Goal: Task Accomplishment & Management: Use online tool/utility

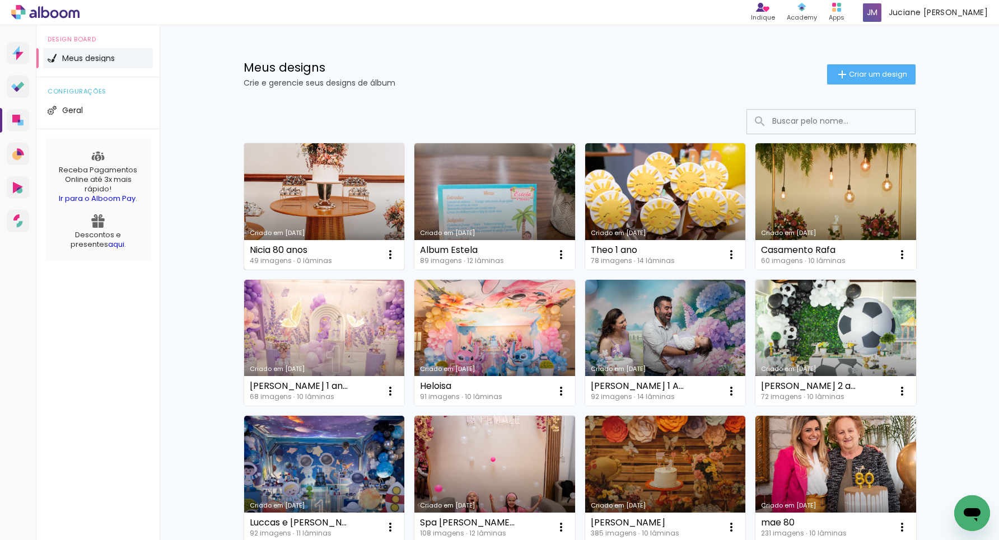
click at [351, 217] on link "Criado em [DATE]" at bounding box center [324, 206] width 161 height 127
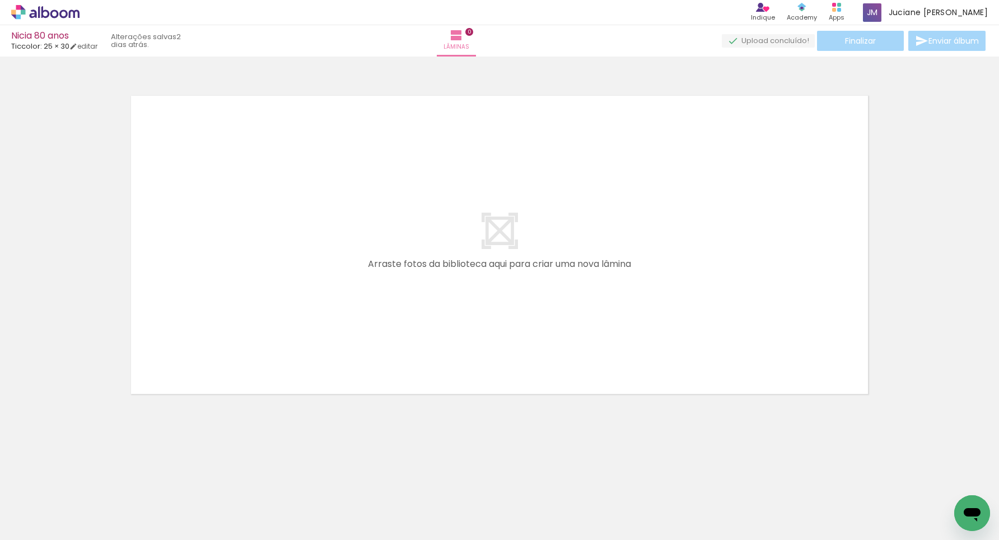
click at [50, 506] on input "Todas as fotos" at bounding box center [31, 507] width 43 height 10
click at [123, 510] on div at bounding box center [112, 502] width 37 height 55
click at [88, 480] on iron-icon at bounding box center [88, 480] width 12 height 12
click at [89, 480] on iron-icon at bounding box center [88, 480] width 12 height 12
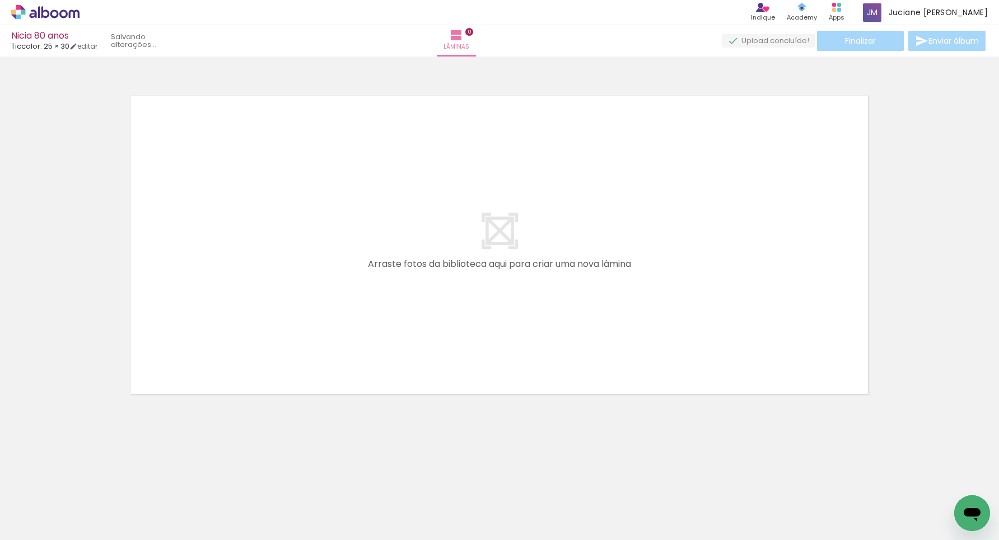
click at [89, 480] on iron-icon at bounding box center [88, 480] width 12 height 12
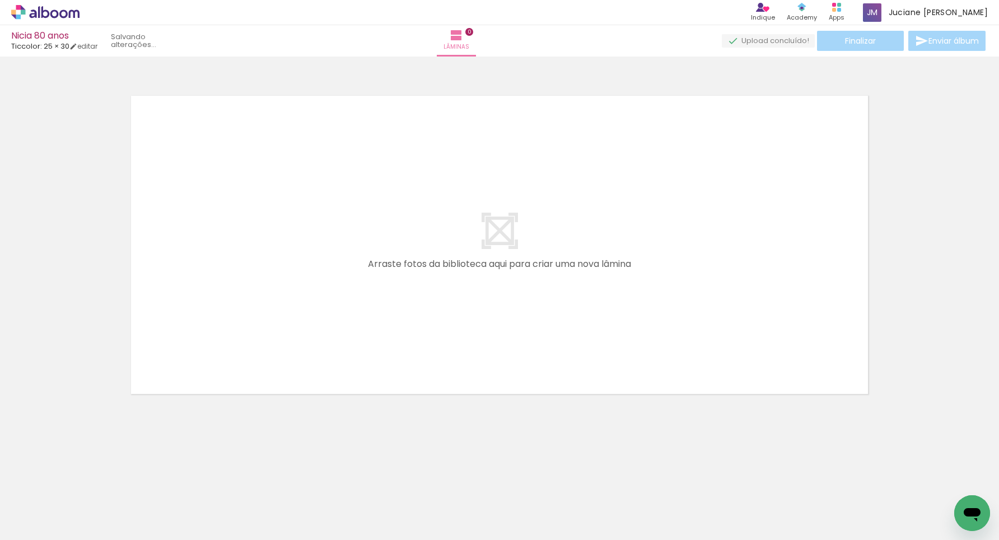
click at [89, 480] on iron-icon at bounding box center [88, 480] width 12 height 12
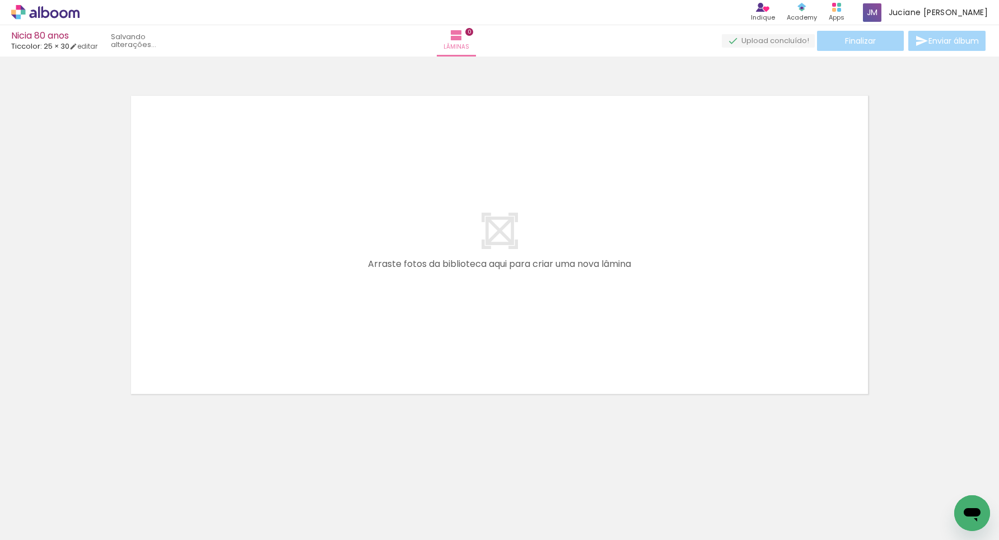
click at [89, 480] on iron-icon at bounding box center [88, 480] width 12 height 12
click at [0, 0] on iron-icon at bounding box center [0, 0] width 0 height 0
click at [89, 480] on iron-icon at bounding box center [88, 480] width 12 height 12
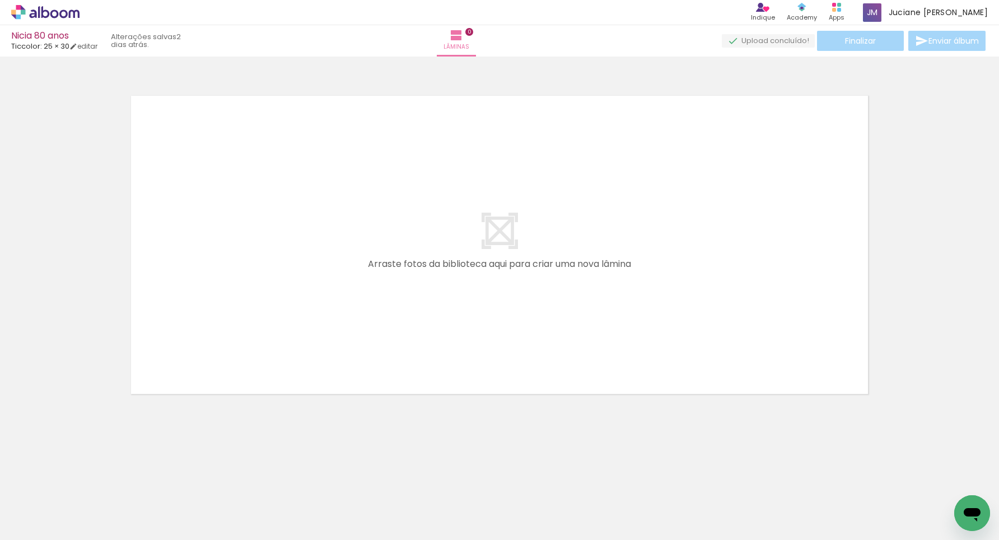
click at [89, 480] on iron-icon at bounding box center [88, 480] width 12 height 12
click at [0, 0] on iron-icon at bounding box center [0, 0] width 0 height 0
click at [89, 480] on iron-icon at bounding box center [88, 480] width 12 height 12
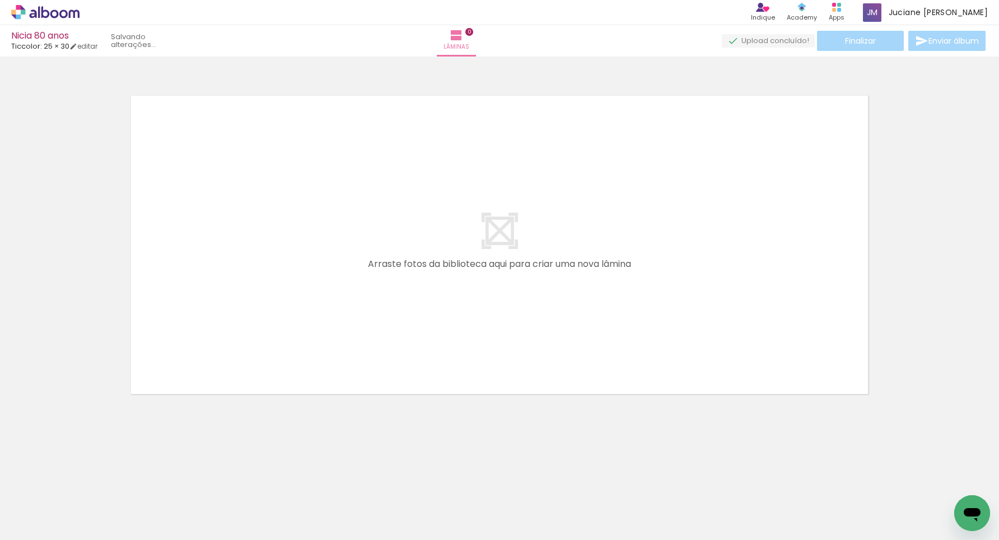
click at [89, 480] on iron-icon at bounding box center [88, 480] width 12 height 12
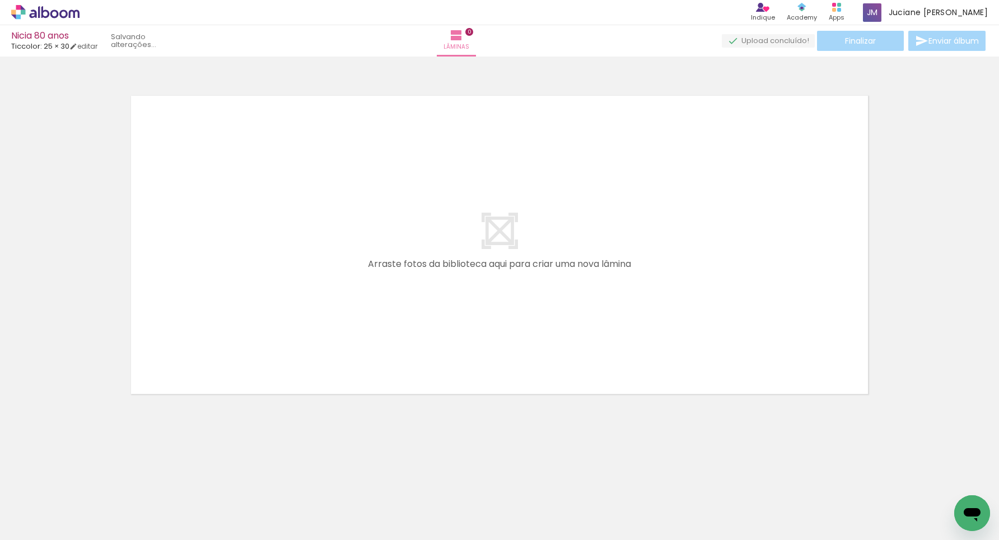
click at [89, 480] on iron-icon at bounding box center [88, 480] width 12 height 12
click at [0, 0] on iron-icon at bounding box center [0, 0] width 0 height 0
click at [89, 480] on iron-icon at bounding box center [88, 480] width 12 height 12
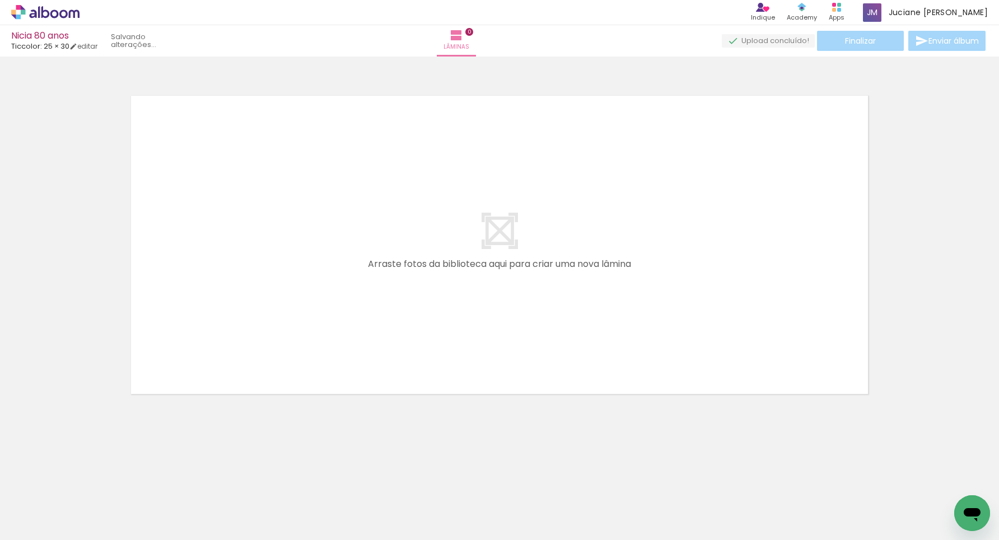
click at [0, 0] on iron-icon at bounding box center [0, 0] width 0 height 0
click at [89, 480] on iron-icon at bounding box center [88, 480] width 12 height 12
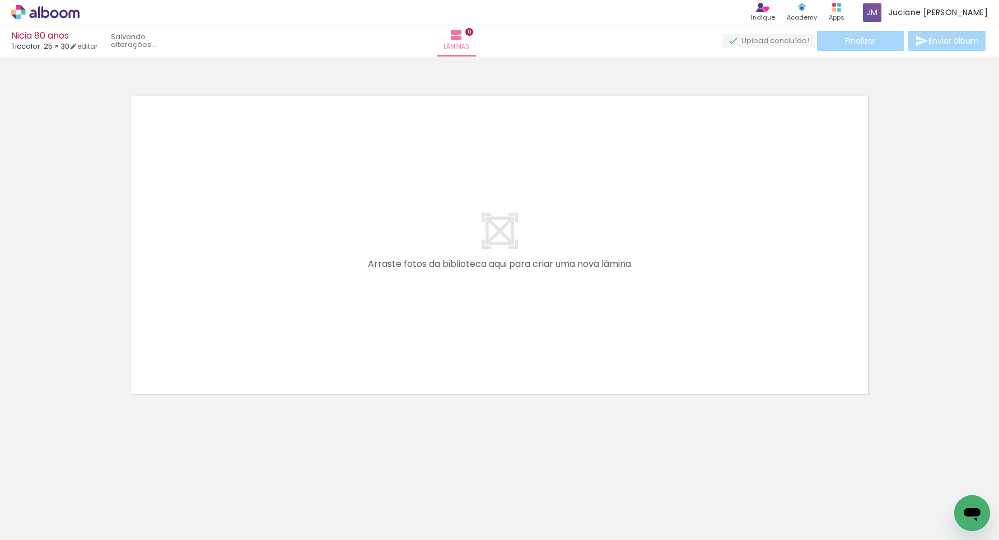
click at [89, 480] on iron-icon at bounding box center [88, 480] width 12 height 12
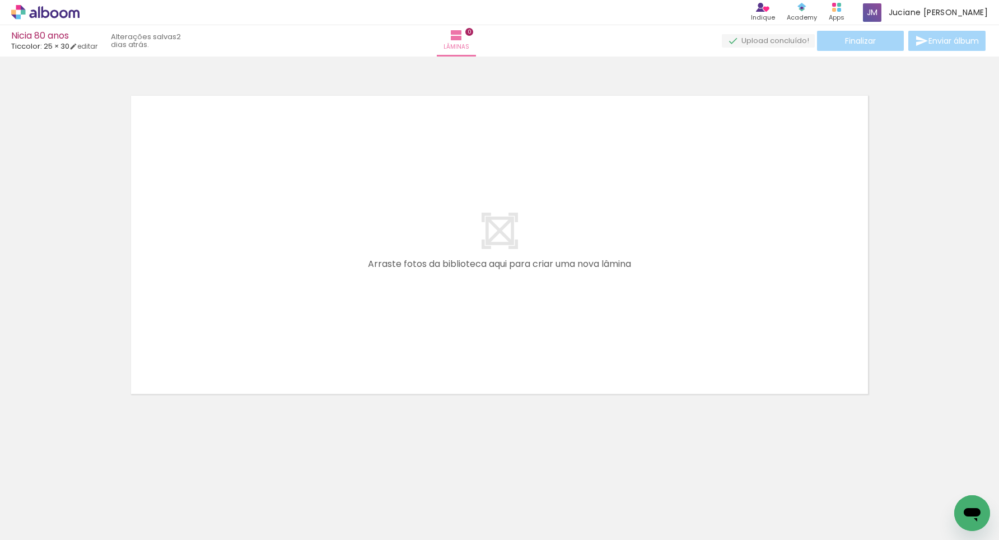
click at [89, 480] on iron-icon at bounding box center [88, 480] width 12 height 12
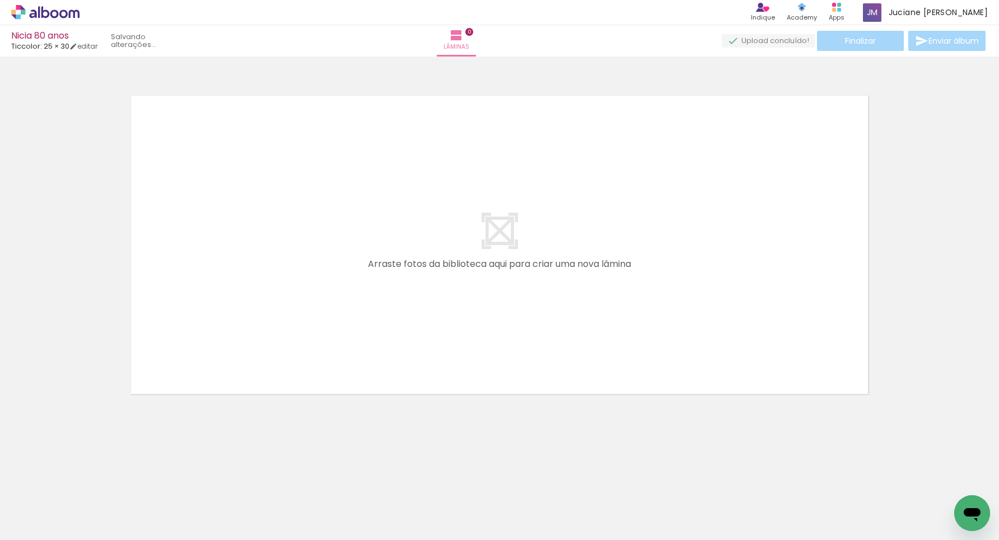
click at [89, 480] on iron-icon at bounding box center [88, 480] width 12 height 12
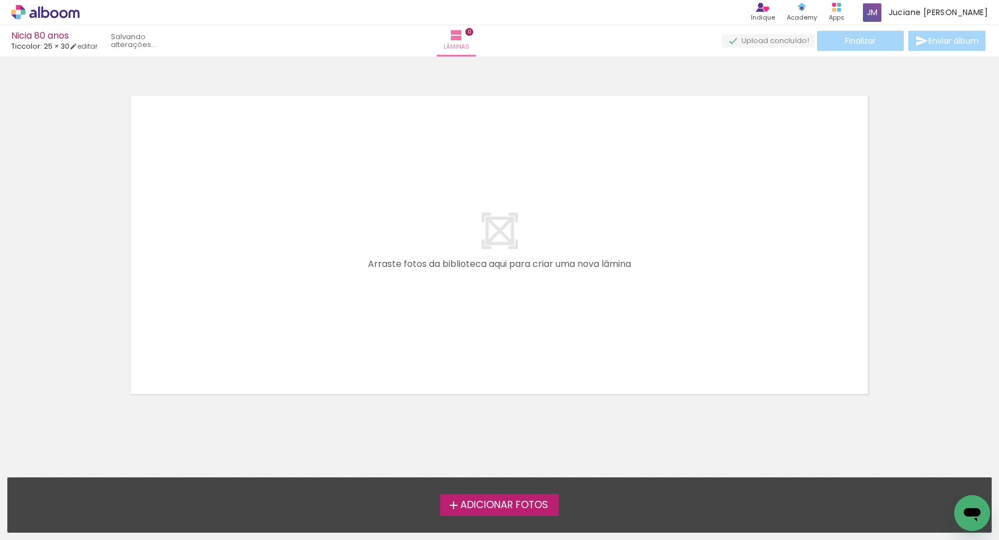
click at [89, 480] on div "Adicionar Fotos Solte suas fotos aqui..." at bounding box center [499, 505] width 983 height 54
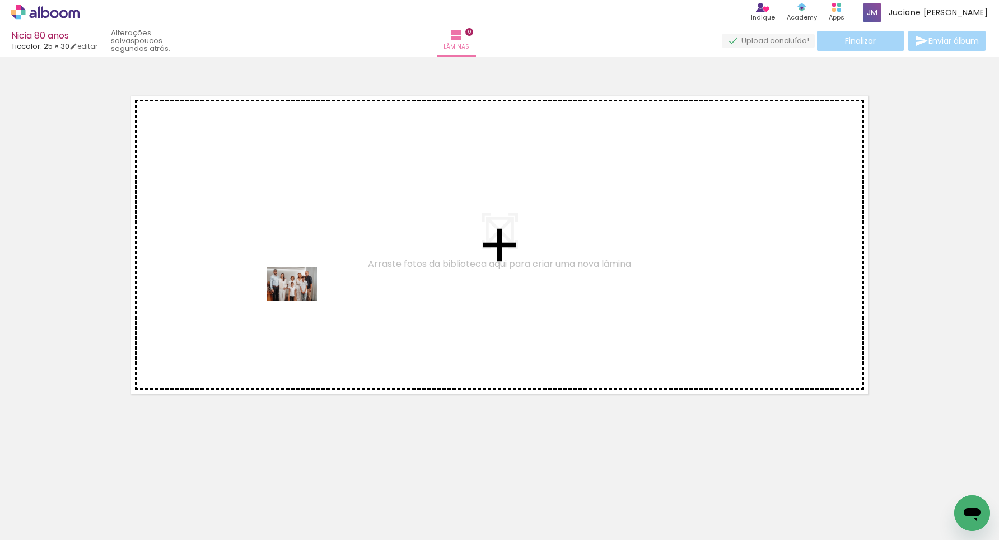
drag, startPoint x: 186, startPoint y: 508, endPoint x: 300, endPoint y: 296, distance: 240.3
click at [300, 296] on quentale-workspace at bounding box center [499, 270] width 999 height 540
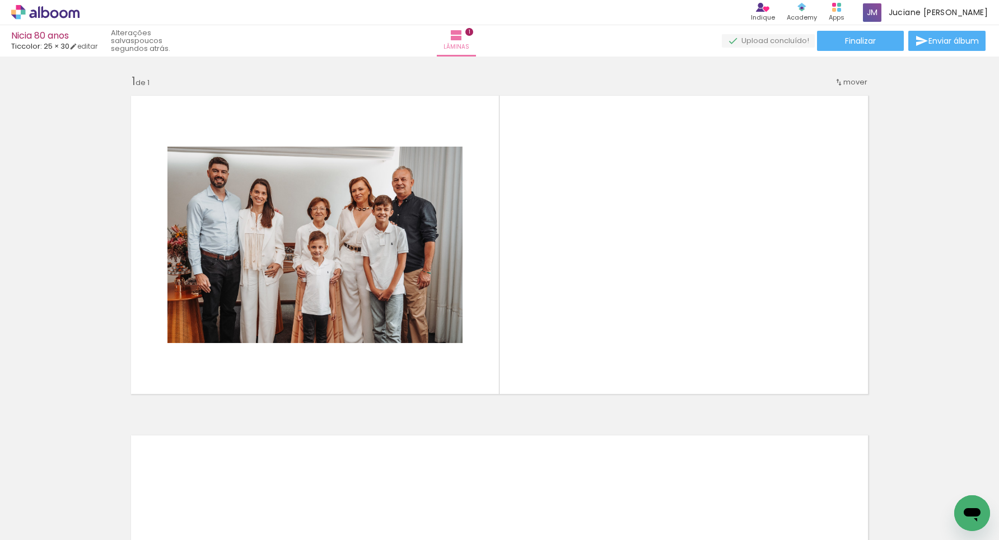
scroll to position [0, 330]
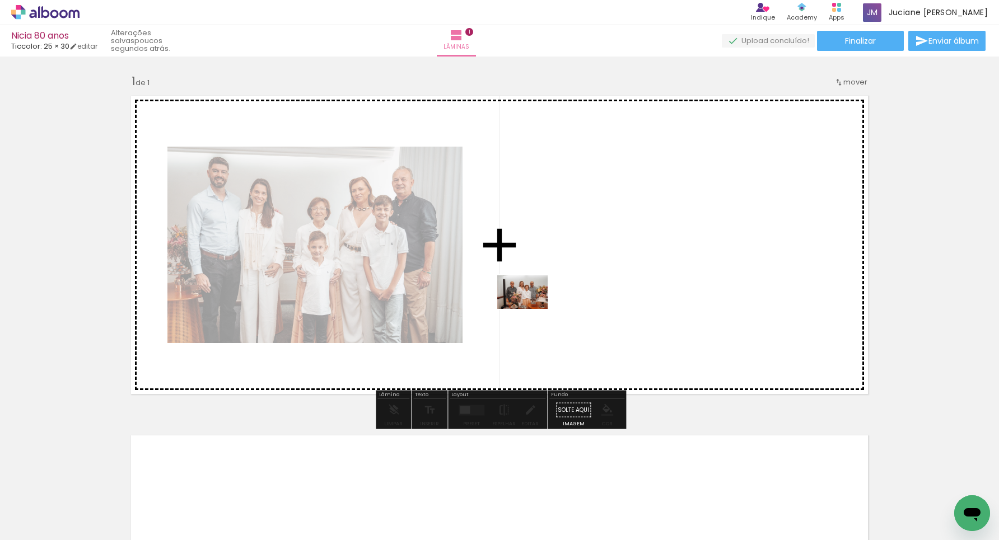
click at [531, 310] on quentale-workspace at bounding box center [499, 270] width 999 height 540
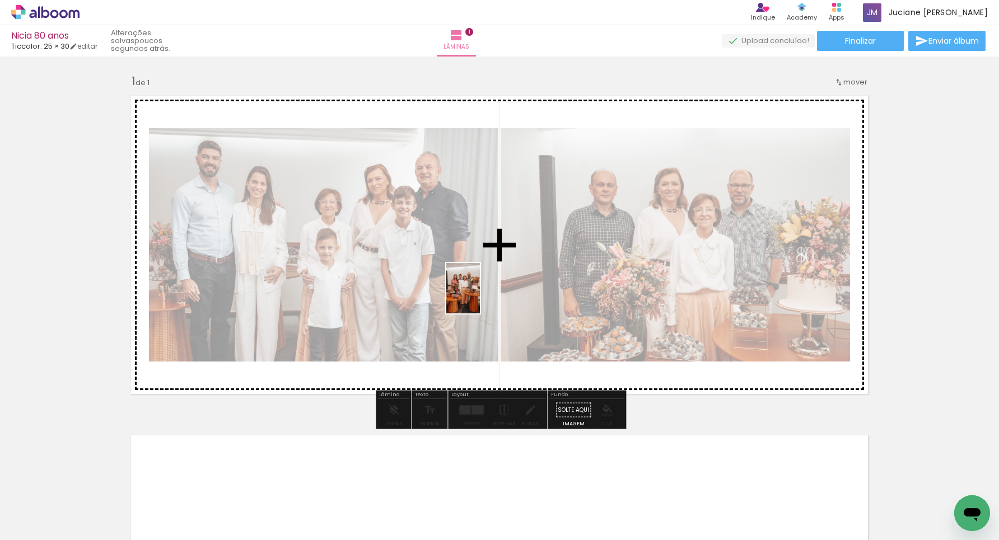
drag, startPoint x: 291, startPoint y: 502, endPoint x: 480, endPoint y: 297, distance: 279.0
click at [480, 297] on quentale-workspace at bounding box center [499, 270] width 999 height 540
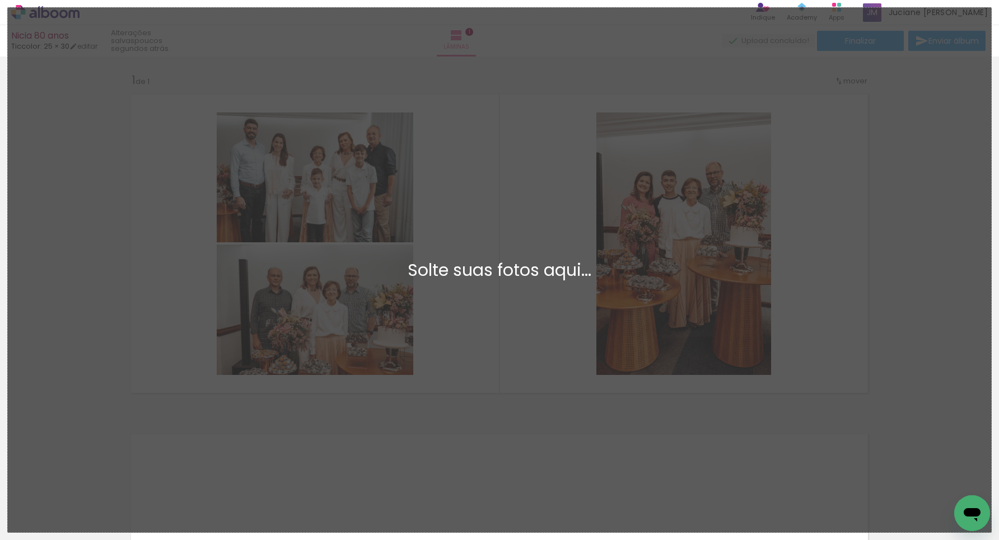
scroll to position [0, 0]
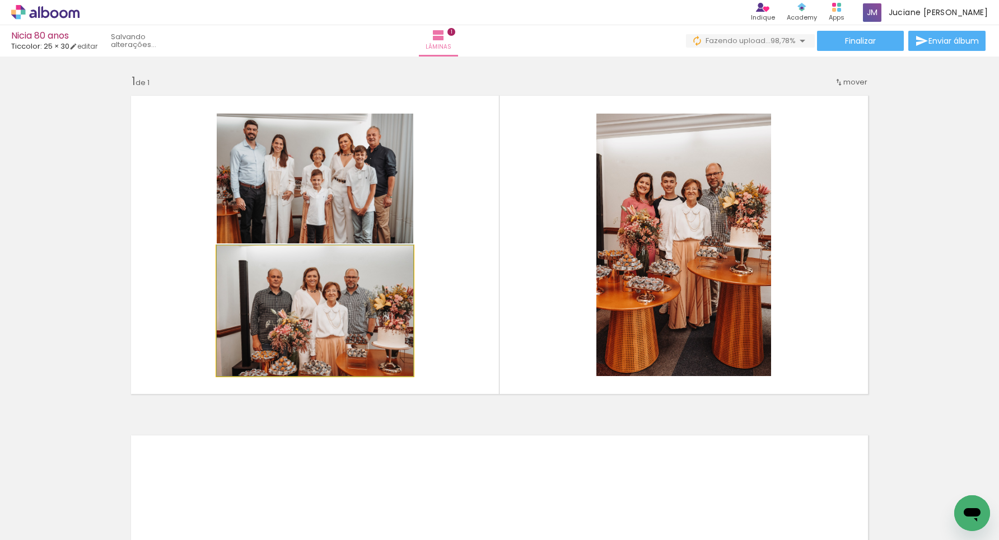
click at [347, 301] on div at bounding box center [315, 310] width 197 height 131
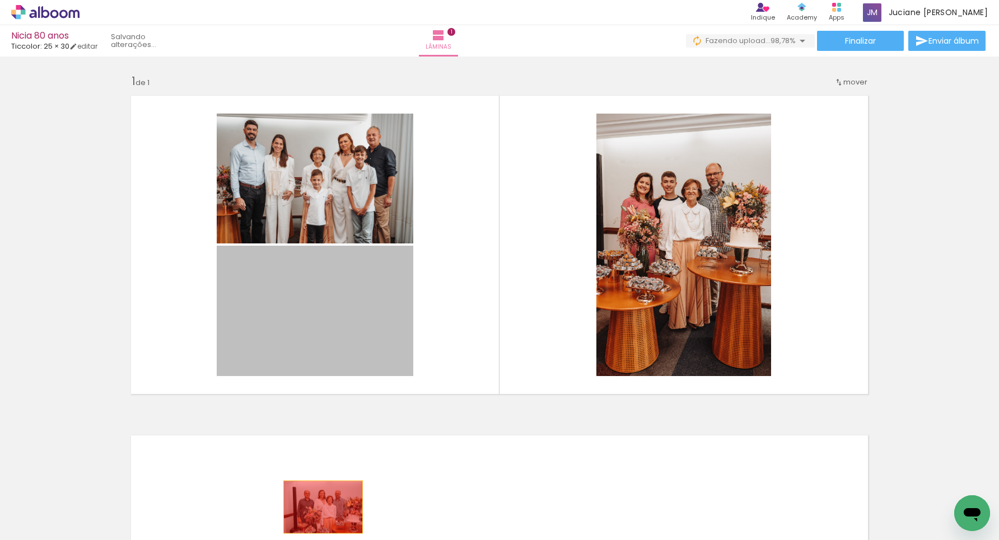
drag, startPoint x: 347, startPoint y: 301, endPoint x: 324, endPoint y: 506, distance: 206.8
click at [324, 506] on quentale-workspace at bounding box center [499, 270] width 999 height 540
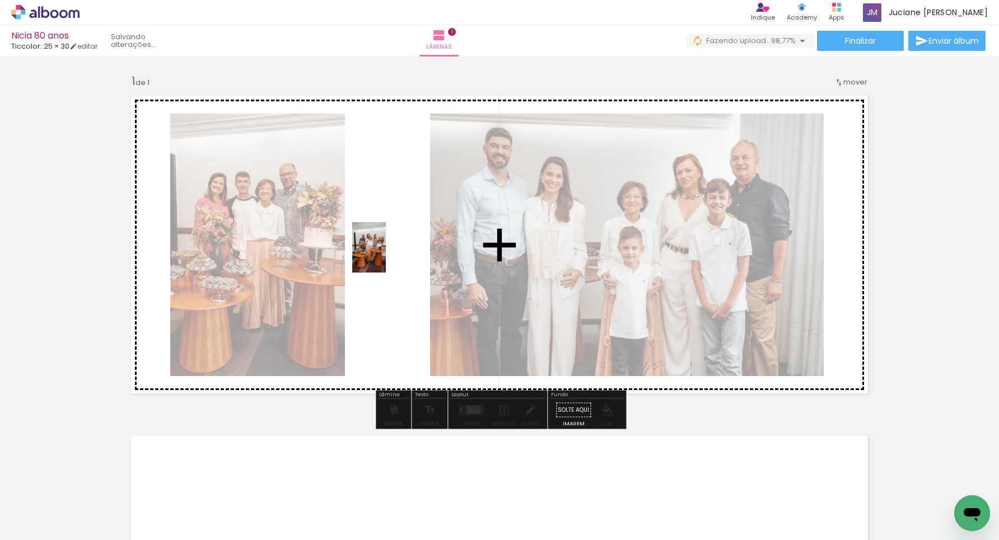
click at [386, 258] on quentale-workspace at bounding box center [499, 270] width 999 height 540
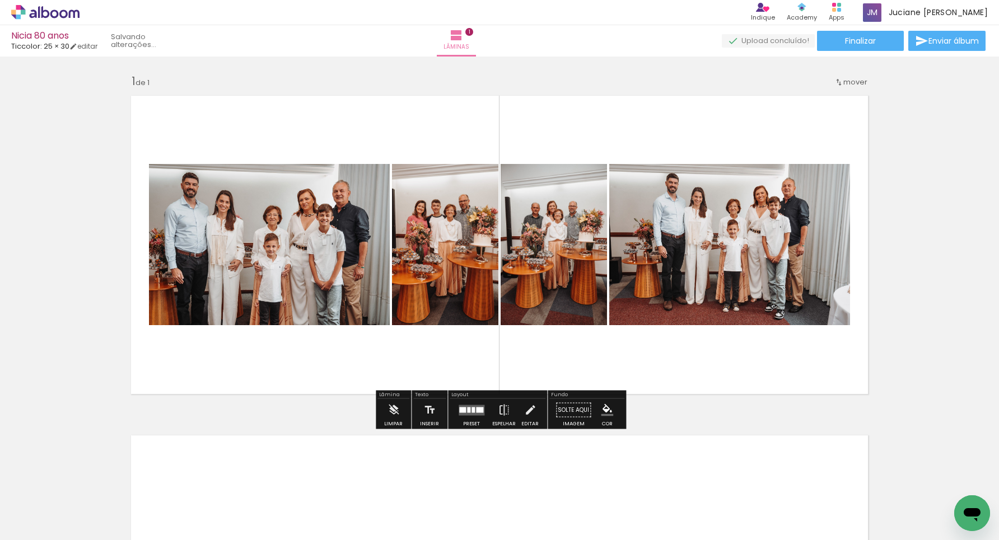
drag, startPoint x: 606, startPoint y: 469, endPoint x: 597, endPoint y: 284, distance: 185.5
click at [597, 284] on quentale-workspace at bounding box center [499, 270] width 999 height 540
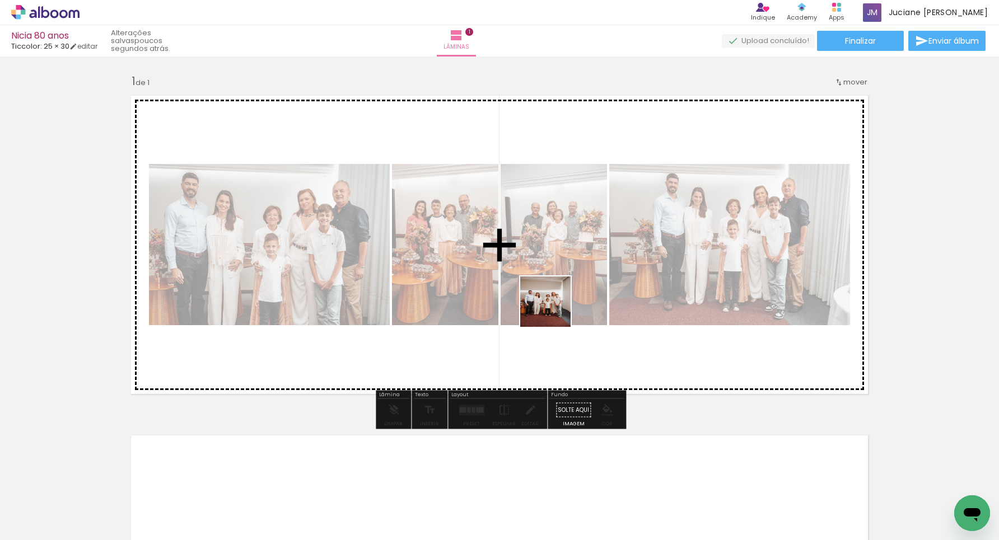
drag, startPoint x: 538, startPoint y: 513, endPoint x: 550, endPoint y: 212, distance: 302.1
click at [550, 212] on quentale-workspace at bounding box center [499, 270] width 999 height 540
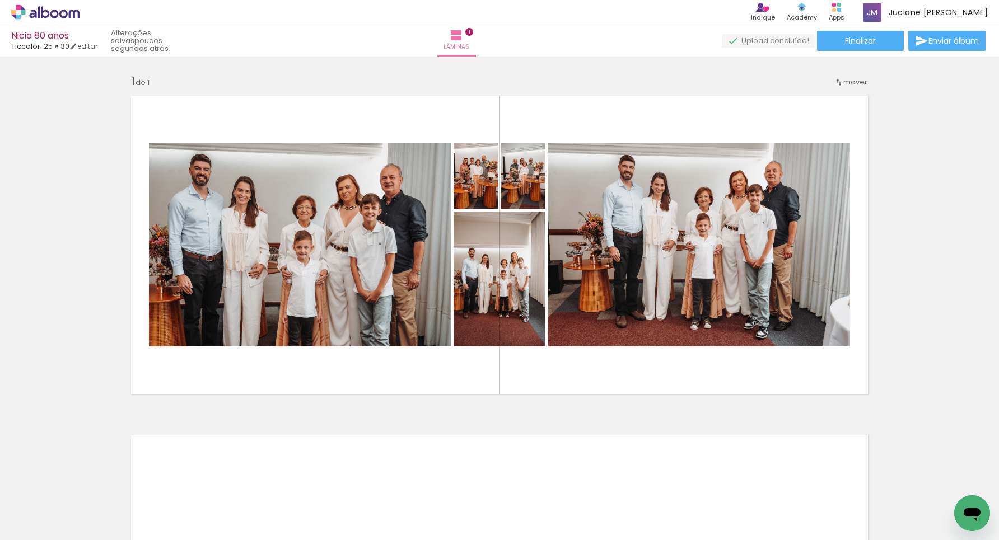
click at [42, 504] on input "Todas as fotos" at bounding box center [31, 507] width 43 height 10
click at [0, 0] on slot "Não utilizadas" at bounding box center [0, 0] width 0 height 0
type input "Não utilizadas"
drag, startPoint x: 475, startPoint y: 200, endPoint x: 447, endPoint y: 507, distance: 308.2
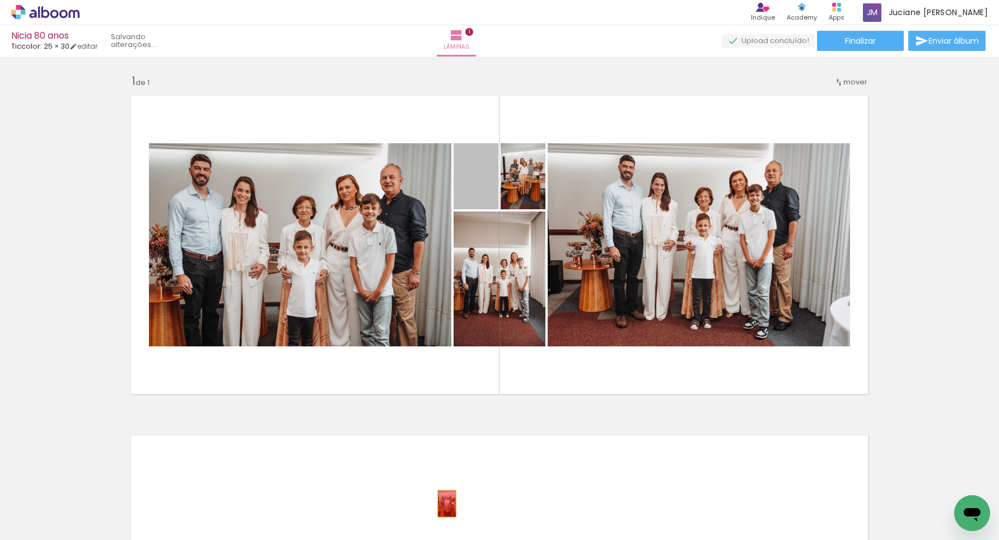
click at [447, 507] on quentale-workspace at bounding box center [499, 270] width 999 height 540
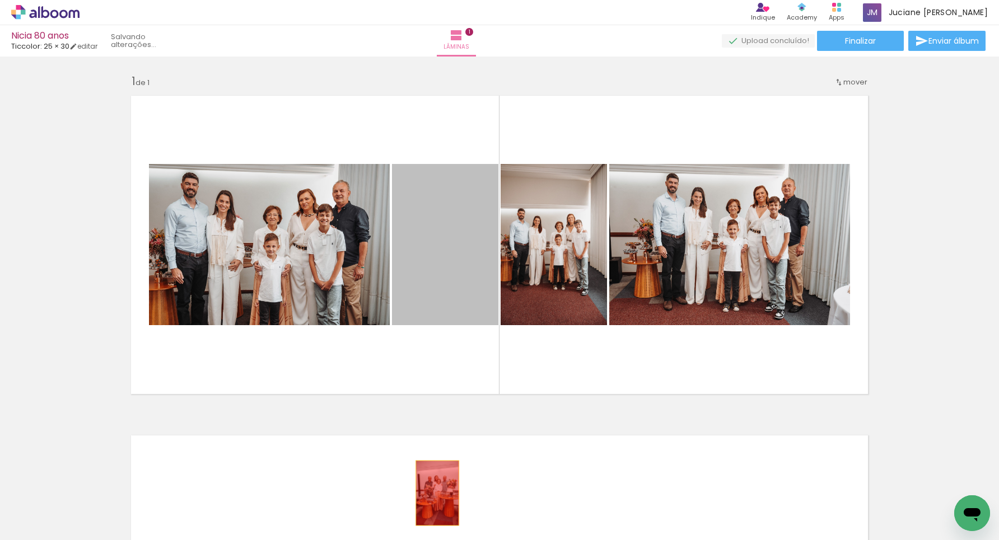
drag, startPoint x: 462, startPoint y: 232, endPoint x: 446, endPoint y: 466, distance: 234.6
click at [438, 495] on quentale-workspace at bounding box center [499, 270] width 999 height 540
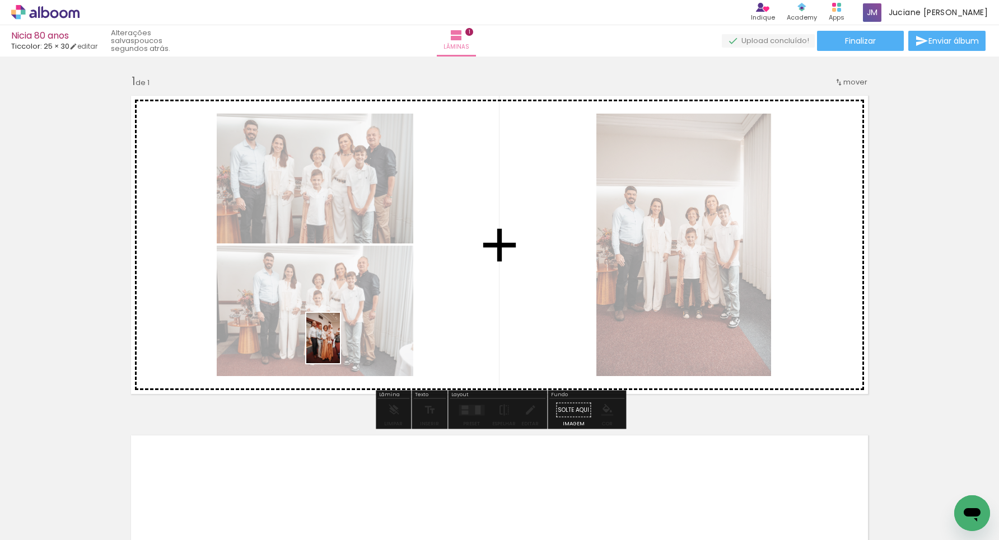
drag, startPoint x: 236, startPoint y: 502, endPoint x: 340, endPoint y: 347, distance: 186.8
click at [340, 347] on quentale-workspace at bounding box center [499, 270] width 999 height 540
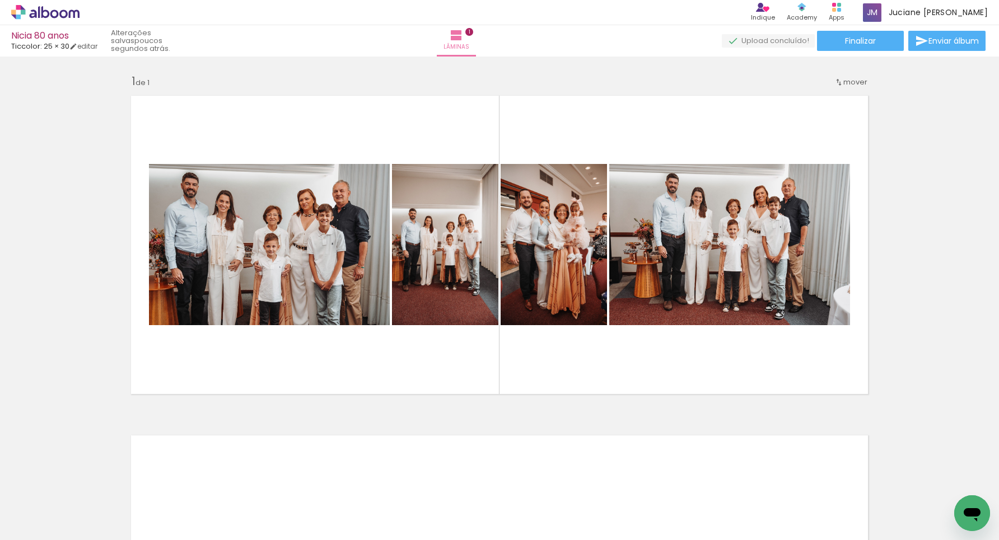
scroll to position [0, 1740]
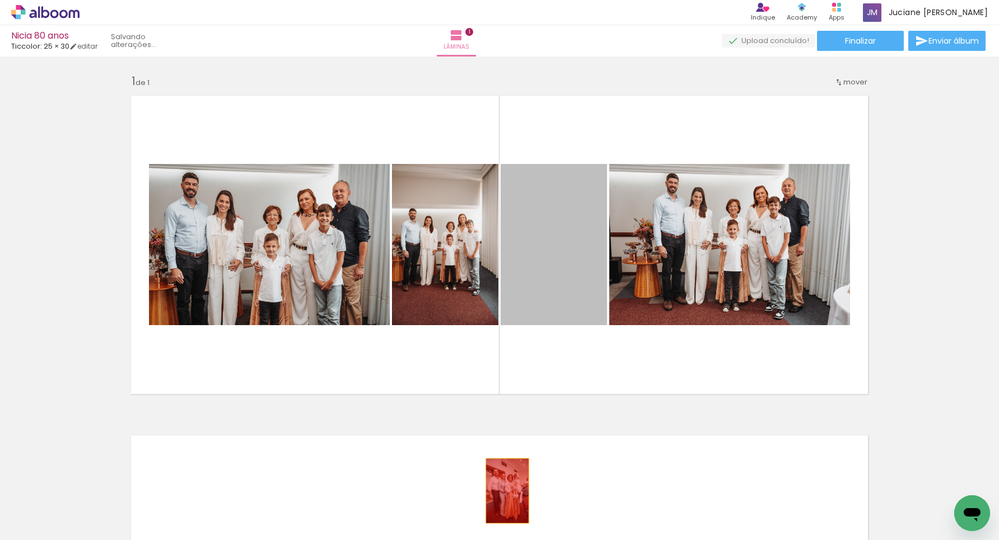
drag, startPoint x: 550, startPoint y: 270, endPoint x: 521, endPoint y: 486, distance: 218.2
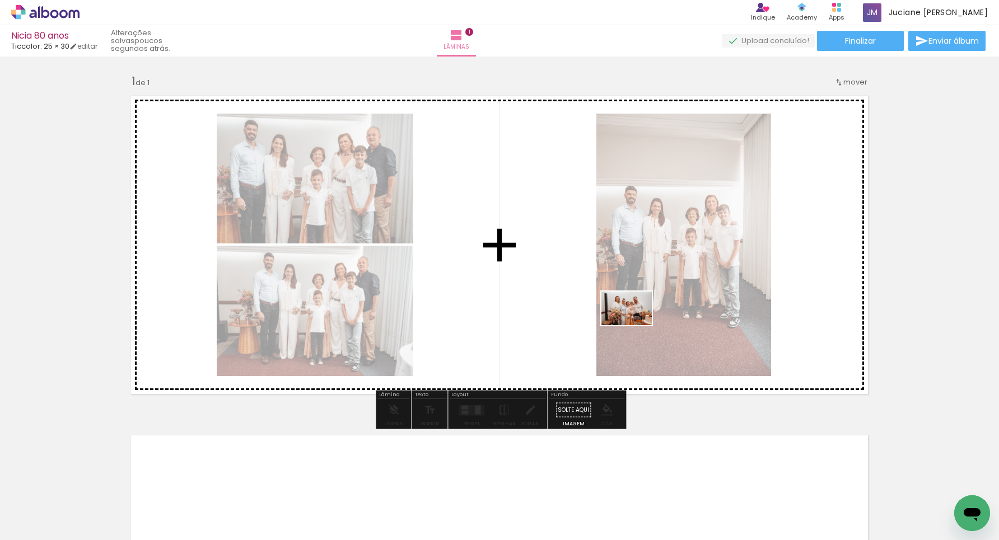
drag, startPoint x: 706, startPoint y: 505, endPoint x: 634, endPoint y: 326, distance: 192.5
click at [634, 326] on quentale-workspace at bounding box center [499, 270] width 999 height 540
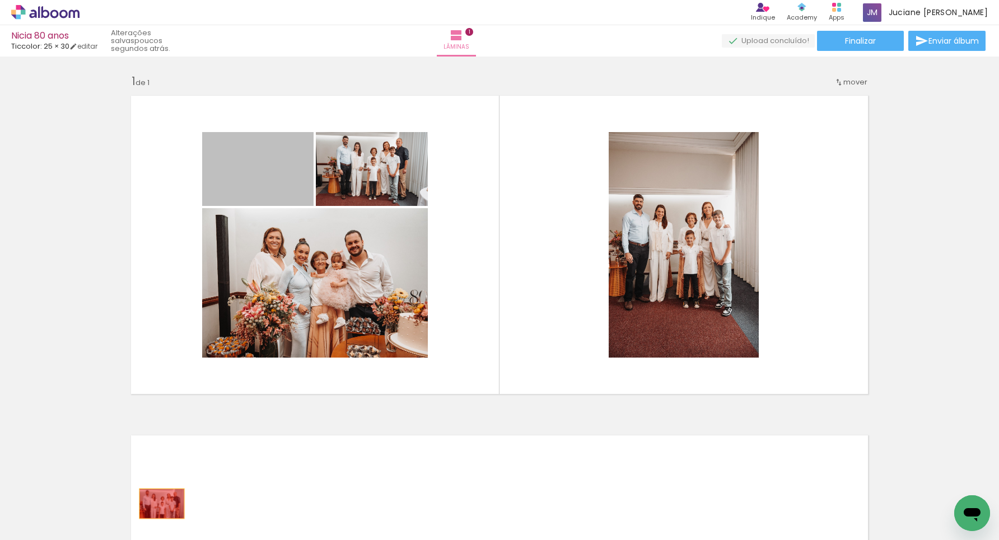
drag, startPoint x: 265, startPoint y: 165, endPoint x: 162, endPoint y: 503, distance: 352.9
click at [162, 503] on quentale-workspace at bounding box center [499, 270] width 999 height 540
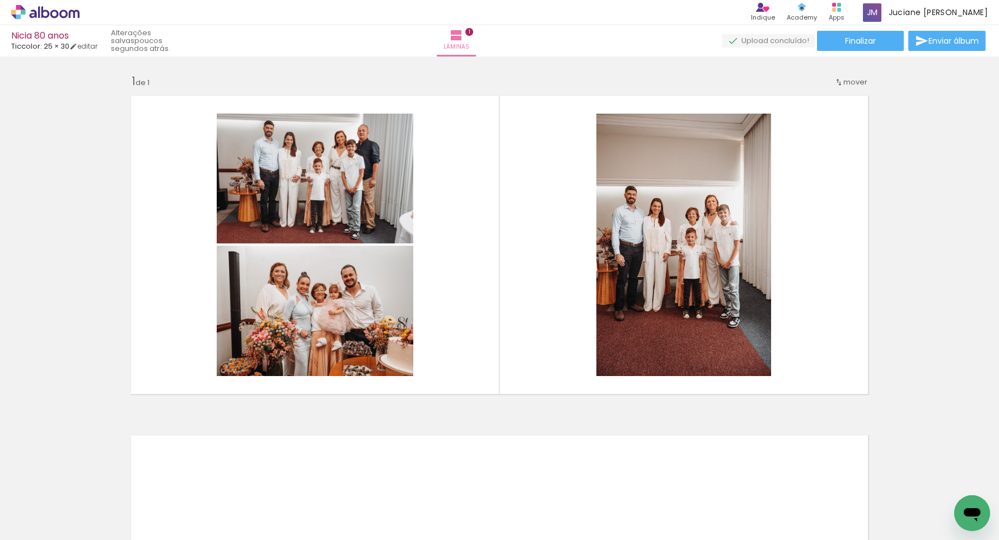
scroll to position [0, 1830]
click at [886, 479] on iron-icon at bounding box center [892, 480] width 12 height 12
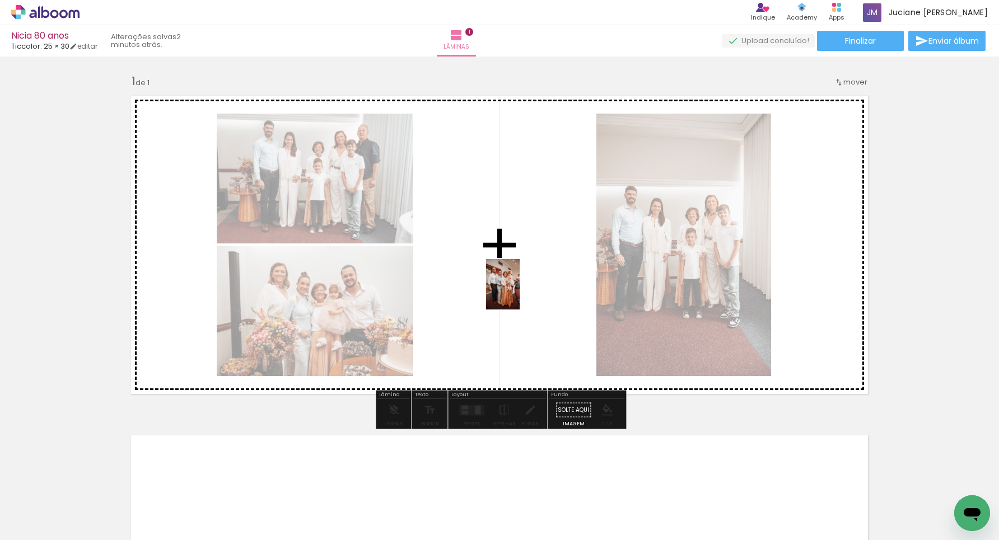
click at [520, 292] on quentale-workspace at bounding box center [499, 270] width 999 height 540
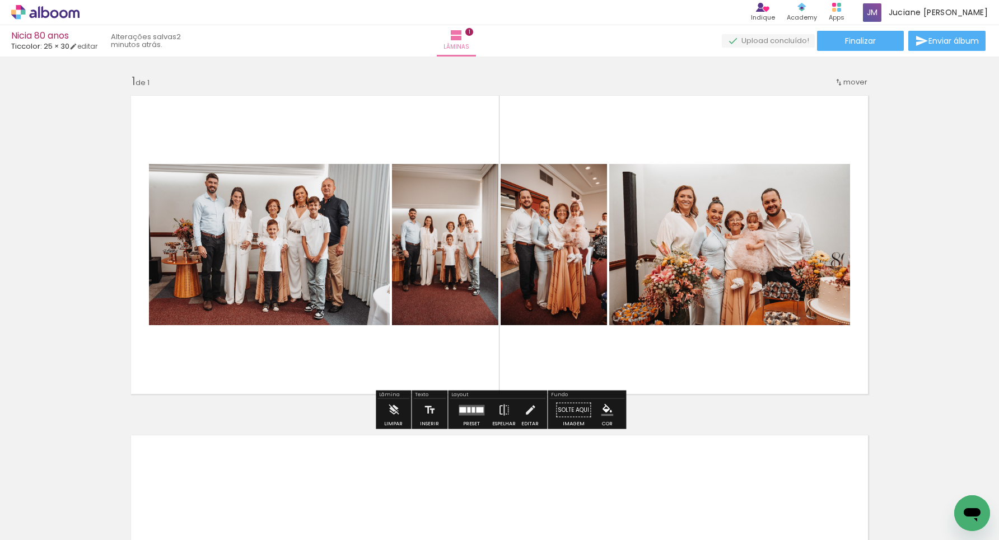
click at [471, 410] on div at bounding box center [472, 410] width 3 height 6
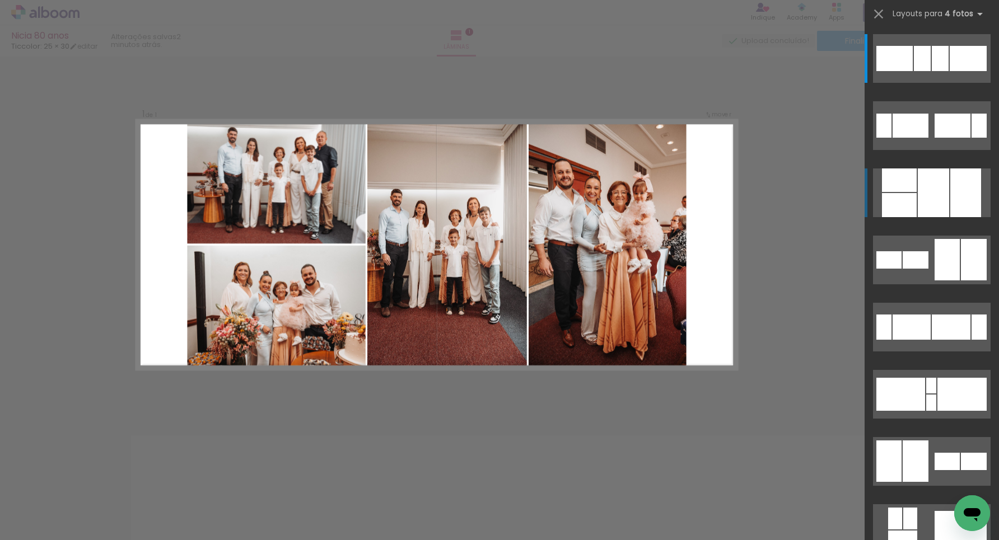
click at [948, 189] on div at bounding box center [933, 193] width 31 height 49
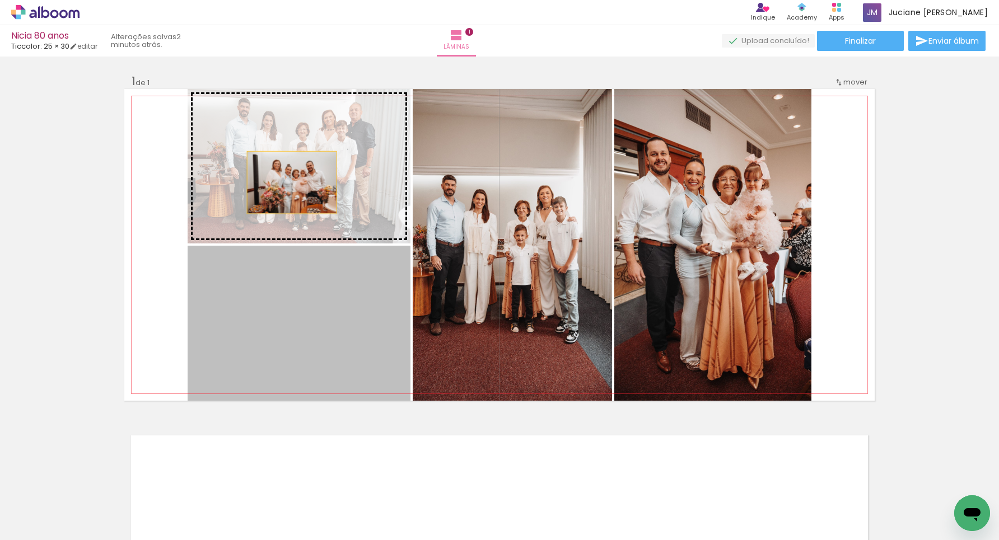
drag, startPoint x: 279, startPoint y: 335, endPoint x: 288, endPoint y: 196, distance: 139.1
click at [0, 0] on slot at bounding box center [0, 0] width 0 height 0
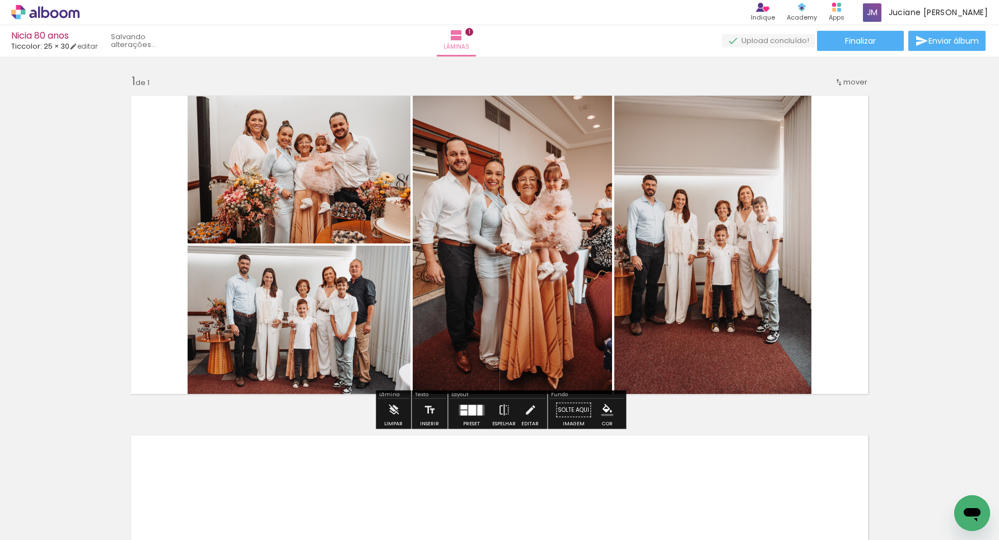
drag, startPoint x: 555, startPoint y: 254, endPoint x: 715, endPoint y: 252, distance: 159.6
click at [0, 0] on slot at bounding box center [0, 0] width 0 height 0
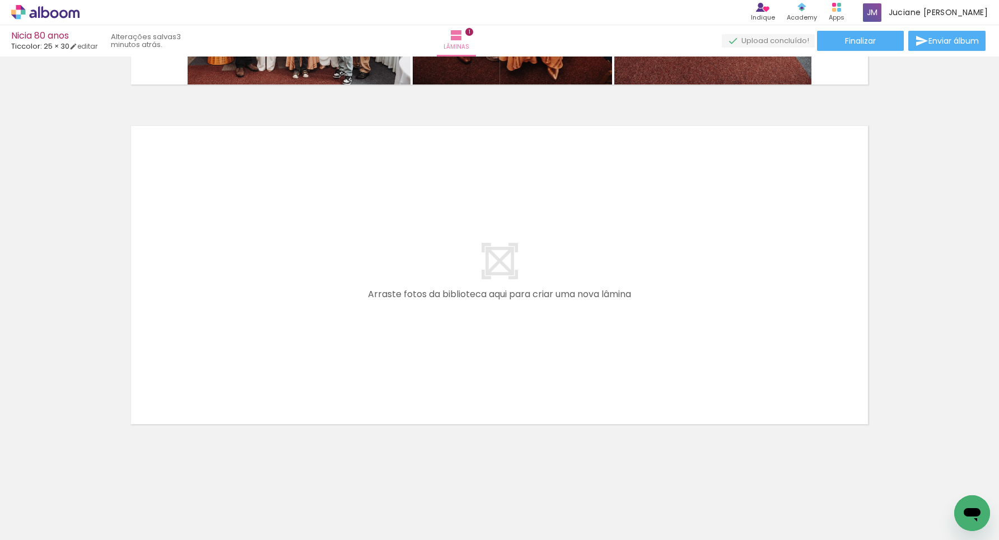
scroll to position [0, 0]
click at [154, 478] on iron-icon at bounding box center [150, 480] width 12 height 12
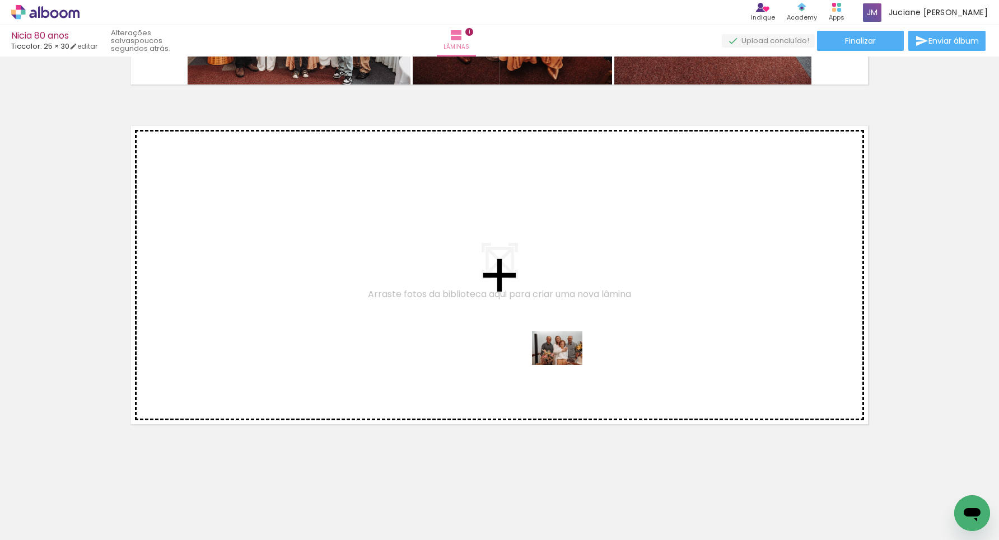
click at [566, 366] on quentale-workspace at bounding box center [499, 270] width 999 height 540
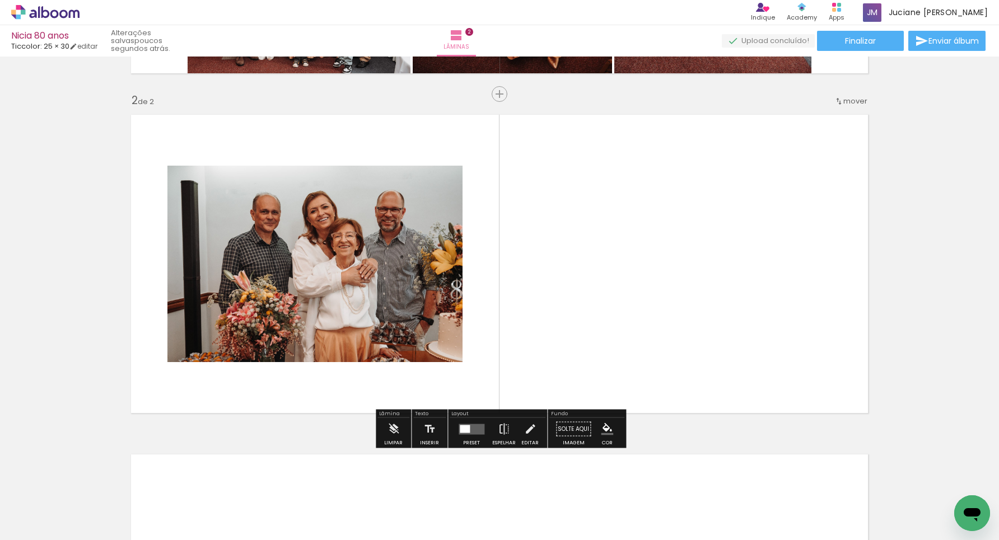
scroll to position [321, 0]
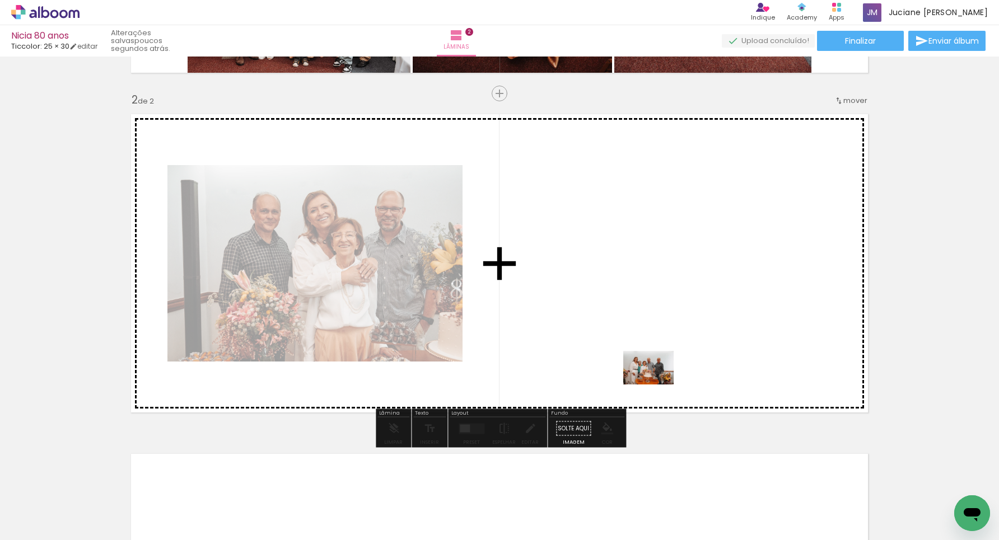
drag, startPoint x: 725, startPoint y: 471, endPoint x: 657, endPoint y: 385, distance: 109.7
click at [657, 385] on quentale-workspace at bounding box center [499, 270] width 999 height 540
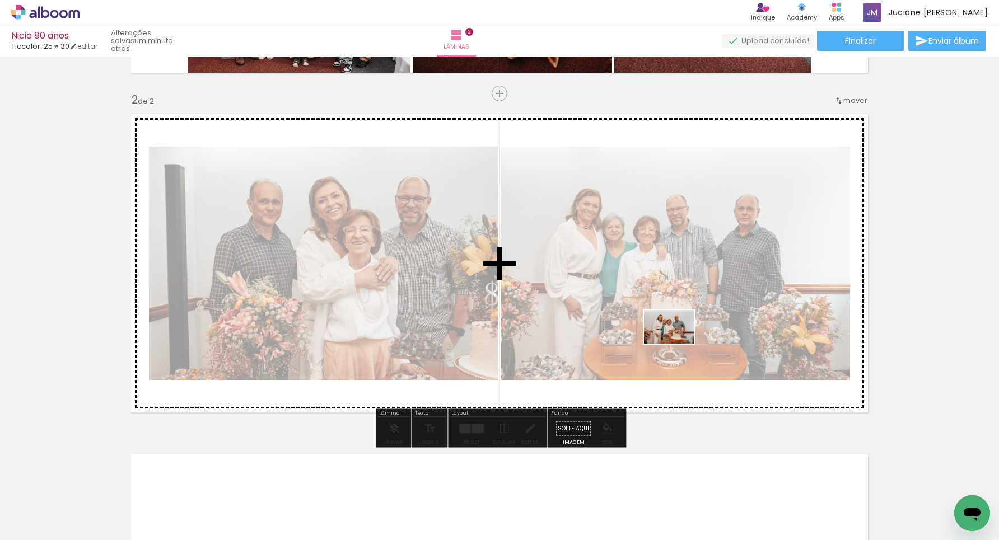
drag, startPoint x: 685, startPoint y: 502, endPoint x: 678, endPoint y: 343, distance: 159.2
click at [678, 343] on quentale-workspace at bounding box center [499, 270] width 999 height 540
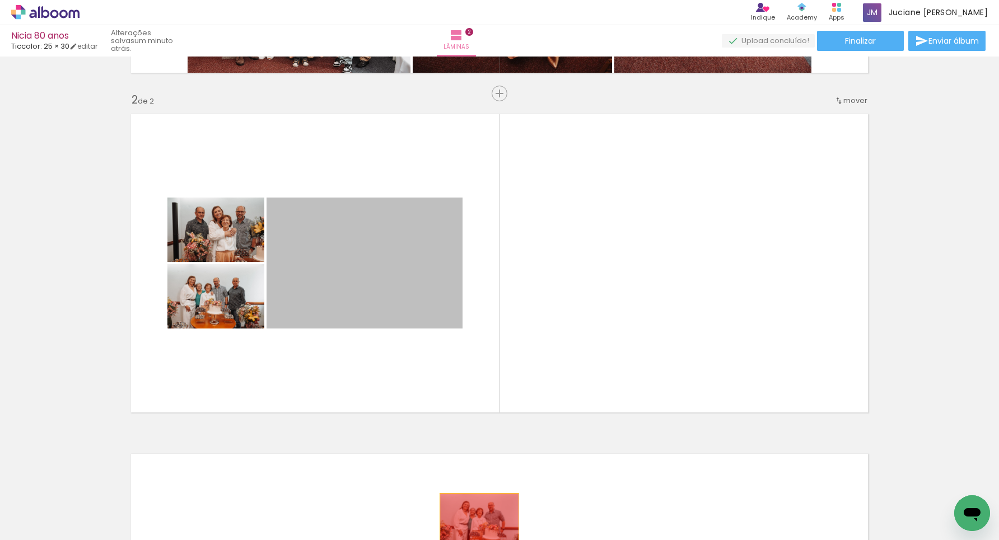
drag, startPoint x: 426, startPoint y: 300, endPoint x: 485, endPoint y: 519, distance: 227.4
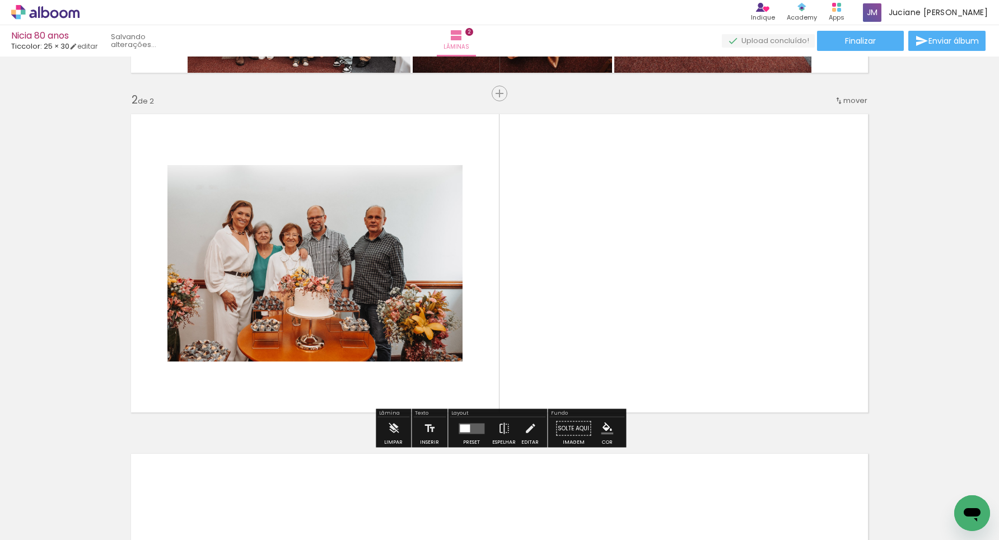
drag, startPoint x: 457, startPoint y: 333, endPoint x: 408, endPoint y: 513, distance: 186.9
click at [408, 513] on quentale-workspace at bounding box center [499, 270] width 999 height 540
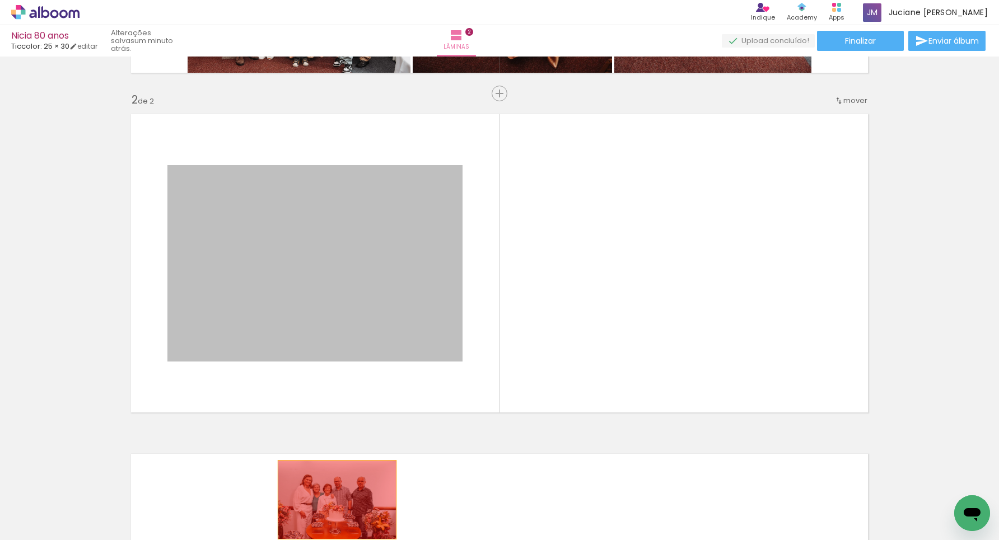
drag, startPoint x: 389, startPoint y: 291, endPoint x: 347, endPoint y: 497, distance: 210.4
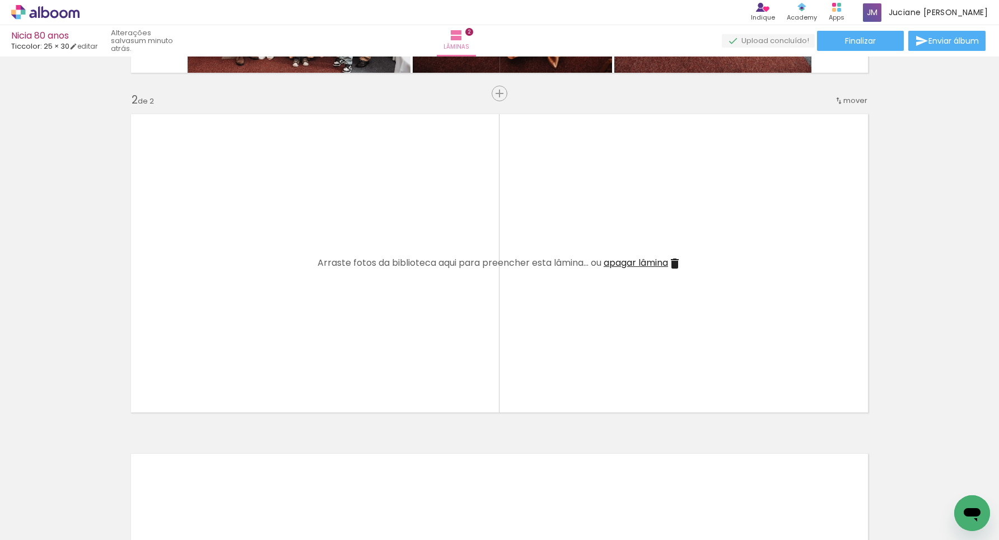
scroll to position [0, 0]
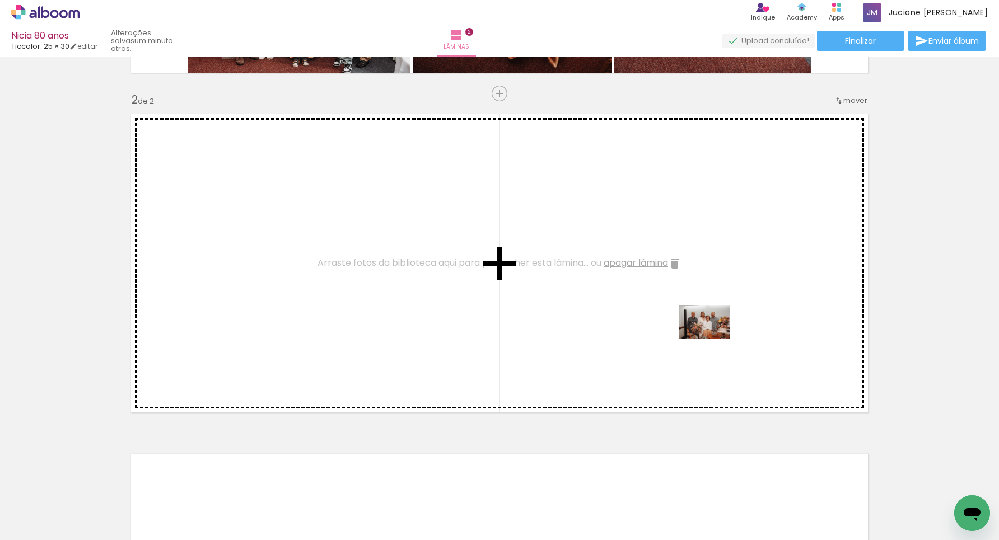
drag, startPoint x: 952, startPoint y: 493, endPoint x: 695, endPoint y: 379, distance: 281.3
click at [708, 336] on quentale-workspace at bounding box center [499, 270] width 999 height 540
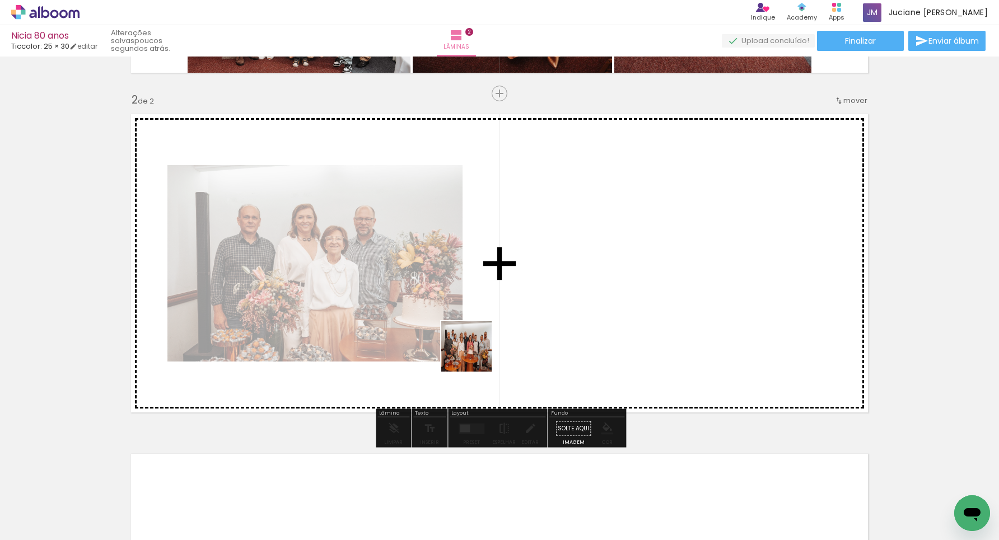
click at [502, 314] on quentale-workspace at bounding box center [499, 270] width 999 height 540
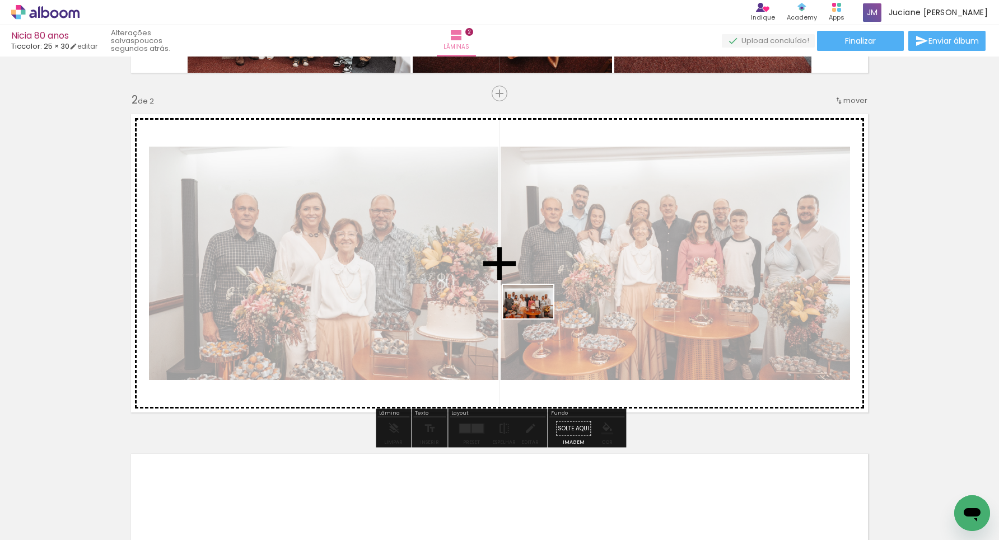
drag, startPoint x: 361, startPoint y: 497, endPoint x: 536, endPoint y: 319, distance: 250.2
click at [536, 319] on quentale-workspace at bounding box center [499, 270] width 999 height 540
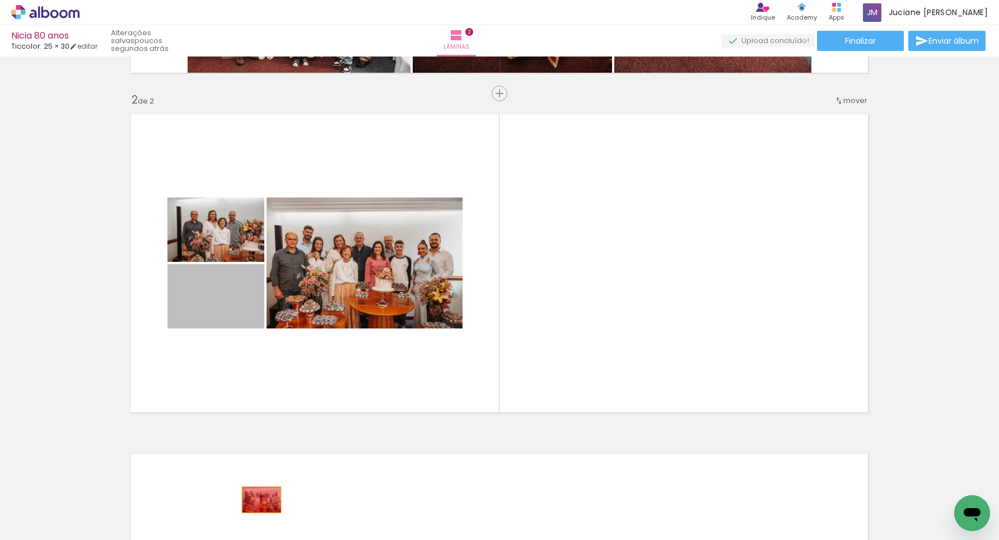
drag, startPoint x: 240, startPoint y: 306, endPoint x: 261, endPoint y: 500, distance: 195.0
click at [261, 500] on quentale-workspace at bounding box center [499, 270] width 999 height 540
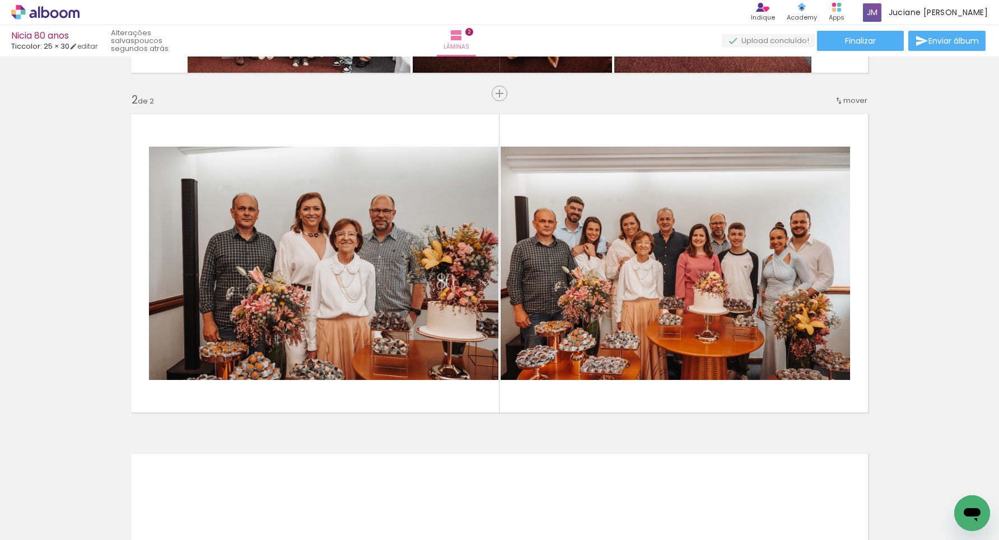
click at [823, 479] on iron-icon at bounding box center [829, 480] width 12 height 12
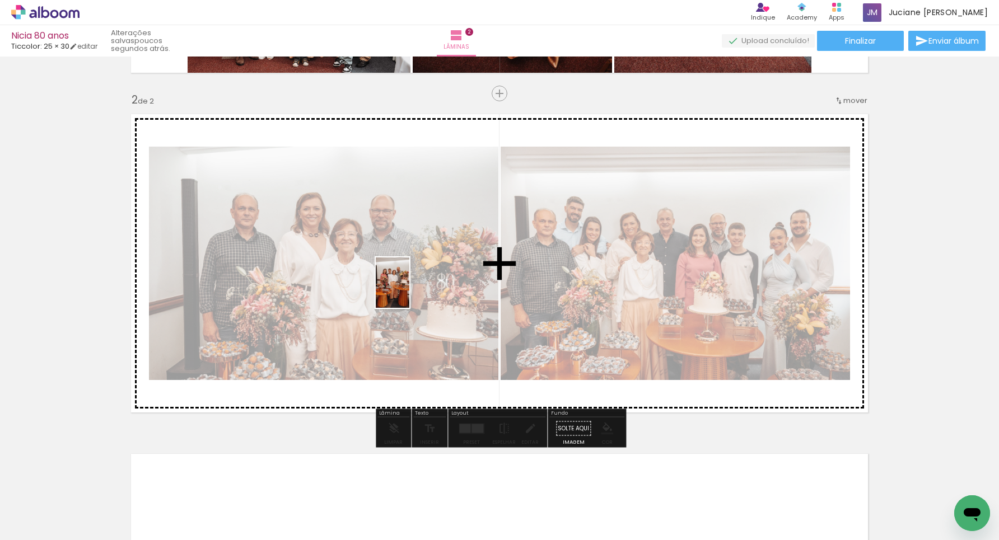
drag, startPoint x: 363, startPoint y: 503, endPoint x: 409, endPoint y: 291, distance: 217.8
click at [409, 291] on quentale-workspace at bounding box center [499, 270] width 999 height 540
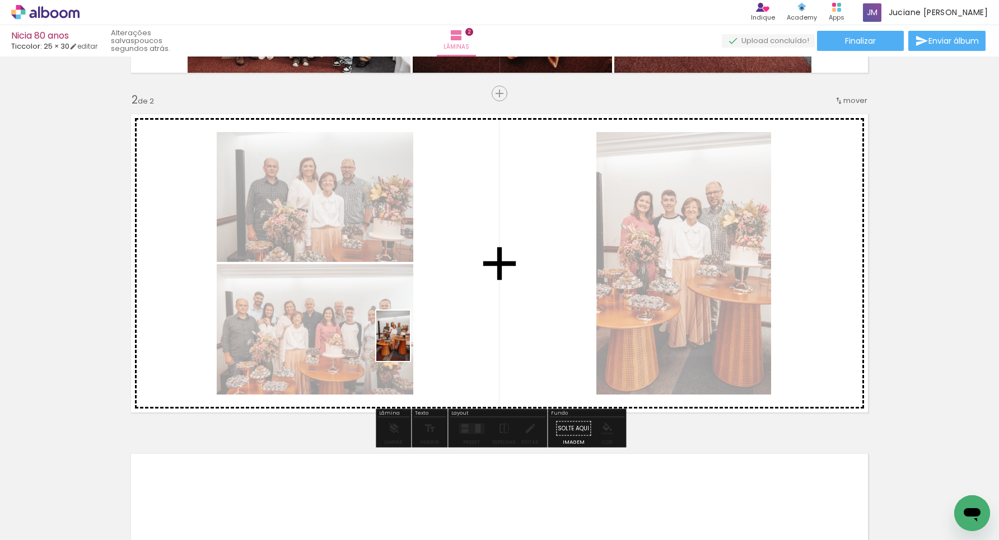
drag, startPoint x: 355, startPoint y: 510, endPoint x: 423, endPoint y: 313, distance: 208.1
click at [423, 313] on quentale-workspace at bounding box center [499, 270] width 999 height 540
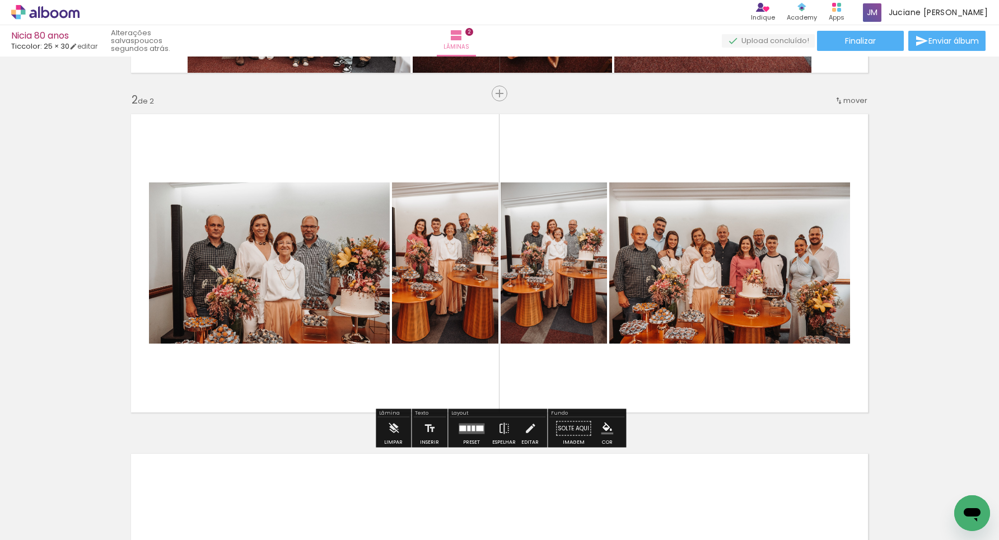
click at [474, 433] on quentale-layouter at bounding box center [472, 428] width 26 height 11
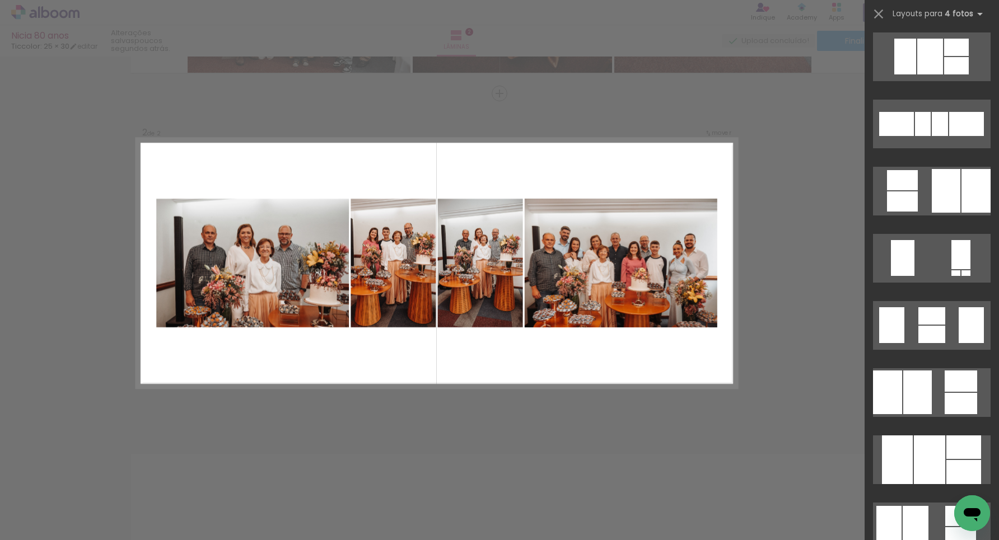
scroll to position [609, 0]
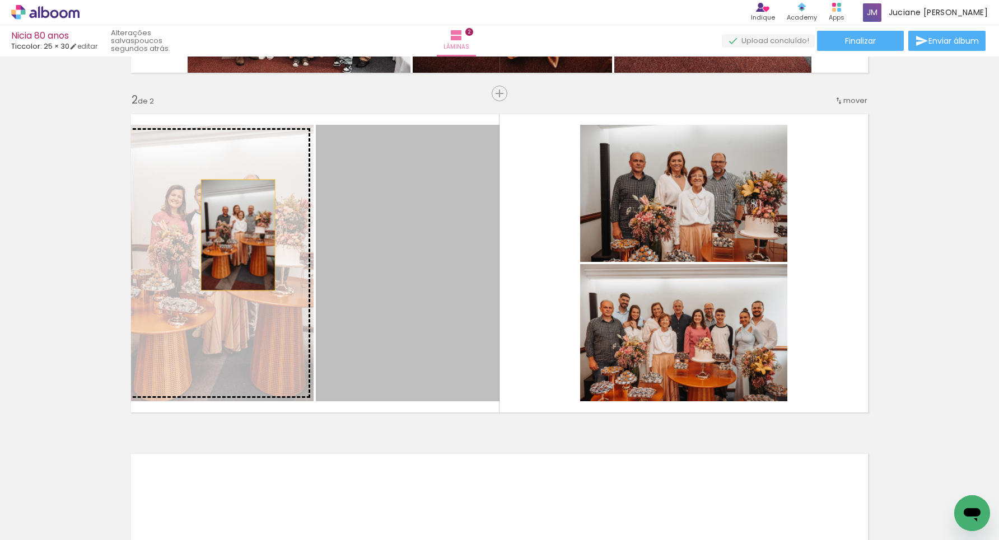
drag, startPoint x: 386, startPoint y: 245, endPoint x: 237, endPoint y: 236, distance: 149.2
click at [0, 0] on slot at bounding box center [0, 0] width 0 height 0
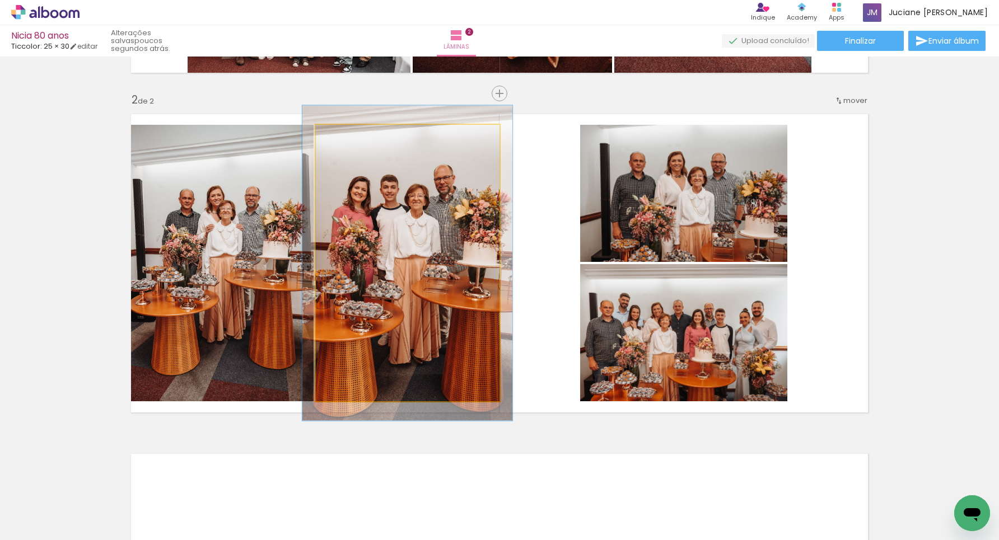
drag, startPoint x: 344, startPoint y: 137, endPoint x: 350, endPoint y: 137, distance: 5.6
type paper-slider "114"
click at [350, 137] on div at bounding box center [348, 137] width 10 height 10
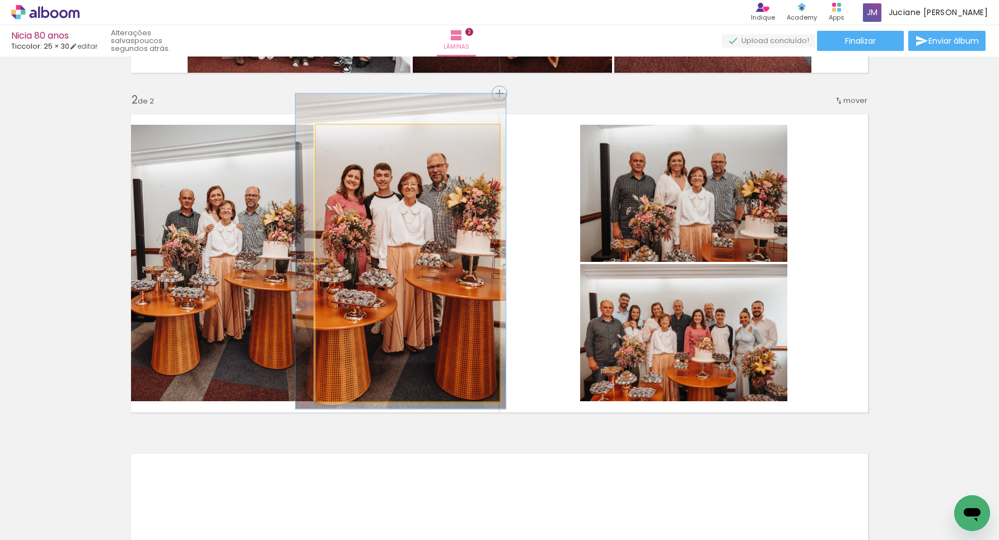
drag, startPoint x: 436, startPoint y: 266, endPoint x: 429, endPoint y: 255, distance: 13.1
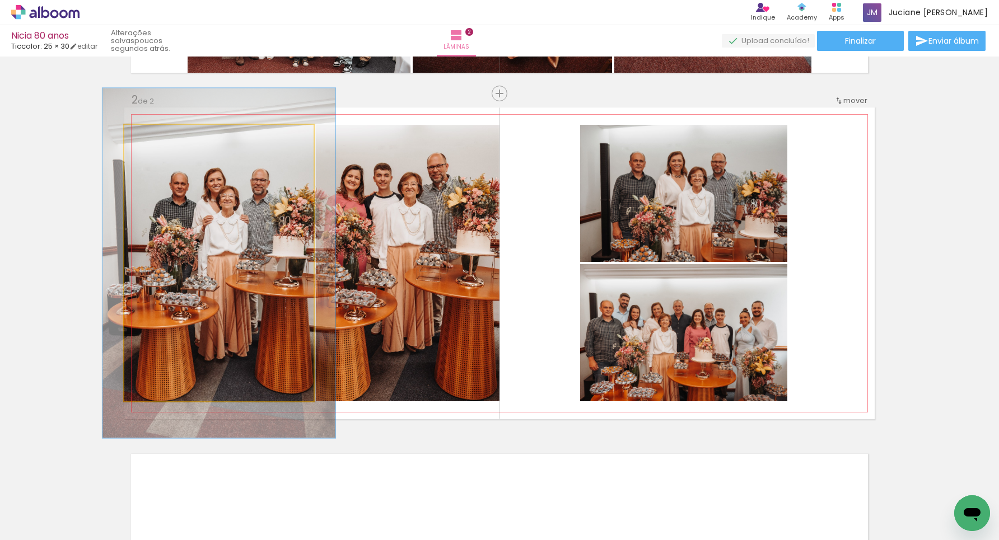
type paper-slider "123"
drag, startPoint x: 152, startPoint y: 137, endPoint x: 161, endPoint y: 138, distance: 8.5
click at [161, 137] on div at bounding box center [160, 137] width 10 height 10
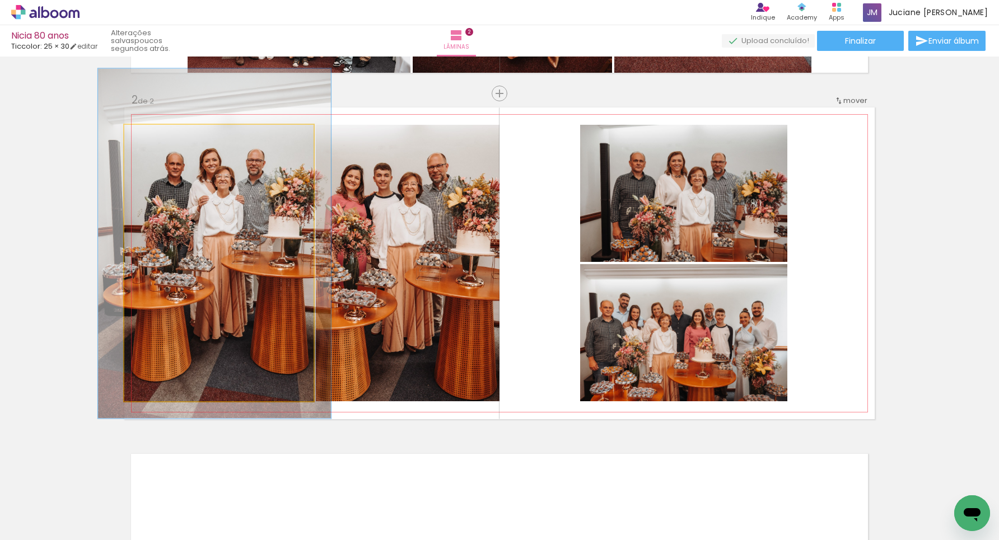
drag, startPoint x: 210, startPoint y: 211, endPoint x: 206, endPoint y: 193, distance: 18.5
click at [206, 193] on div at bounding box center [214, 244] width 233 height 350
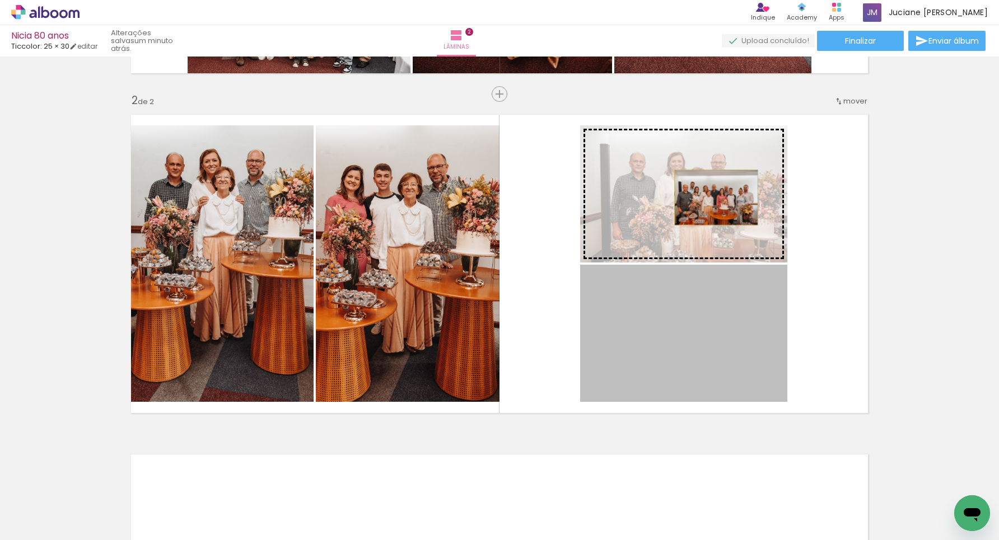
drag, startPoint x: 712, startPoint y: 326, endPoint x: 716, endPoint y: 198, distance: 128.3
click at [0, 0] on slot at bounding box center [0, 0] width 0 height 0
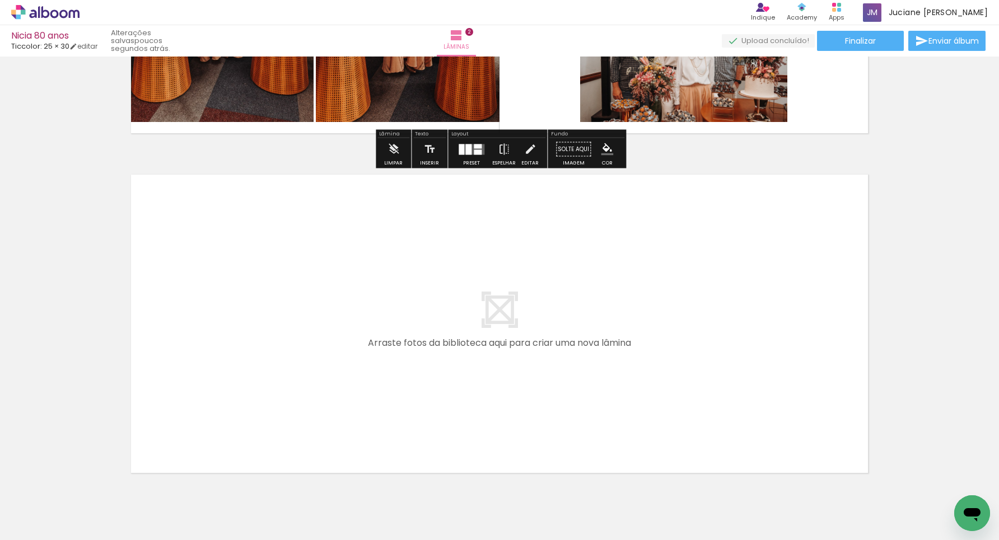
scroll to position [628, 0]
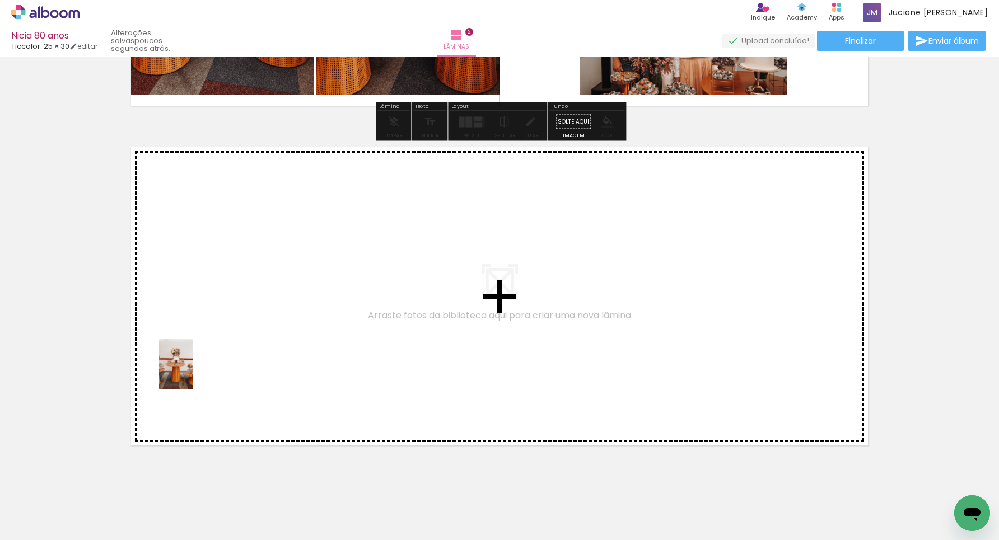
click at [203, 359] on quentale-workspace at bounding box center [499, 270] width 999 height 540
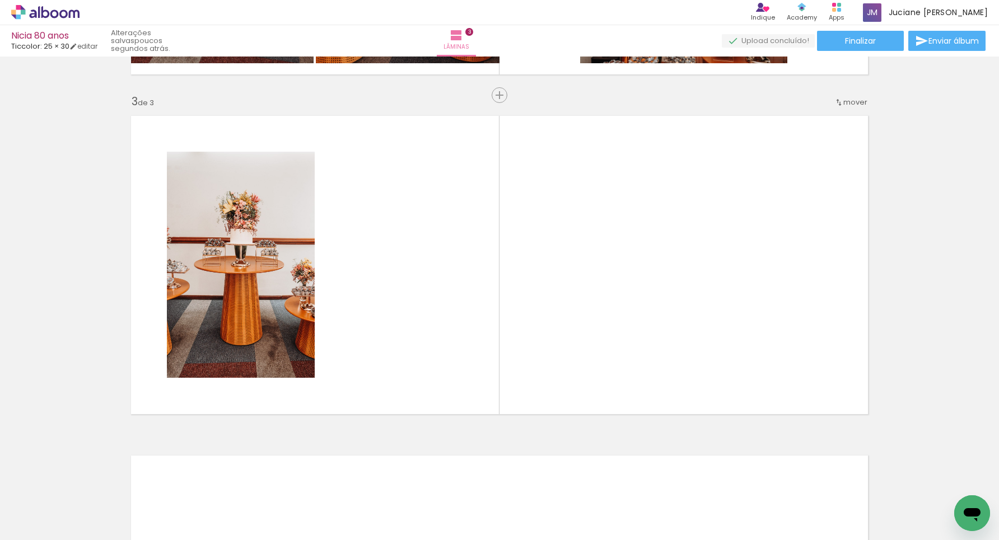
scroll to position [661, 0]
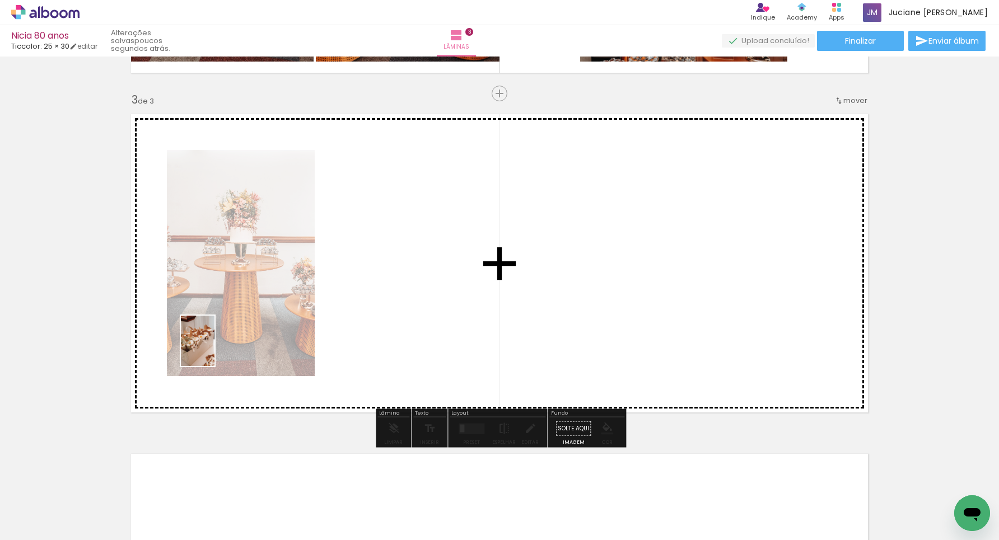
drag, startPoint x: 115, startPoint y: 501, endPoint x: 215, endPoint y: 349, distance: 181.9
click at [215, 349] on quentale-workspace at bounding box center [499, 270] width 999 height 540
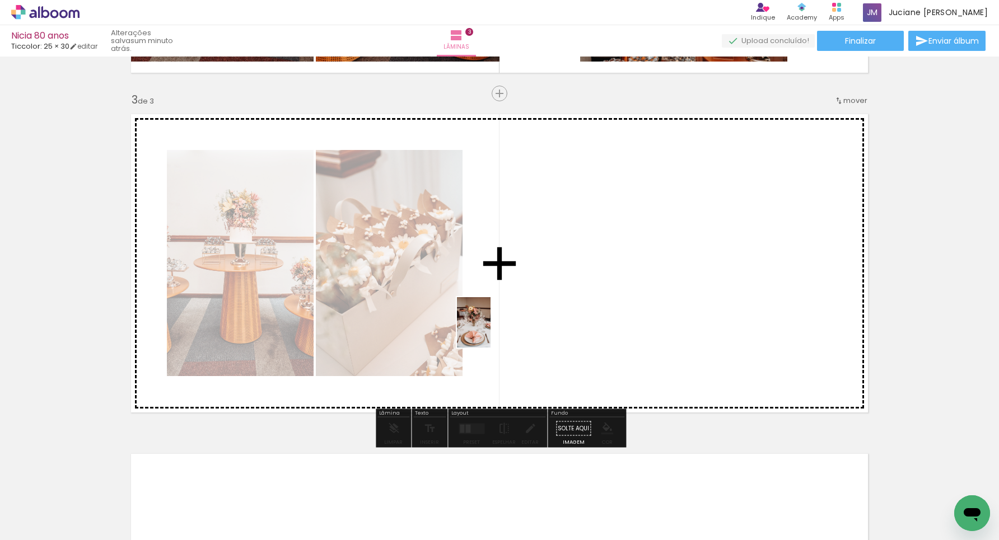
drag, startPoint x: 488, startPoint y: 516, endPoint x: 440, endPoint y: 371, distance: 152.3
click at [490, 331] on quentale-workspace at bounding box center [499, 270] width 999 height 540
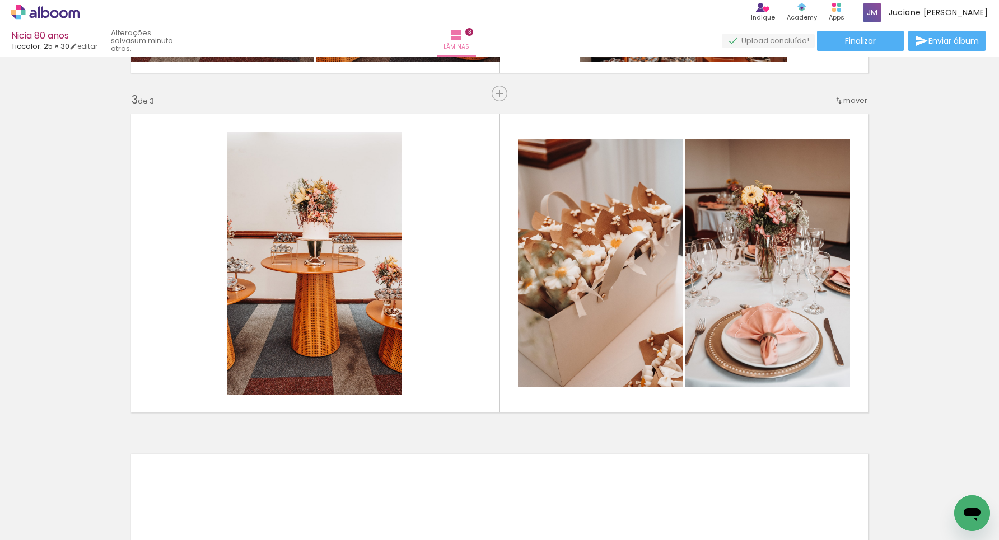
scroll to position [0, 783]
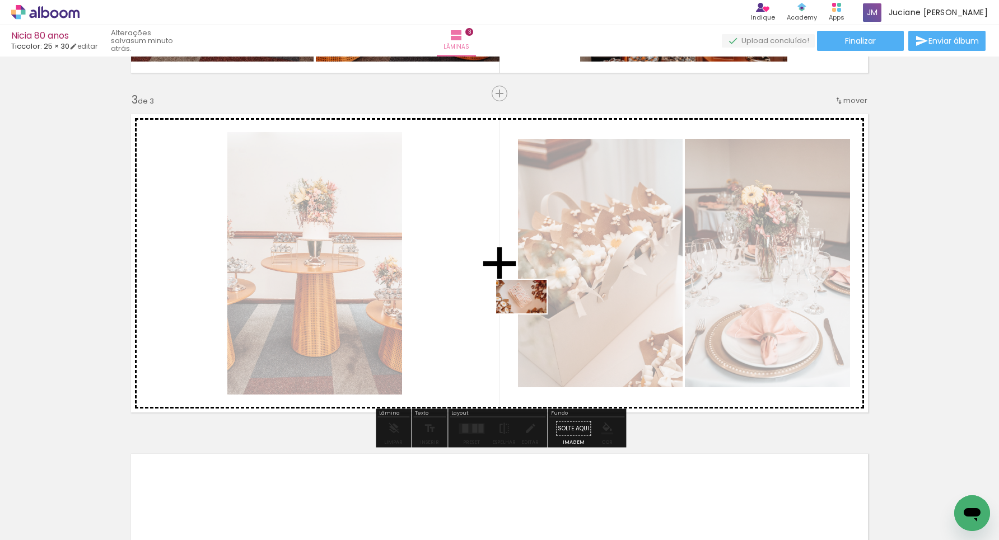
click at [530, 314] on quentale-workspace at bounding box center [499, 270] width 999 height 540
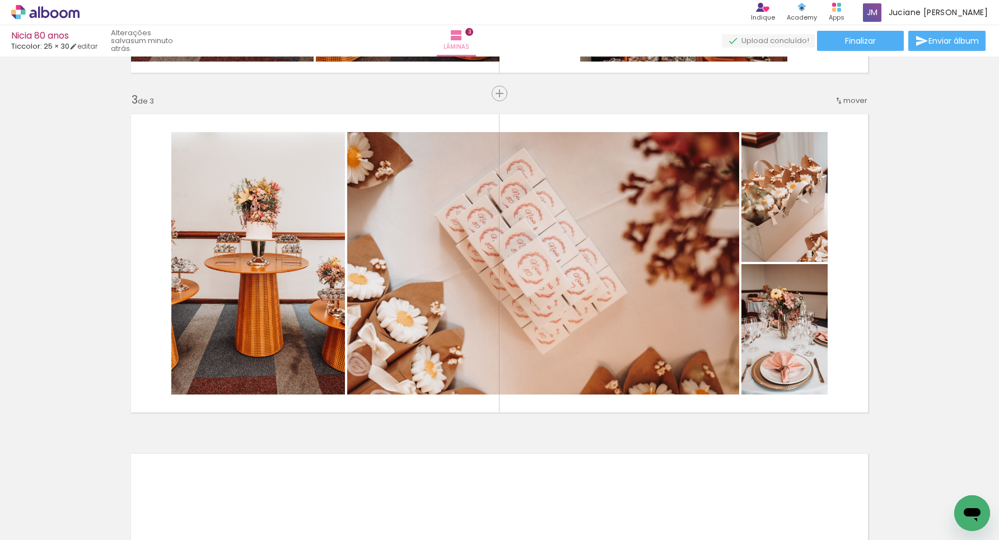
scroll to position [0, 1659]
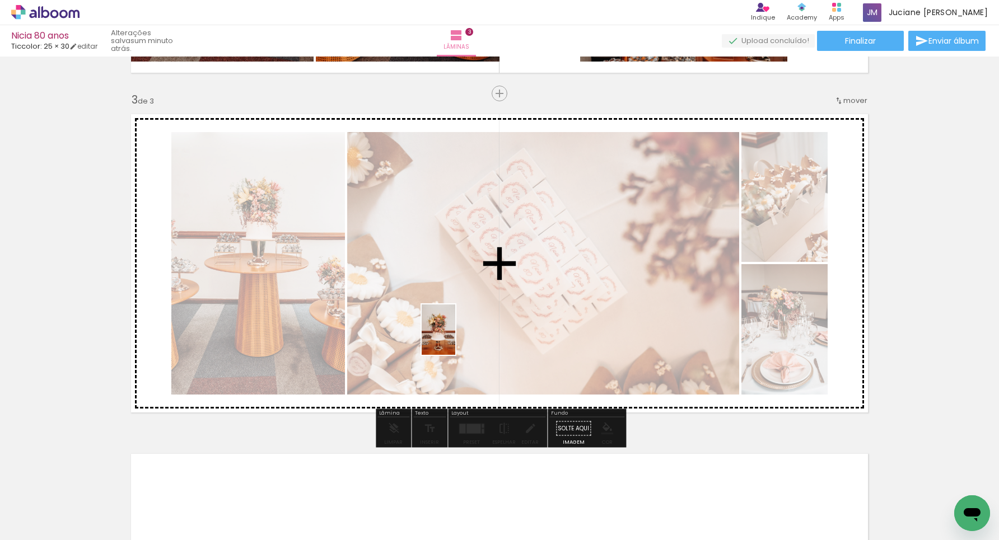
drag, startPoint x: 408, startPoint y: 507, endPoint x: 455, endPoint y: 338, distance: 175.5
click at [455, 338] on quentale-workspace at bounding box center [499, 270] width 999 height 540
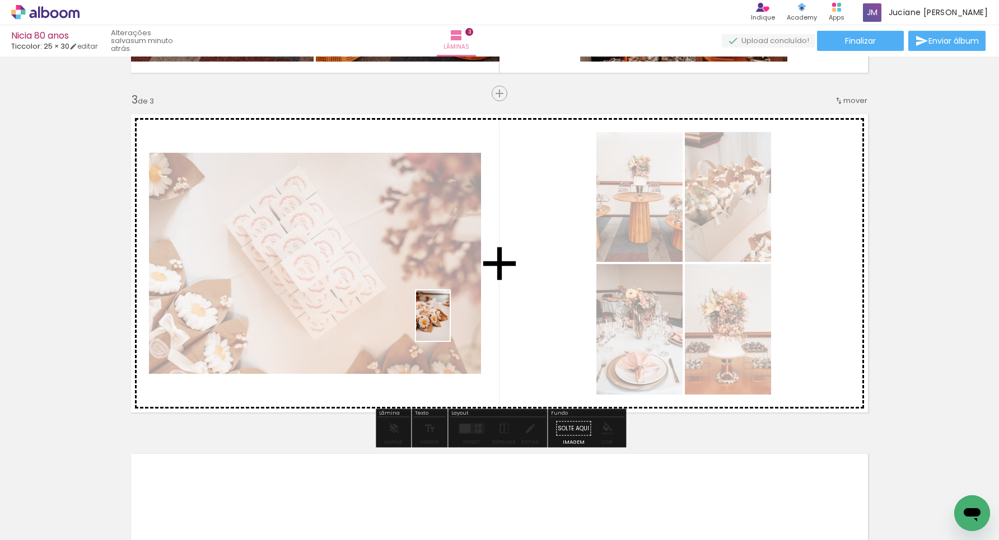
drag, startPoint x: 404, startPoint y: 502, endPoint x: 450, endPoint y: 324, distance: 183.3
click at [450, 324] on quentale-workspace at bounding box center [499, 270] width 999 height 540
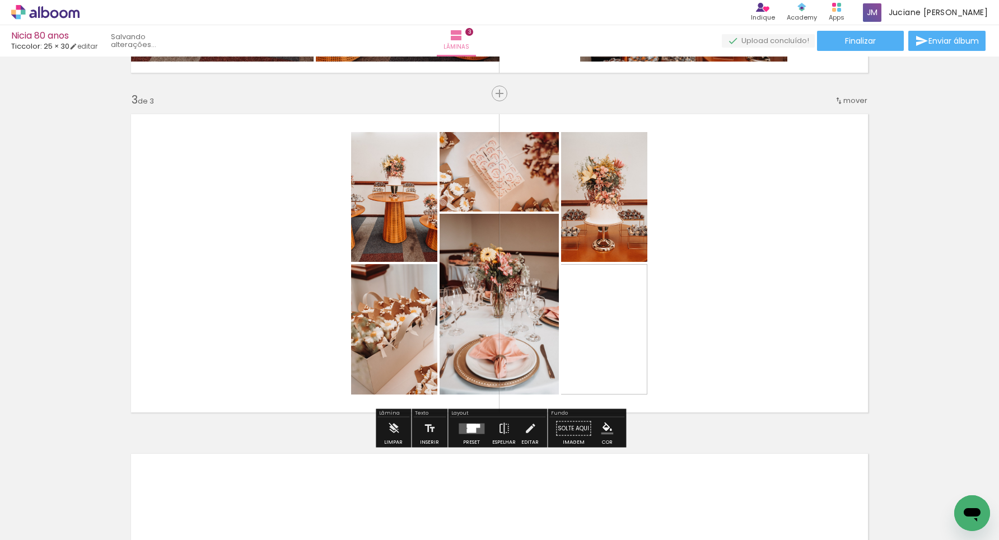
scroll to position [0, 3036]
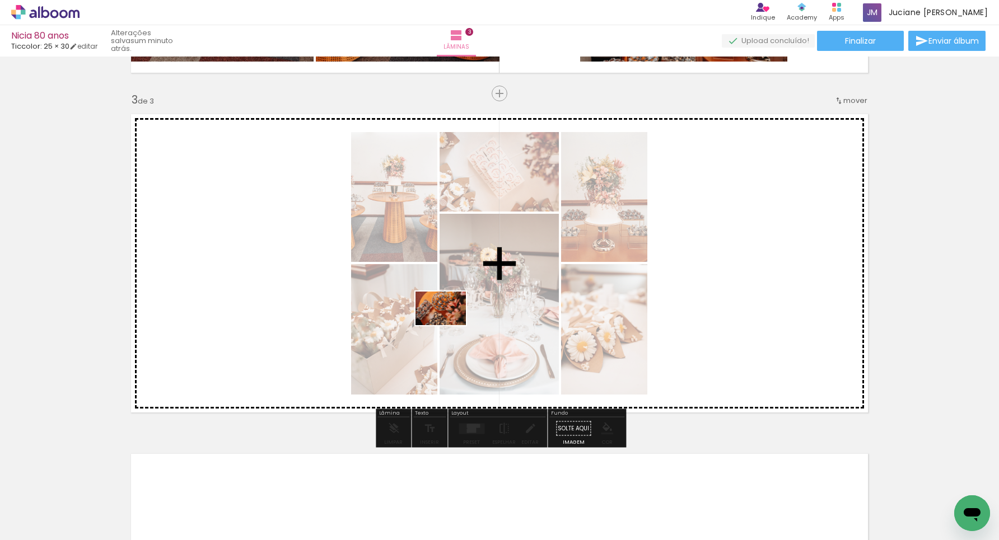
drag, startPoint x: 404, startPoint y: 502, endPoint x: 450, endPoint y: 330, distance: 177.5
click at [450, 330] on quentale-workspace at bounding box center [499, 270] width 999 height 540
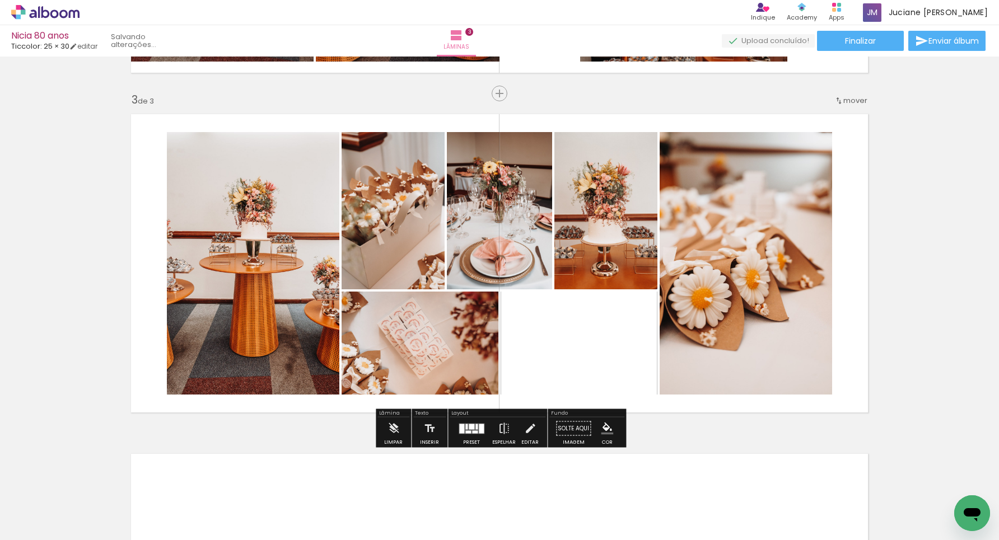
scroll to position [0, 2973]
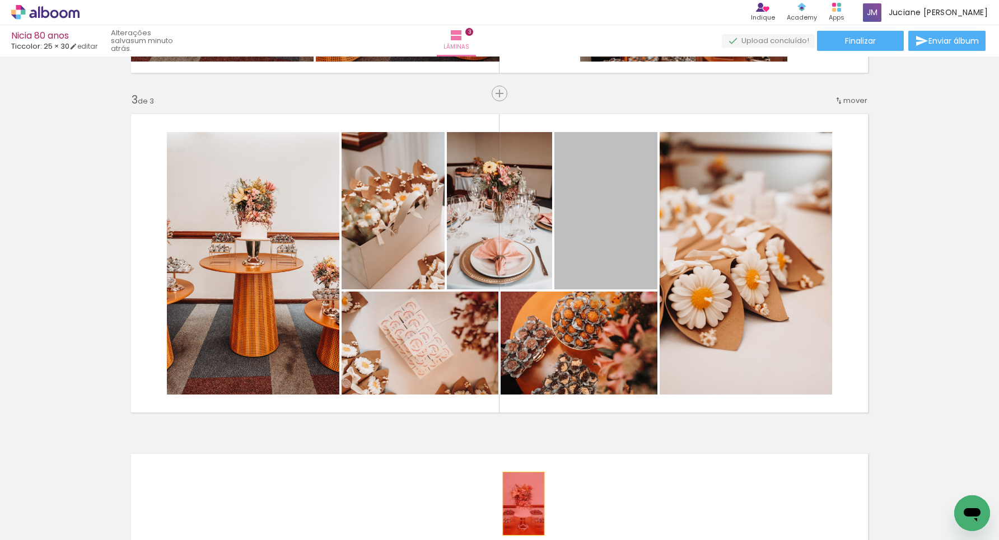
drag, startPoint x: 606, startPoint y: 242, endPoint x: 524, endPoint y: 504, distance: 274.3
click at [524, 504] on quentale-workspace at bounding box center [499, 270] width 999 height 540
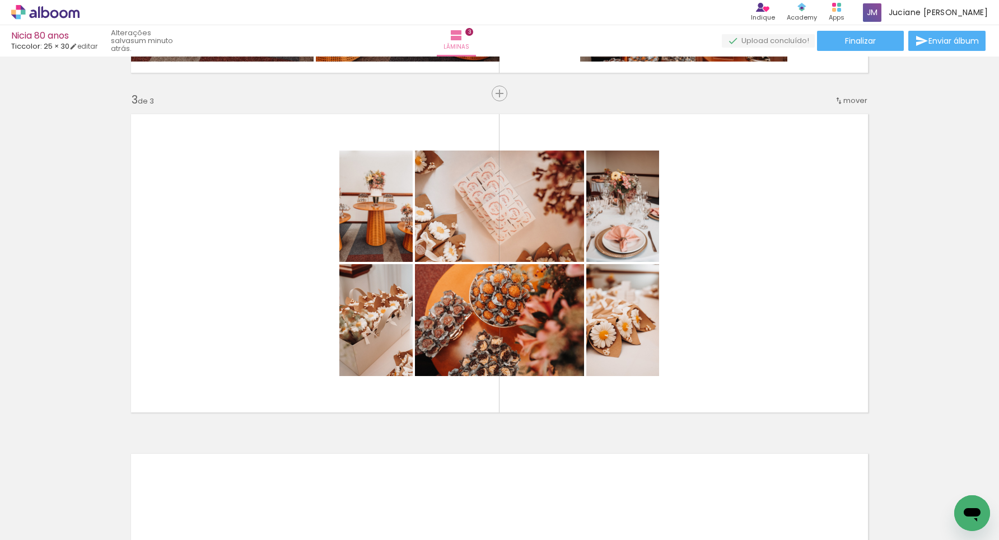
drag, startPoint x: 469, startPoint y: 497, endPoint x: 534, endPoint y: 317, distance: 191.3
click at [534, 317] on quentale-workspace at bounding box center [499, 270] width 999 height 540
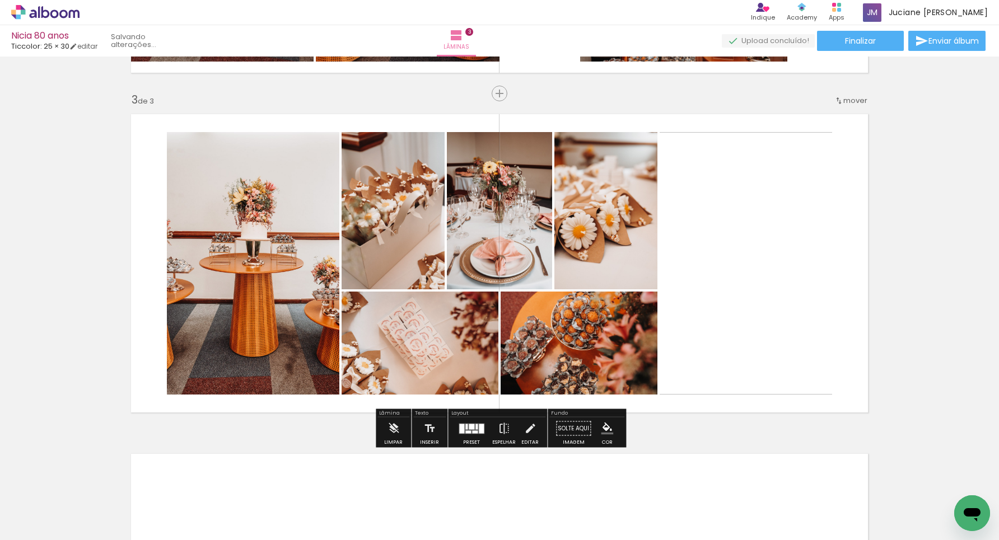
scroll to position [0, 2911]
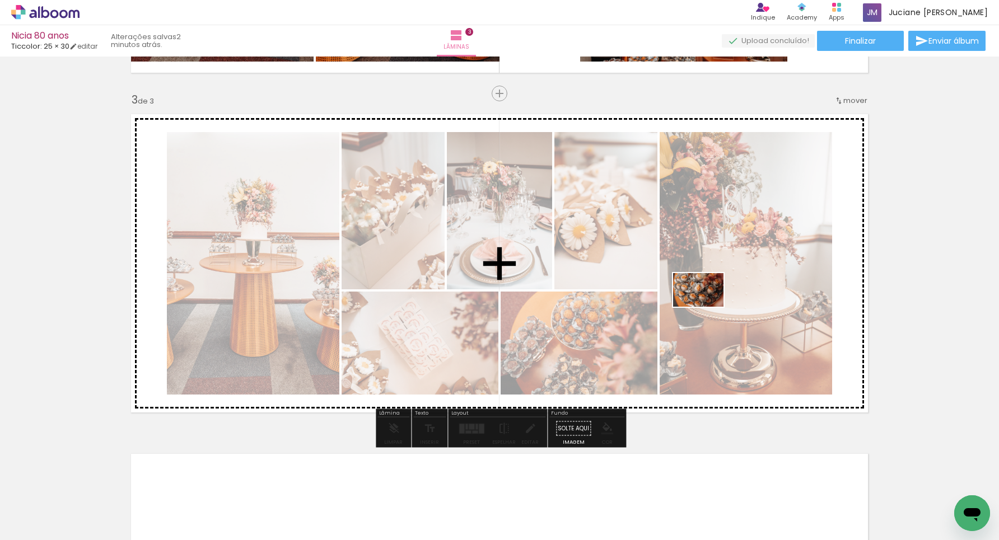
drag, startPoint x: 724, startPoint y: 509, endPoint x: 676, endPoint y: 400, distance: 118.6
click at [706, 305] on quentale-workspace at bounding box center [499, 270] width 999 height 540
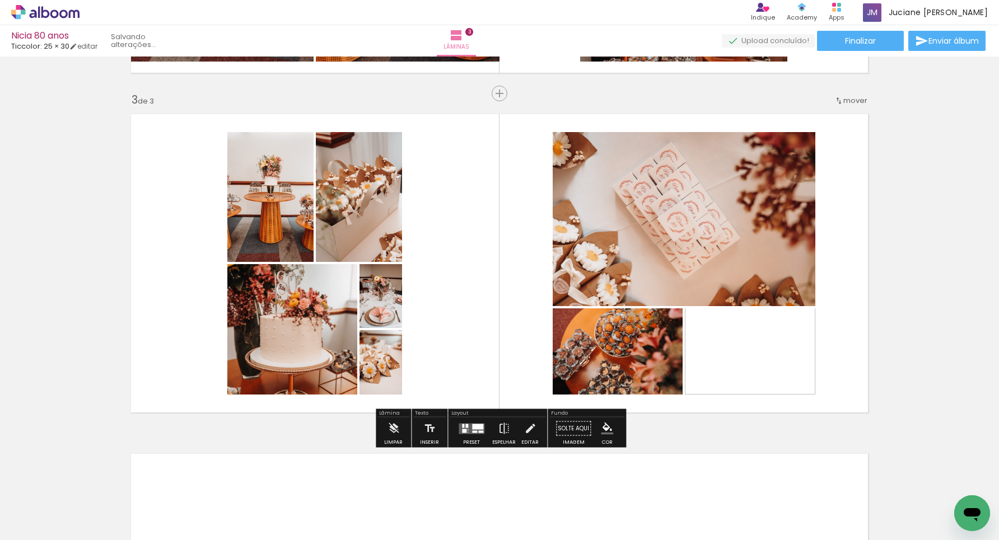
scroll to position [0, 2785]
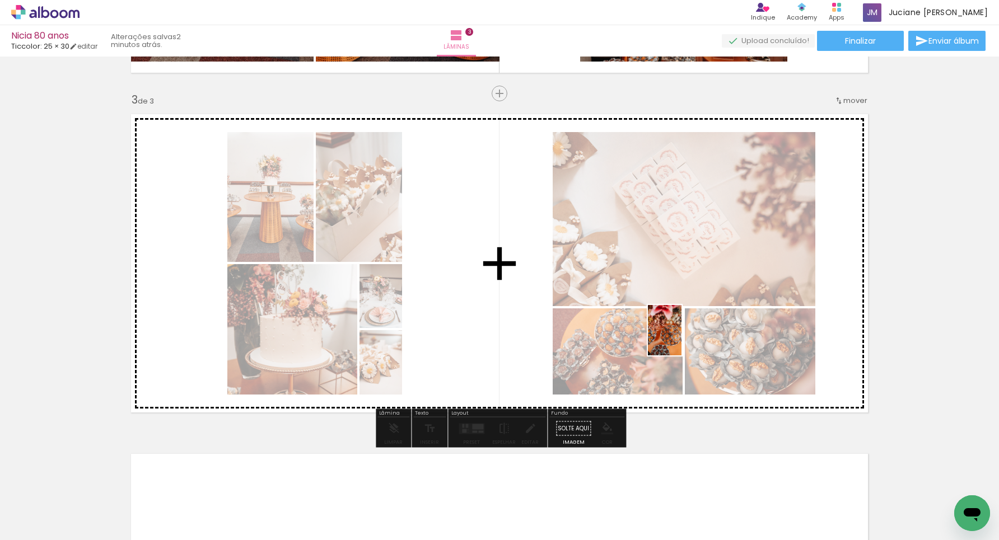
drag, startPoint x: 718, startPoint y: 498, endPoint x: 681, endPoint y: 339, distance: 163.8
click at [681, 339] on quentale-workspace at bounding box center [499, 270] width 999 height 540
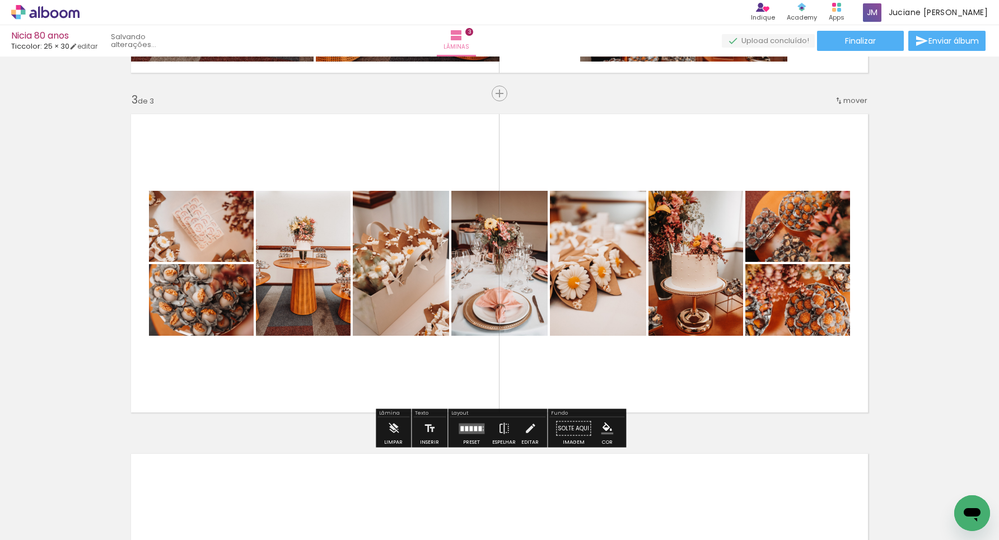
scroll to position [0, 2722]
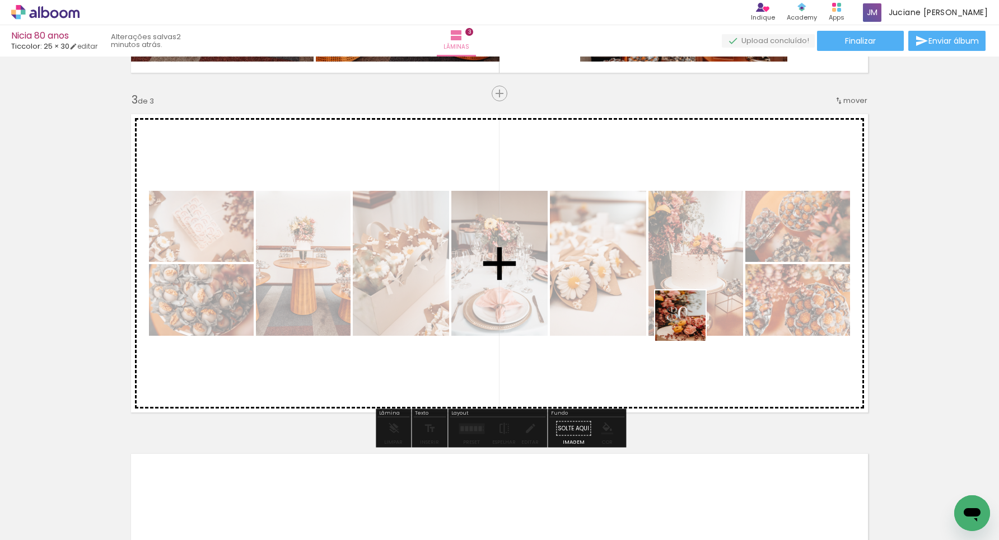
drag, startPoint x: 908, startPoint y: 502, endPoint x: 668, endPoint y: 311, distance: 306.4
click at [668, 311] on quentale-workspace at bounding box center [499, 270] width 999 height 540
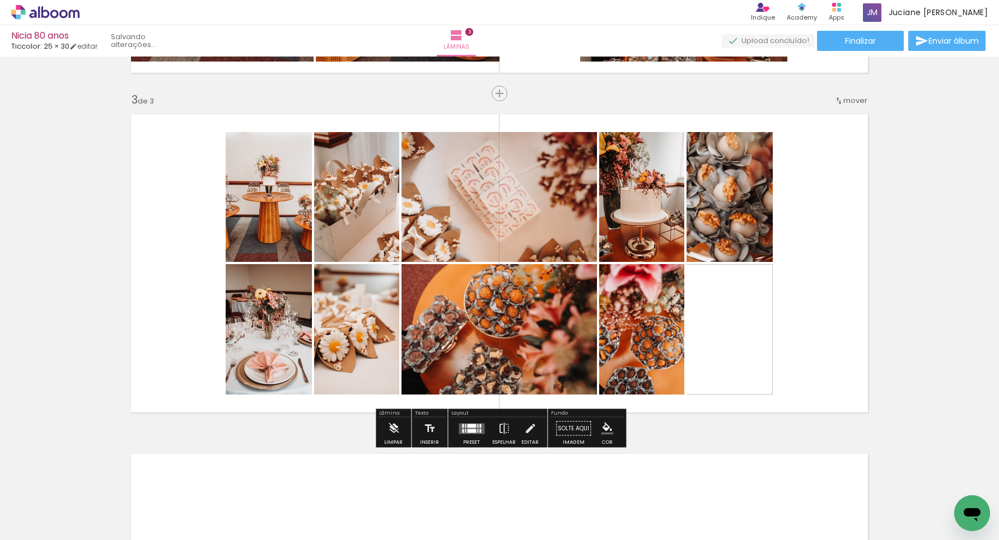
scroll to position [0, 2660]
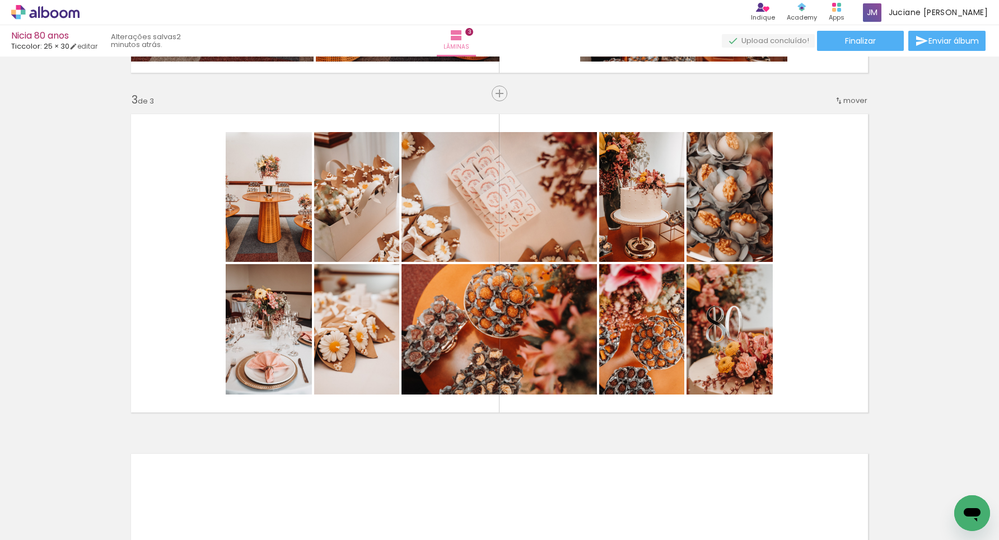
click at [68, 479] on iron-icon at bounding box center [62, 480] width 12 height 12
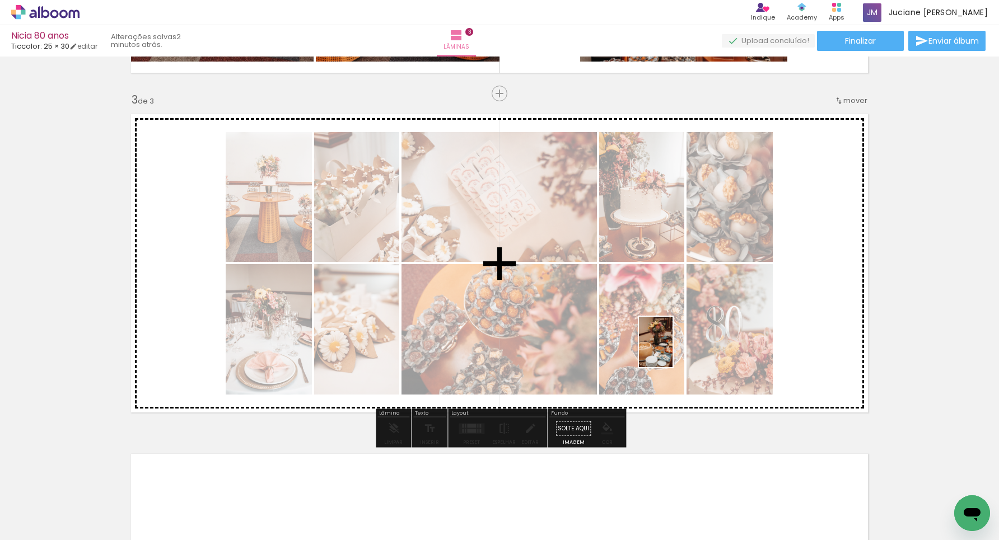
drag, startPoint x: 965, startPoint y: 489, endPoint x: 673, endPoint y: 351, distance: 324.1
click at [673, 351] on quentale-workspace at bounding box center [499, 270] width 999 height 540
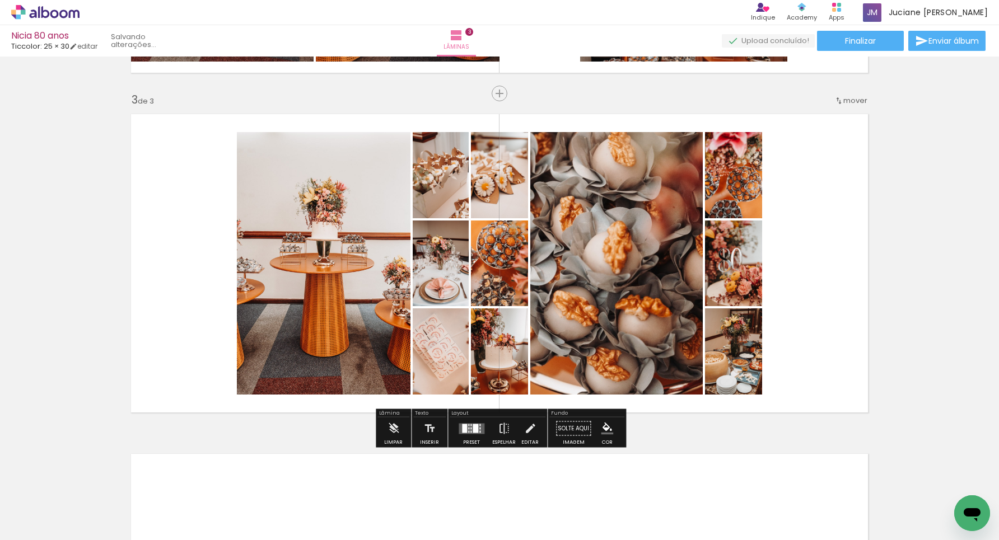
scroll to position [0, 2534]
click at [468, 432] on div at bounding box center [468, 432] width 1 height 2
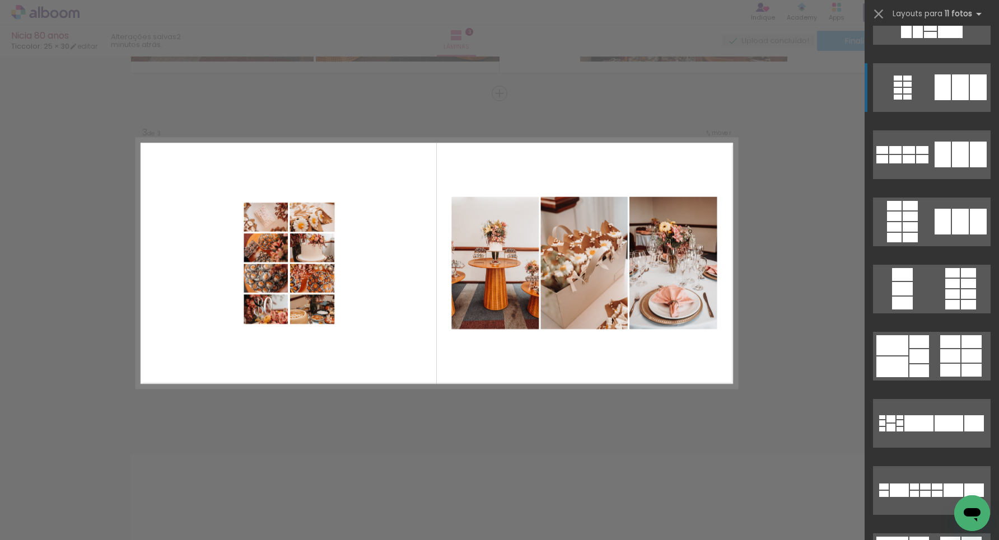
scroll to position [577, 0]
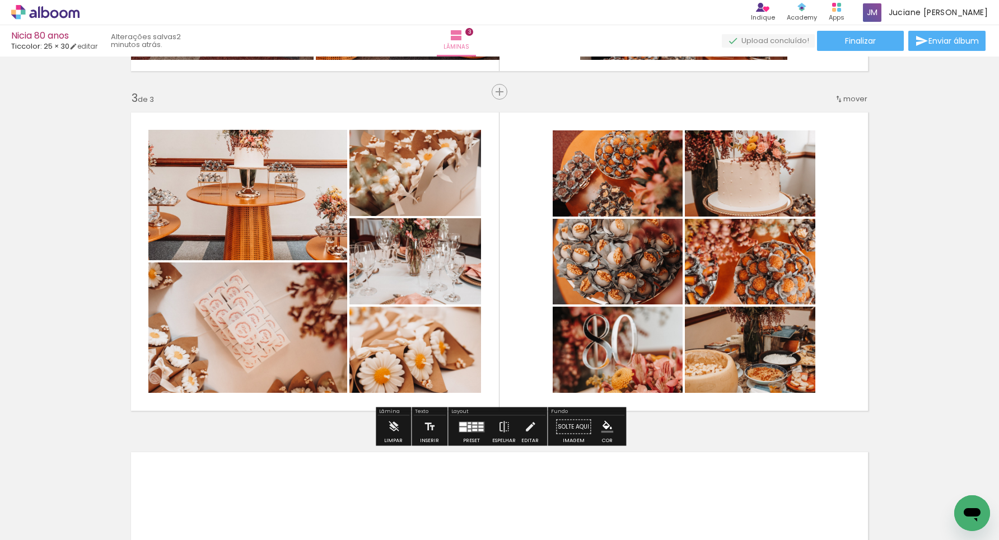
scroll to position [661, 0]
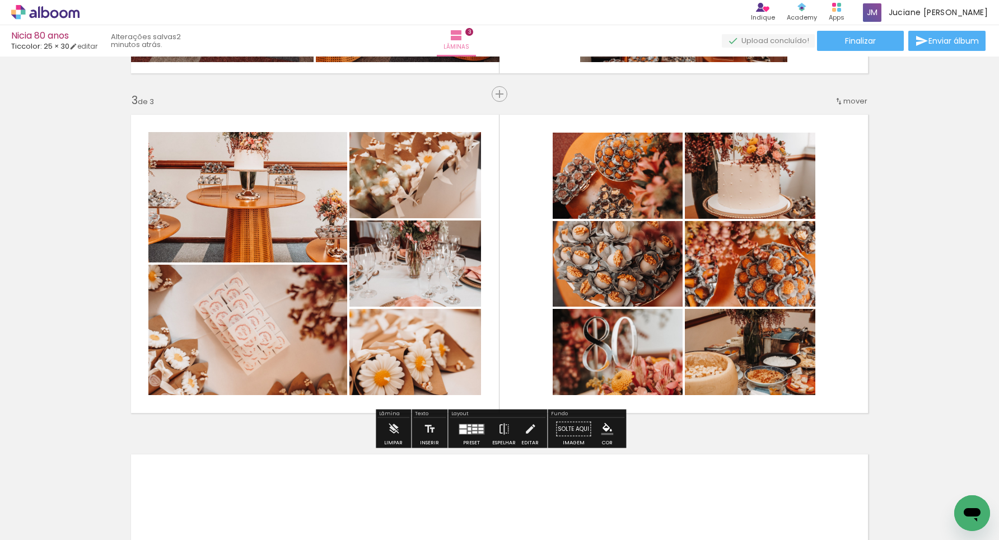
click at [464, 424] on quentale-layouter at bounding box center [472, 429] width 26 height 11
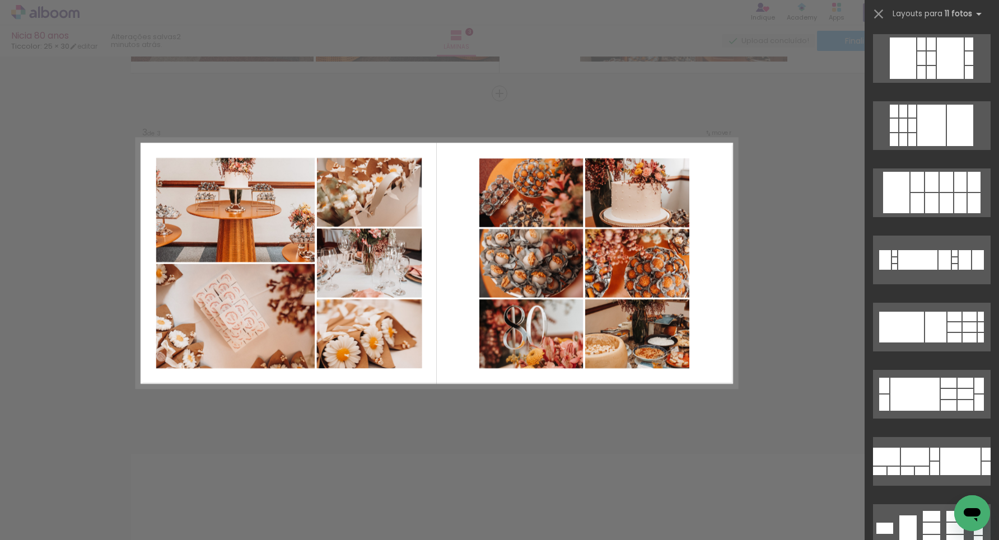
scroll to position [0, 0]
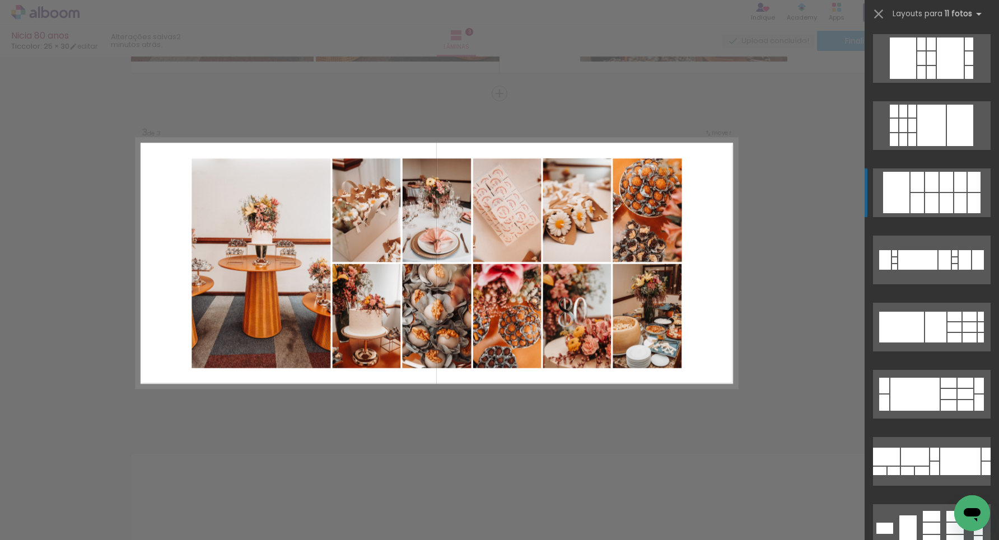
click at [916, 146] on div at bounding box center [912, 139] width 8 height 13
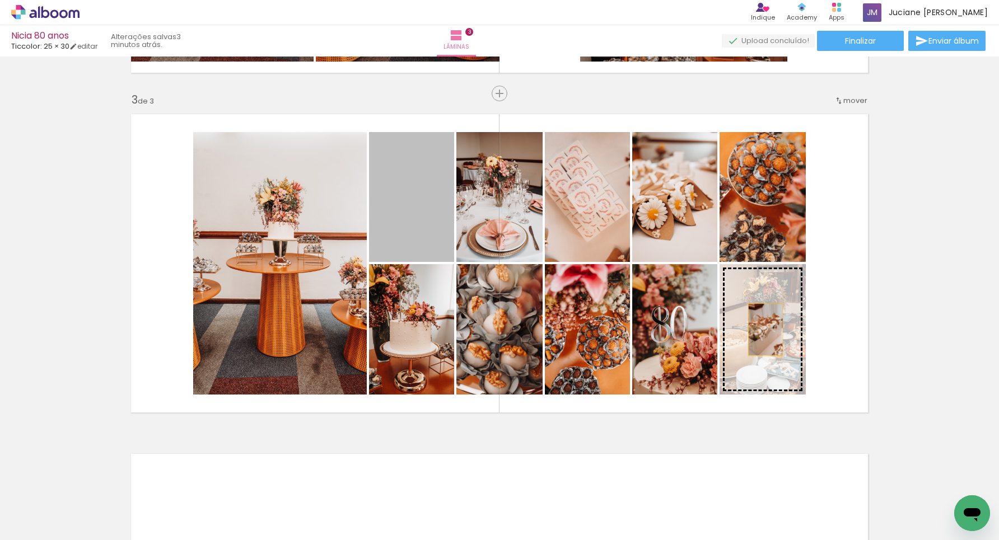
drag, startPoint x: 426, startPoint y: 215, endPoint x: 767, endPoint y: 329, distance: 359.6
click at [0, 0] on slot at bounding box center [0, 0] width 0 height 0
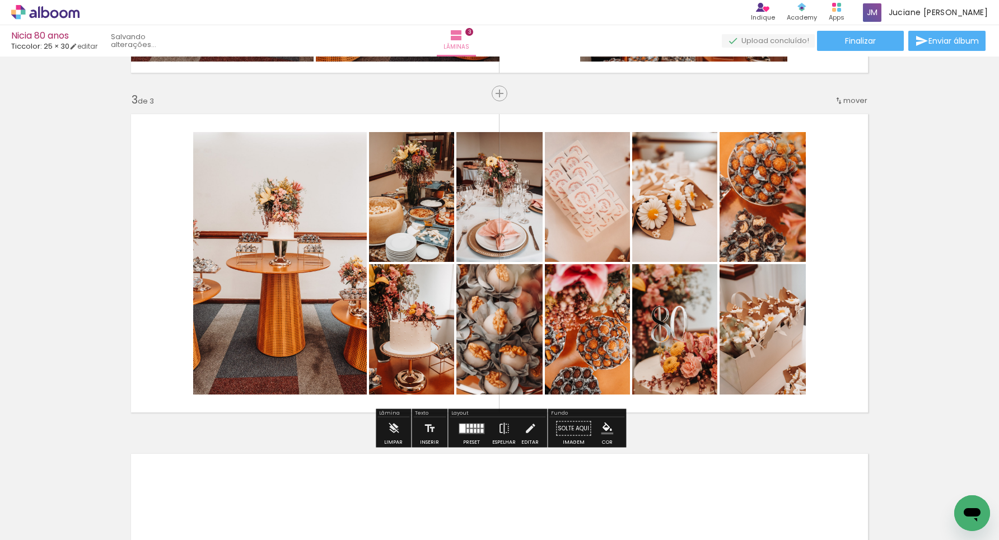
scroll to position [662, 0]
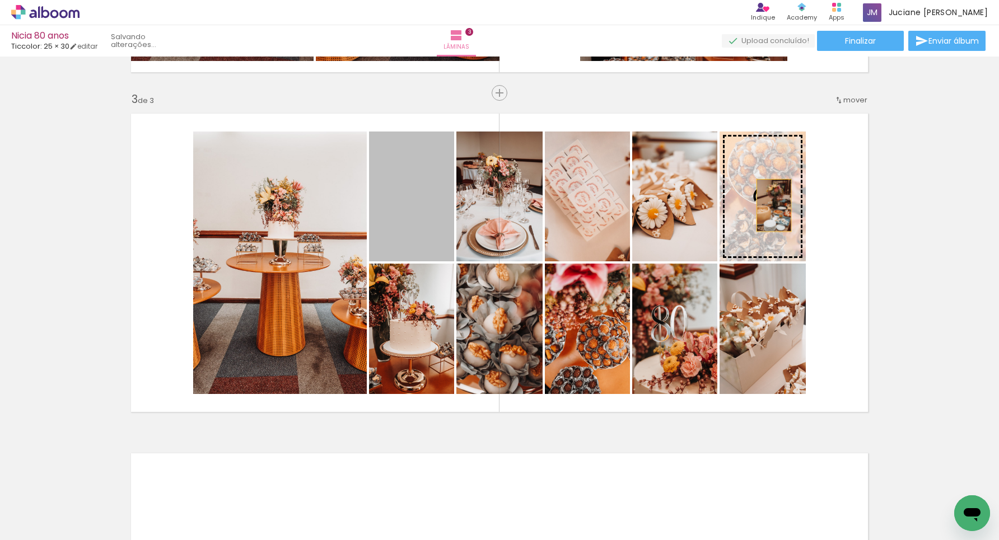
drag, startPoint x: 414, startPoint y: 208, endPoint x: 773, endPoint y: 206, distance: 358.9
click at [0, 0] on slot at bounding box center [0, 0] width 0 height 0
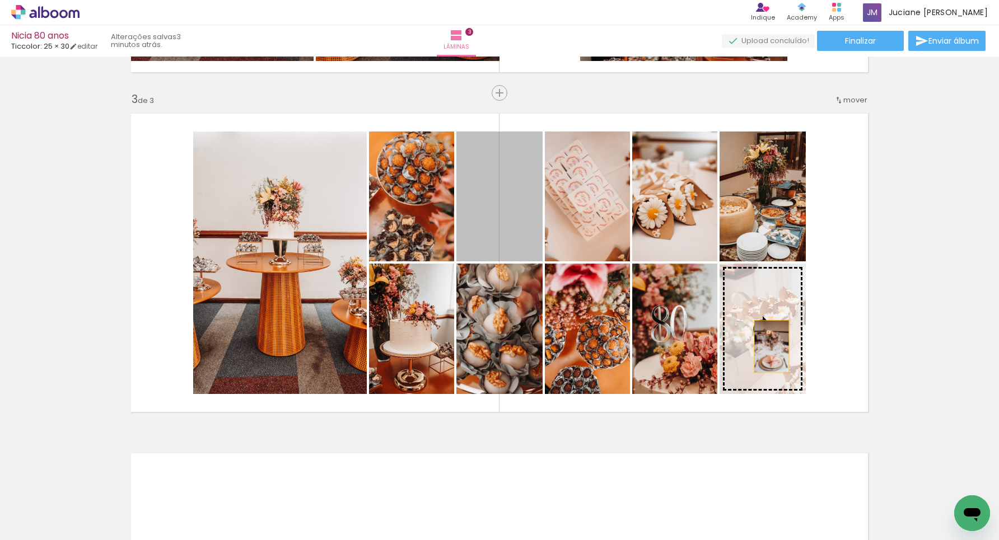
drag, startPoint x: 494, startPoint y: 208, endPoint x: 765, endPoint y: 345, distance: 303.5
click at [0, 0] on slot at bounding box center [0, 0] width 0 height 0
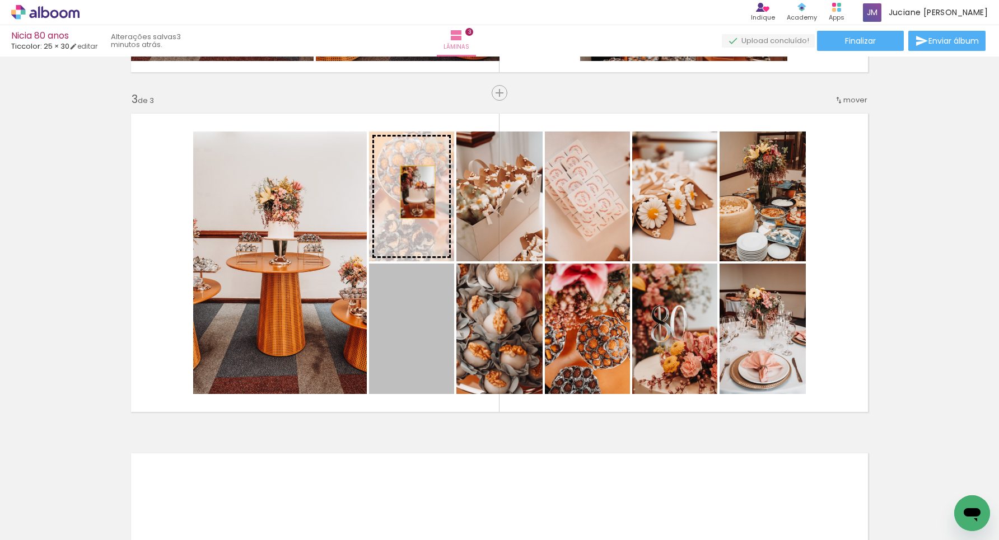
drag, startPoint x: 419, startPoint y: 319, endPoint x: 417, endPoint y: 194, distance: 125.4
click at [0, 0] on slot at bounding box center [0, 0] width 0 height 0
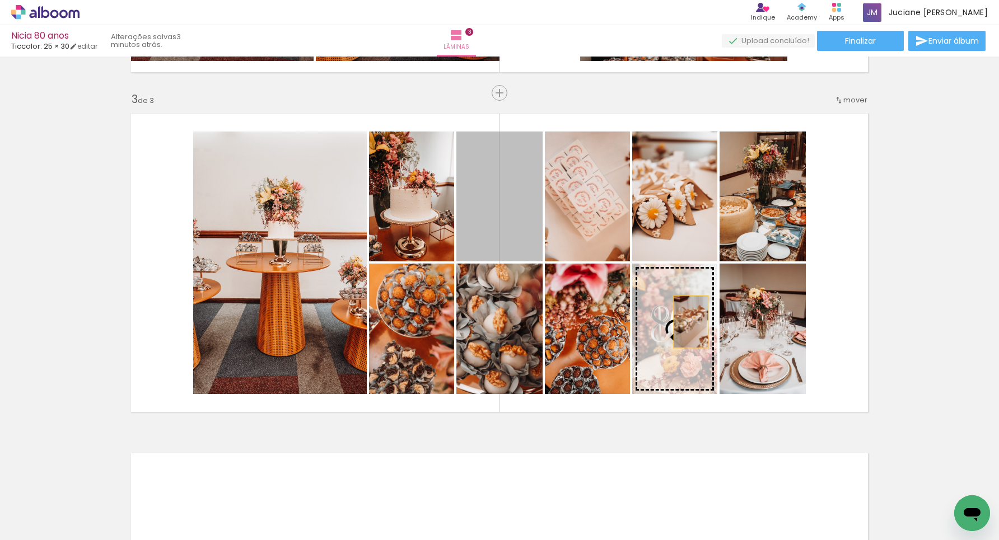
drag, startPoint x: 497, startPoint y: 202, endPoint x: 690, endPoint y: 322, distance: 227.8
click at [0, 0] on slot at bounding box center [0, 0] width 0 height 0
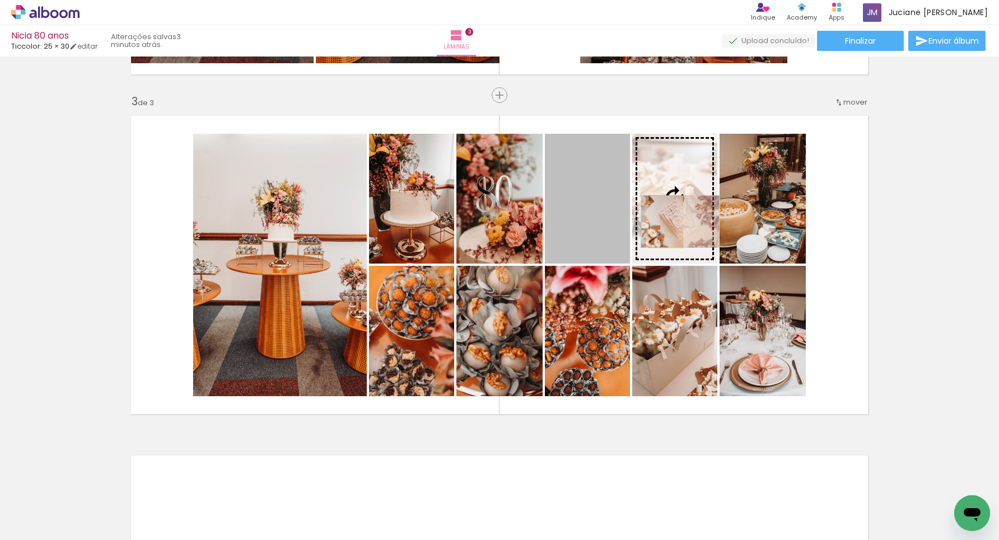
drag, startPoint x: 596, startPoint y: 216, endPoint x: 666, endPoint y: 222, distance: 69.7
click at [0, 0] on slot at bounding box center [0, 0] width 0 height 0
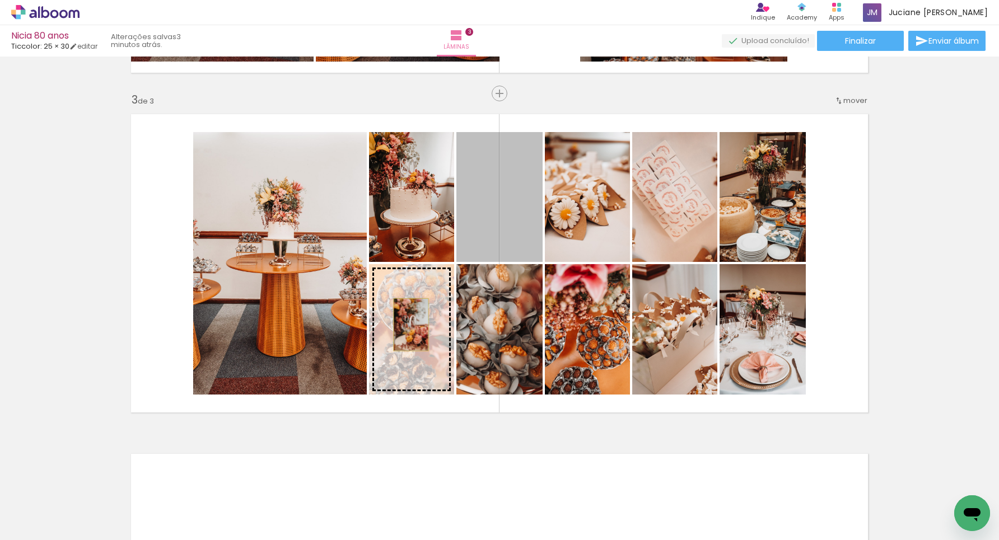
drag, startPoint x: 497, startPoint y: 223, endPoint x: 411, endPoint y: 325, distance: 132.7
click at [0, 0] on slot at bounding box center [0, 0] width 0 height 0
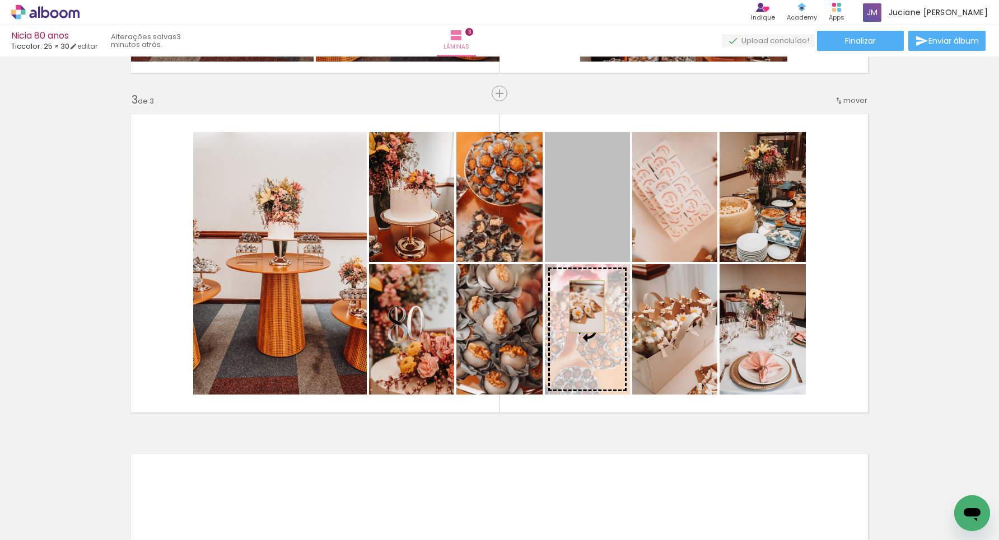
drag, startPoint x: 595, startPoint y: 218, endPoint x: 587, endPoint y: 307, distance: 89.4
click at [0, 0] on slot at bounding box center [0, 0] width 0 height 0
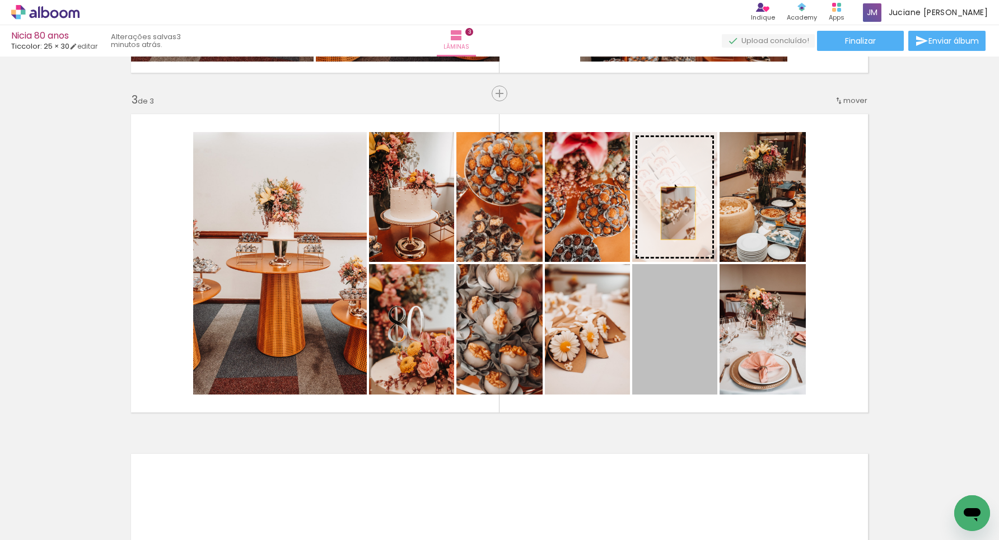
drag, startPoint x: 679, startPoint y: 321, endPoint x: 679, endPoint y: 219, distance: 101.9
click at [0, 0] on slot at bounding box center [0, 0] width 0 height 0
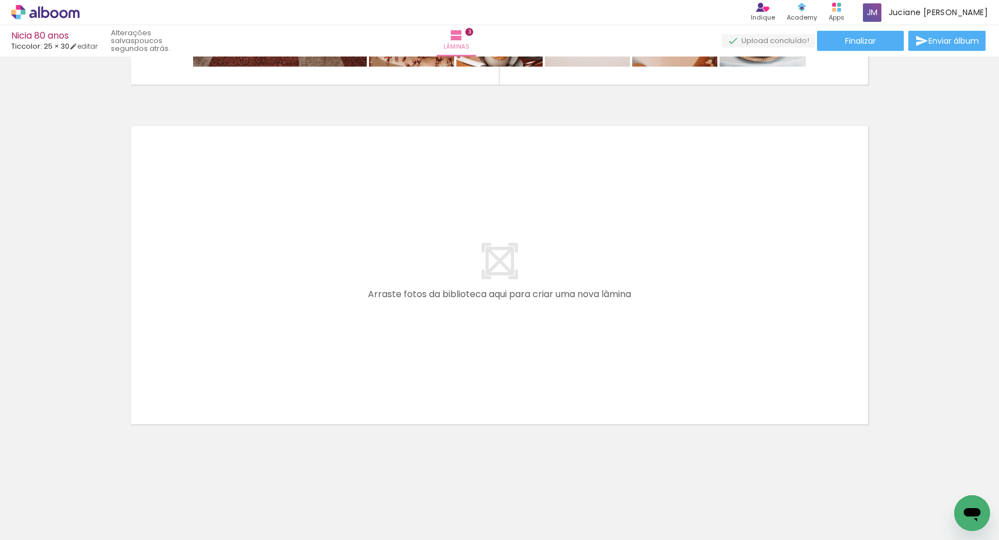
scroll to position [0, 0]
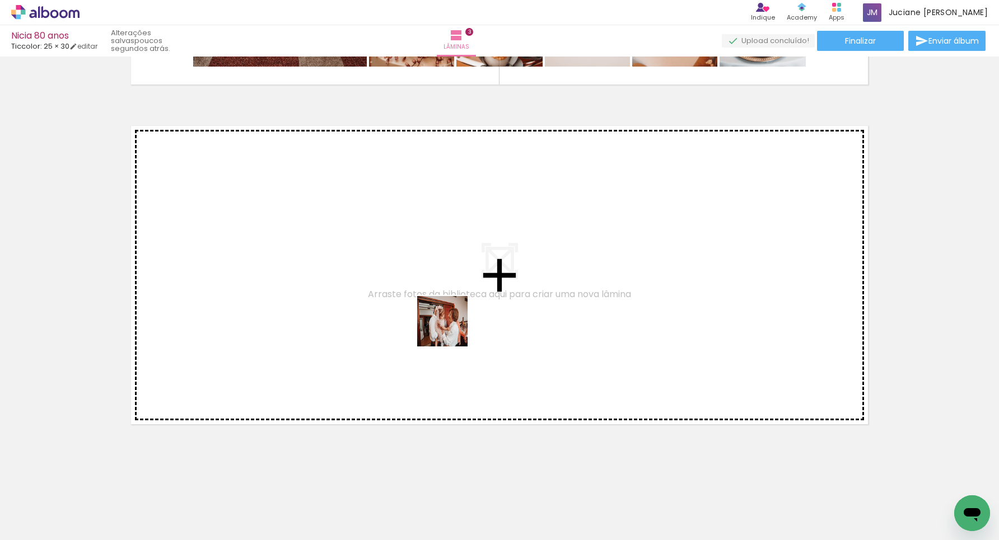
click at [449, 327] on quentale-workspace at bounding box center [499, 270] width 999 height 540
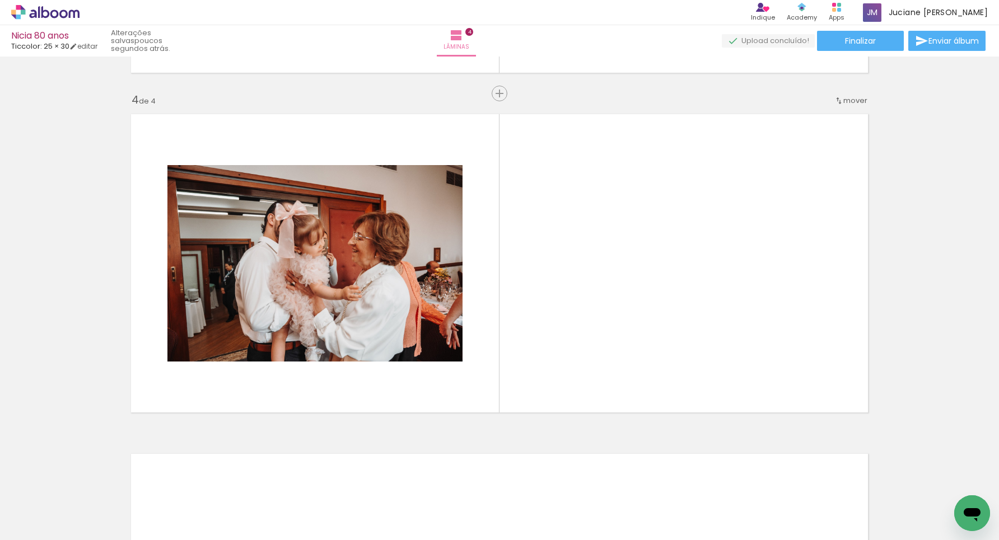
scroll to position [1001, 0]
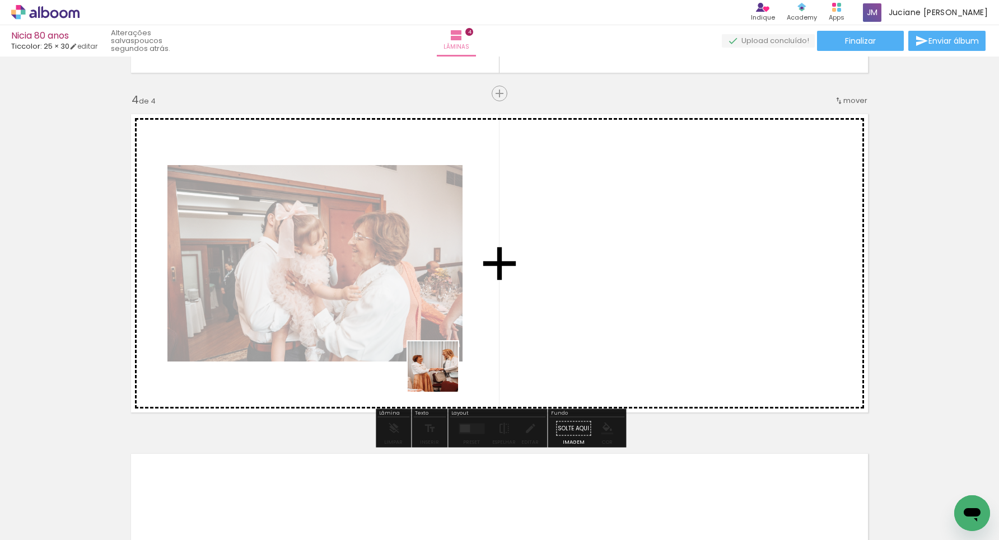
drag, startPoint x: 471, startPoint y: 437, endPoint x: 422, endPoint y: 326, distance: 121.3
click at [404, 304] on quentale-workspace at bounding box center [499, 270] width 999 height 540
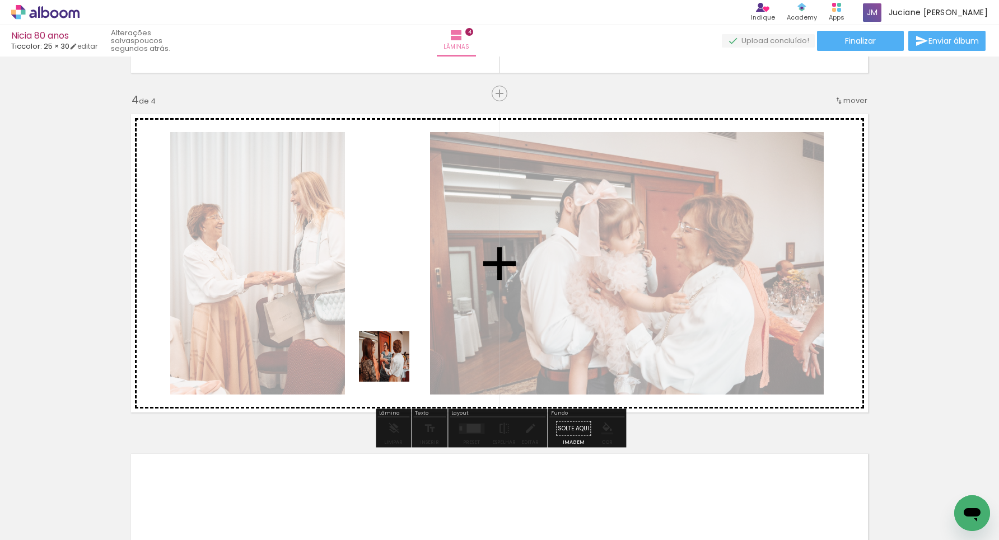
click at [395, 345] on quentale-workspace at bounding box center [499, 270] width 999 height 540
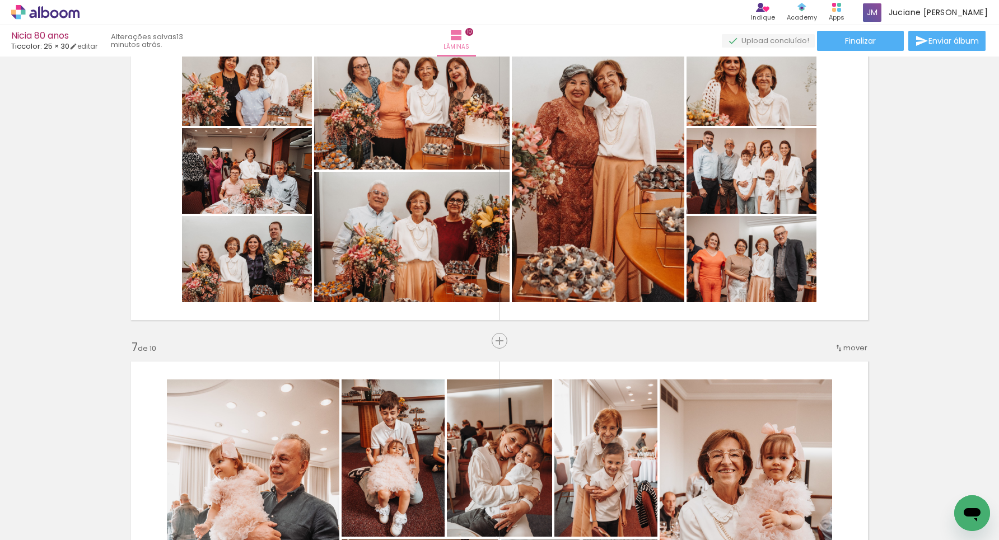
scroll to position [1806, 0]
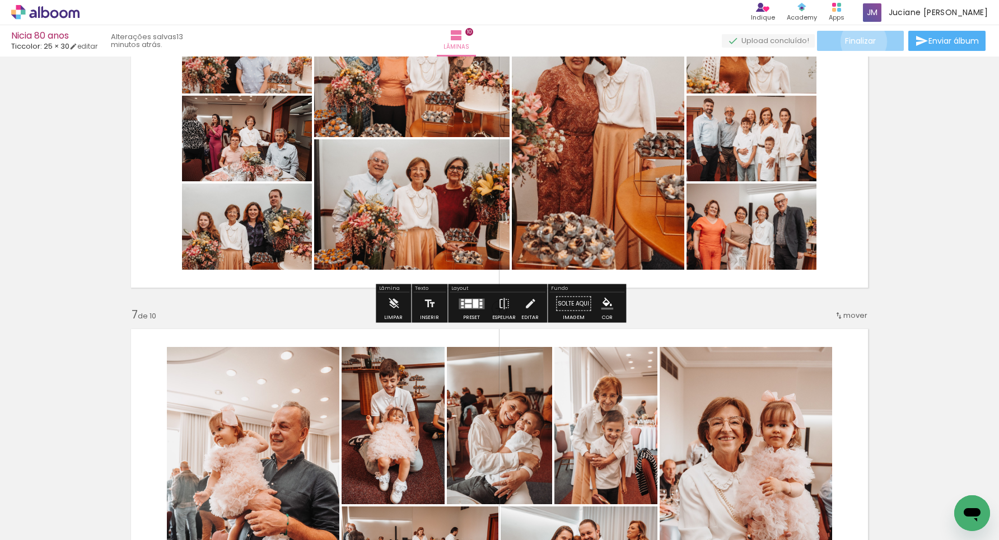
click at [860, 41] on span "Finalizar" at bounding box center [860, 41] width 31 height 8
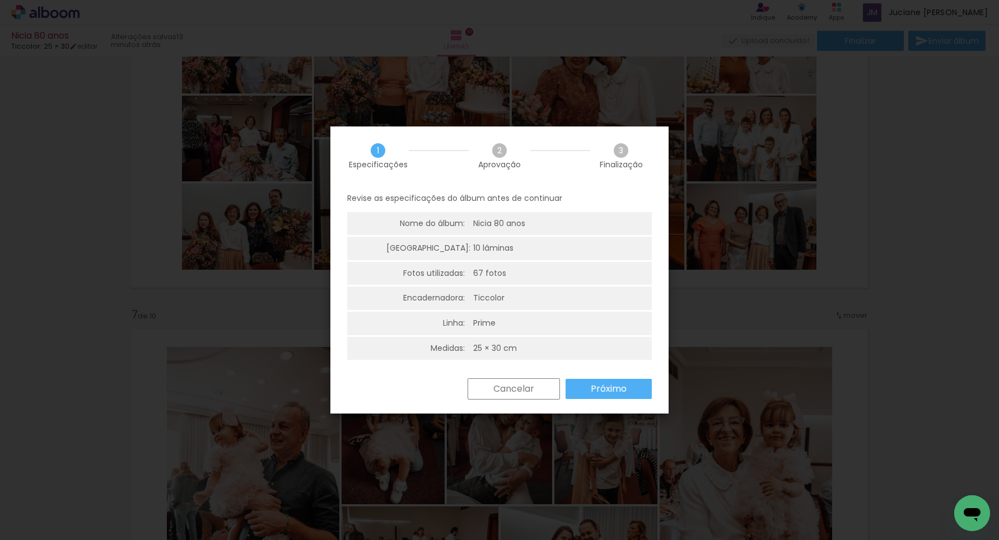
click at [0, 0] on slot "Próximo" at bounding box center [0, 0] width 0 height 0
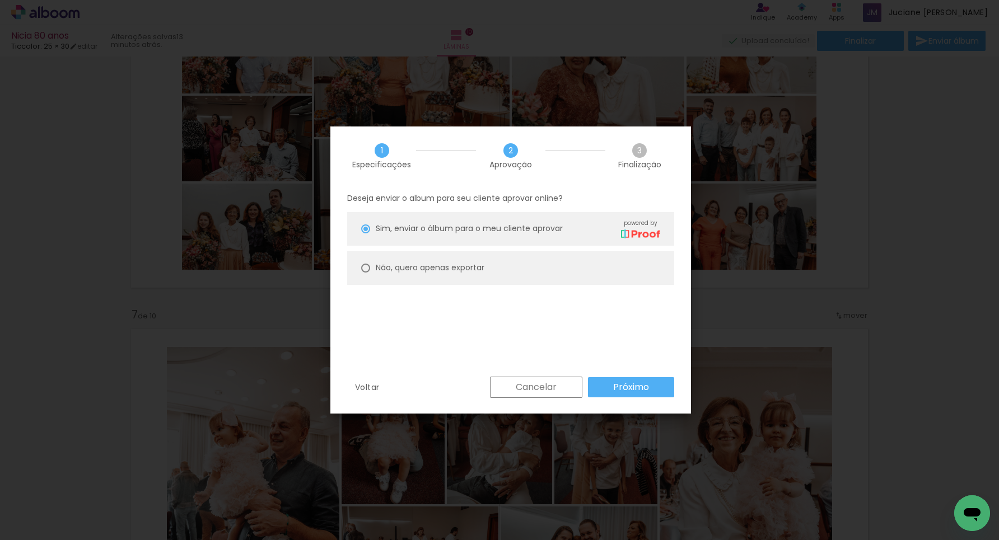
scroll to position [1, 0]
click at [0, 0] on slot "Próximo" at bounding box center [0, 0] width 0 height 0
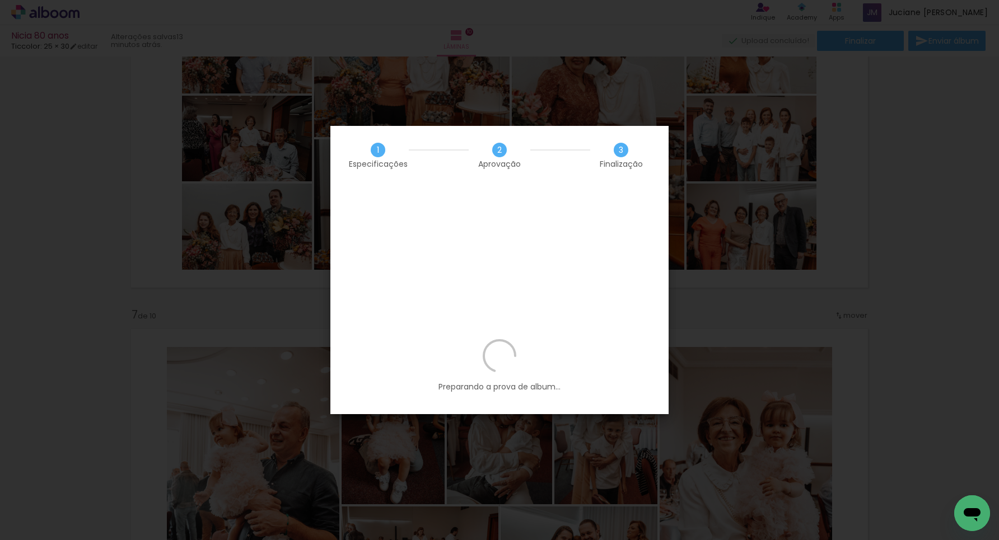
scroll to position [0, 0]
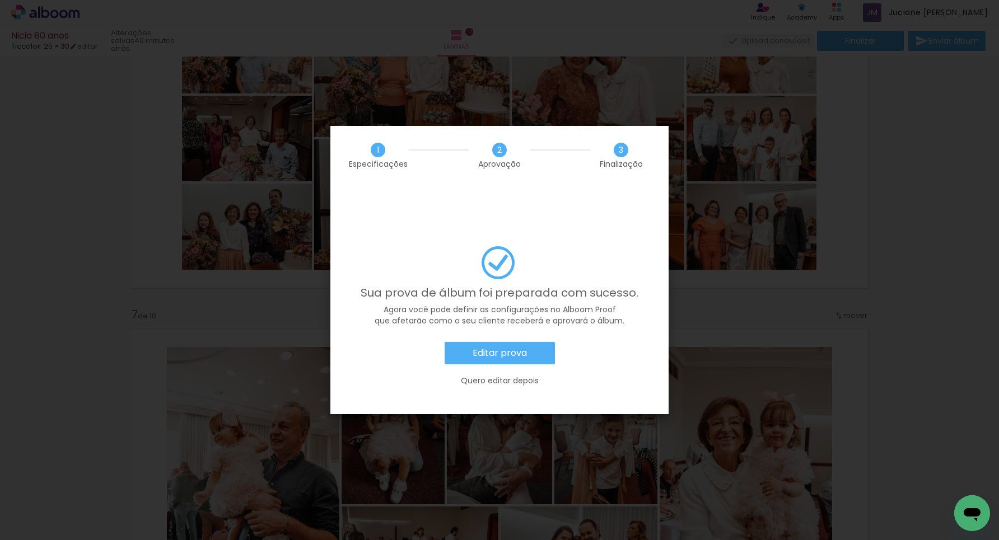
scroll to position [144, 0]
click at [0, 0] on slot "Editar prova" at bounding box center [0, 0] width 0 height 0
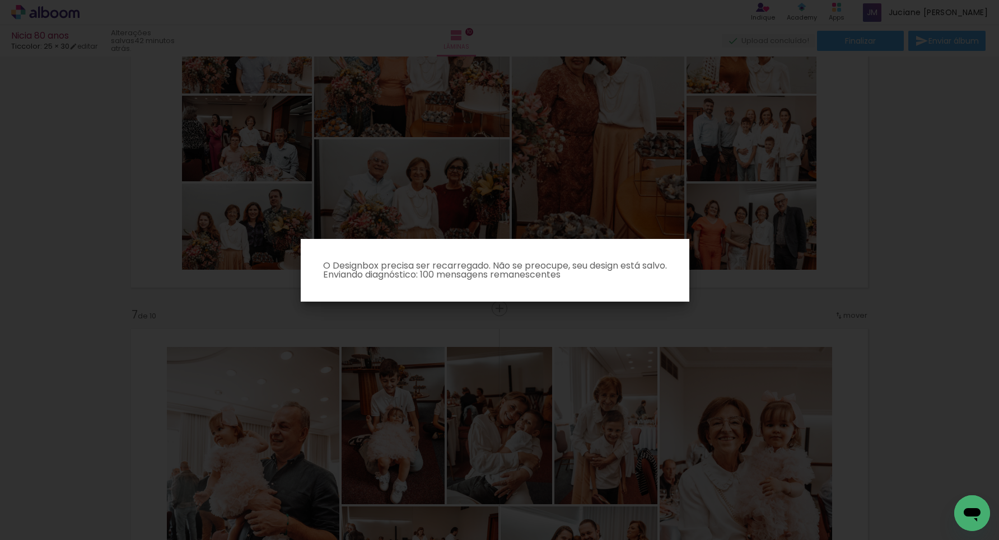
scroll to position [144, 0]
click at [664, 270] on p "O Designbox precisa ser recarregado. Não se preocupe, seu design está salvo. En…" at bounding box center [495, 270] width 371 height 18
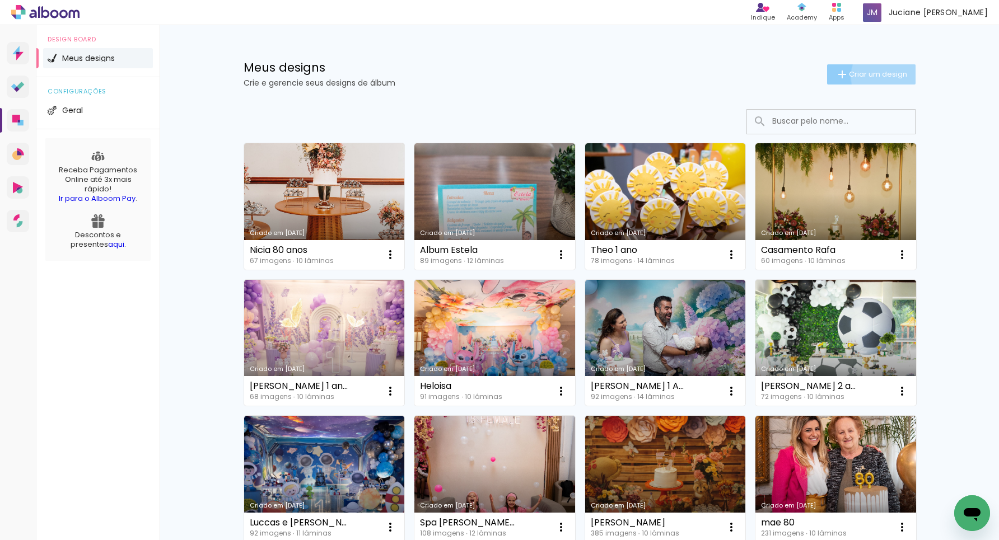
click at [886, 76] on span "Criar um design" at bounding box center [878, 74] width 58 height 7
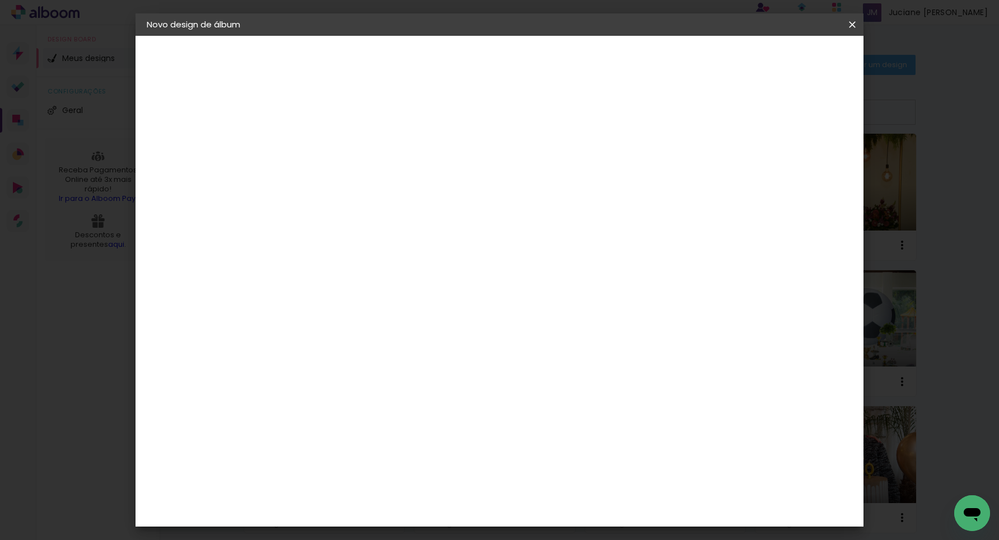
click at [330, 151] on input at bounding box center [330, 150] width 0 height 17
type input "Yohanna 2 anos"
type paper-input "Yohanna 2 anos"
click at [0, 0] on slot "Avançar" at bounding box center [0, 0] width 0 height 0
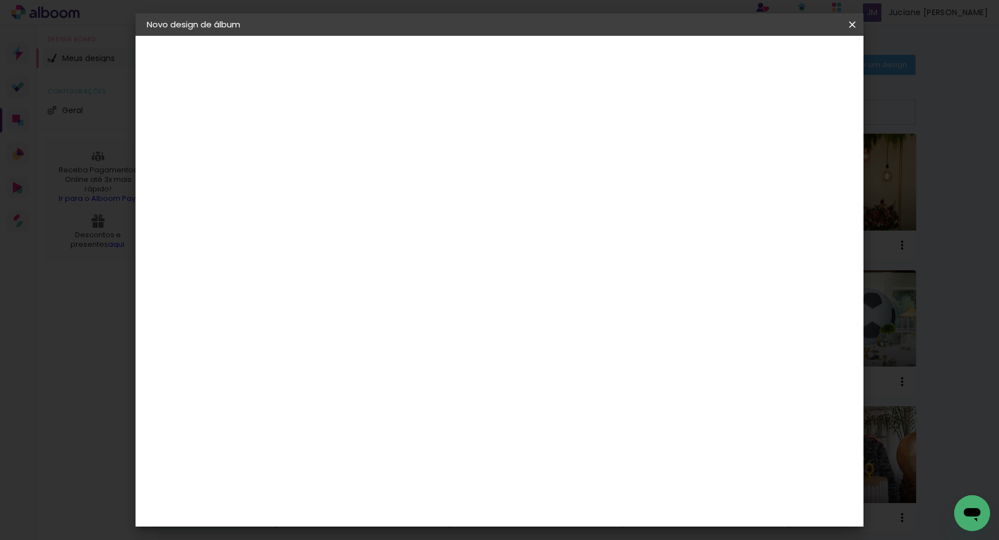
click at [415, 212] on input at bounding box center [358, 213] width 113 height 14
type input "ticco"
type paper-input "ticco"
click at [358, 249] on div "Ticcolor" at bounding box center [341, 253] width 36 height 9
click at [0, 0] on slot "Avançar" at bounding box center [0, 0] width 0 height 0
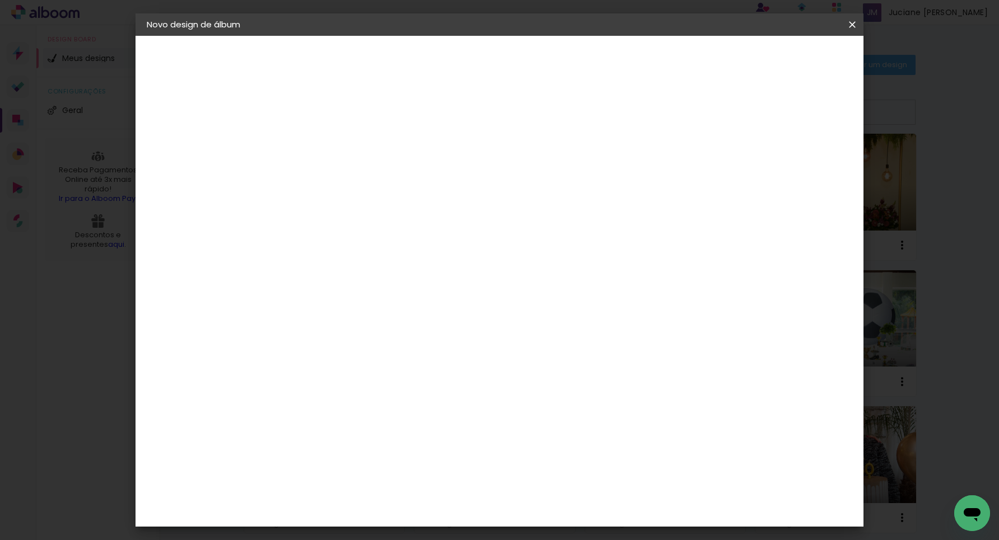
click at [373, 186] on input "text" at bounding box center [352, 194] width 44 height 17
click at [587, 206] on paper-item "Prime" at bounding box center [572, 208] width 224 height 22
type input "Prime"
click at [405, 348] on span "25 × 30" at bounding box center [379, 363] width 52 height 30
click at [0, 0] on slot "Avançar" at bounding box center [0, 0] width 0 height 0
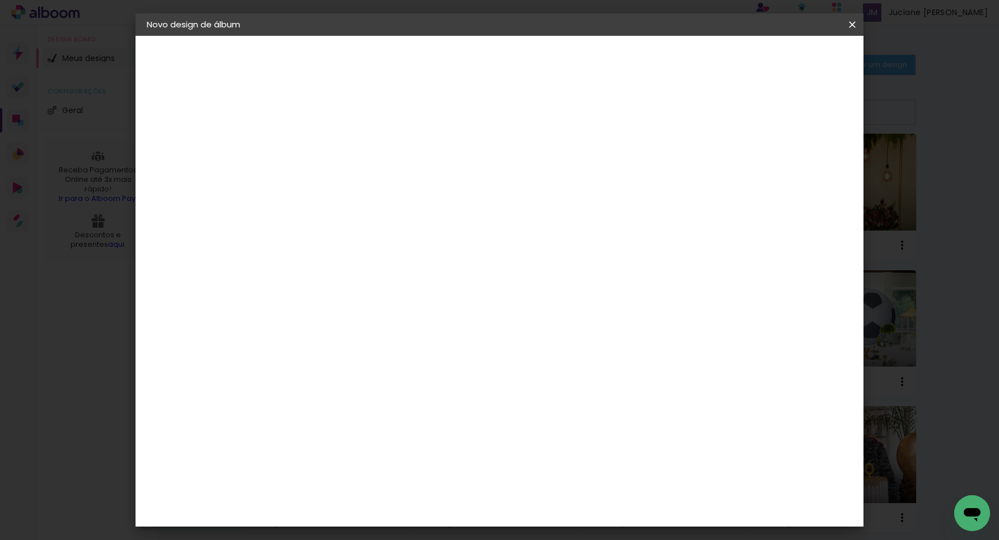
click at [727, 121] on div at bounding box center [722, 121] width 10 height 10
type paper-checkbox "on"
click at [791, 58] on span "Iniciar design" at bounding box center [765, 59] width 51 height 8
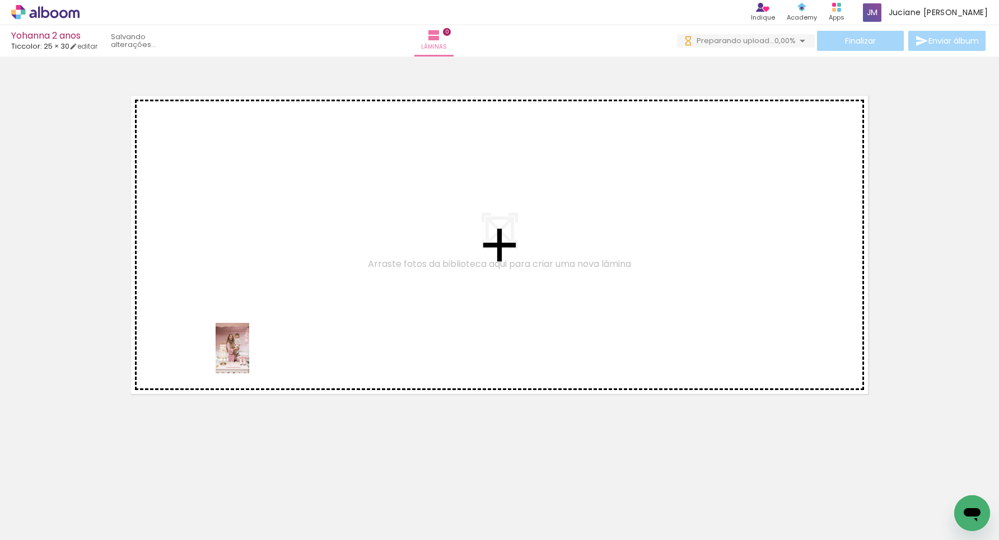
drag, startPoint x: 119, startPoint y: 511, endPoint x: 249, endPoint y: 357, distance: 201.9
click at [249, 357] on quentale-workspace at bounding box center [499, 270] width 999 height 540
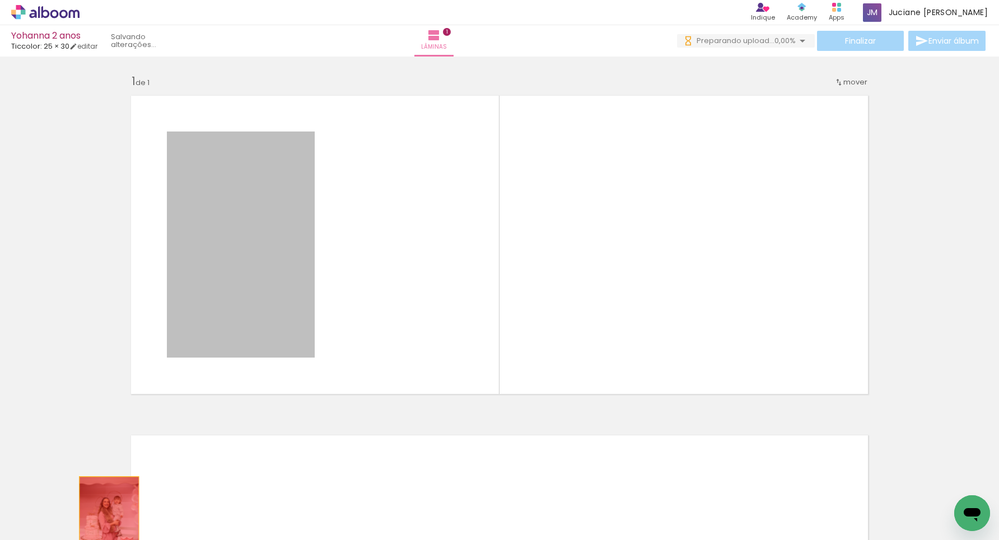
drag, startPoint x: 245, startPoint y: 303, endPoint x: 114, endPoint y: 522, distance: 255.2
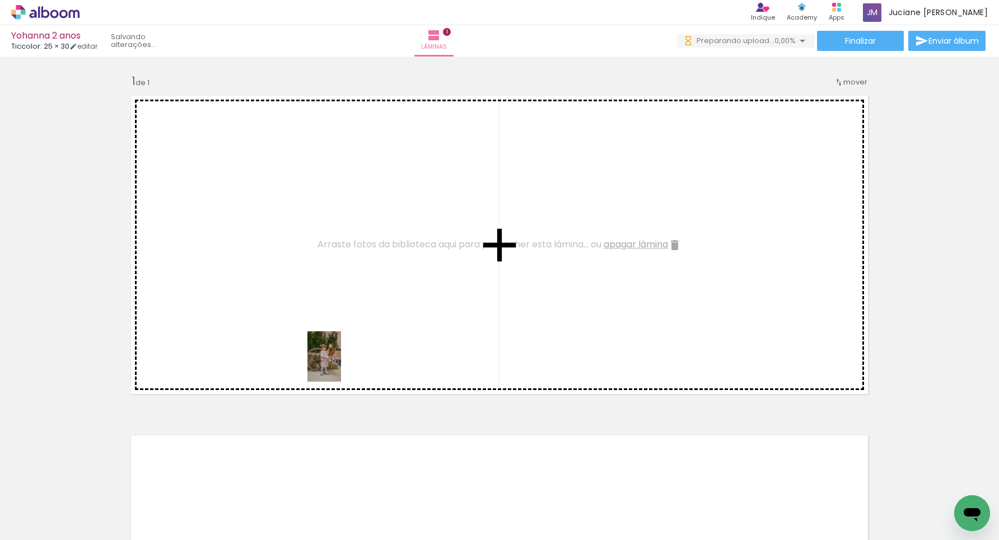
drag, startPoint x: 304, startPoint y: 510, endPoint x: 345, endPoint y: 383, distance: 133.0
click at [341, 365] on quentale-workspace at bounding box center [499, 270] width 999 height 540
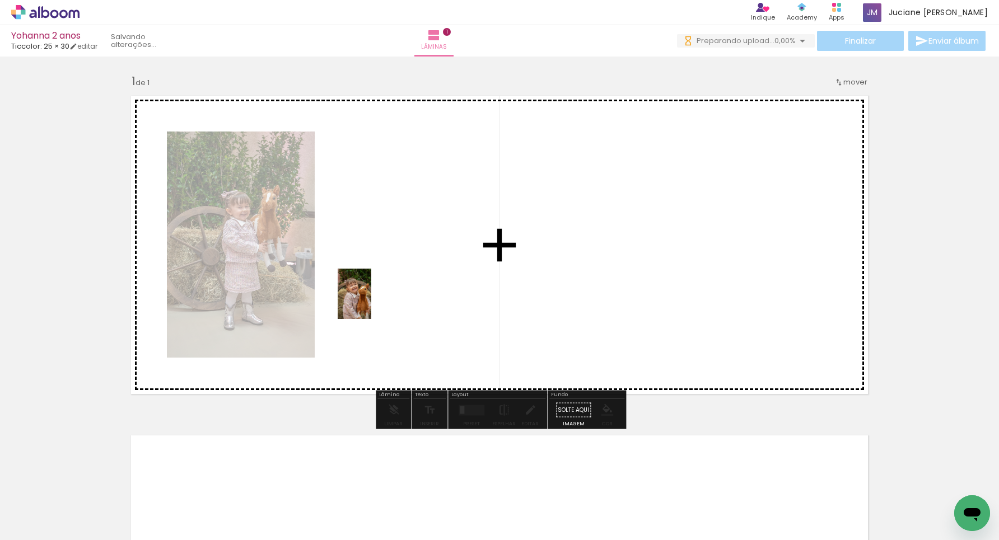
click at [371, 290] on quentale-workspace at bounding box center [499, 270] width 999 height 540
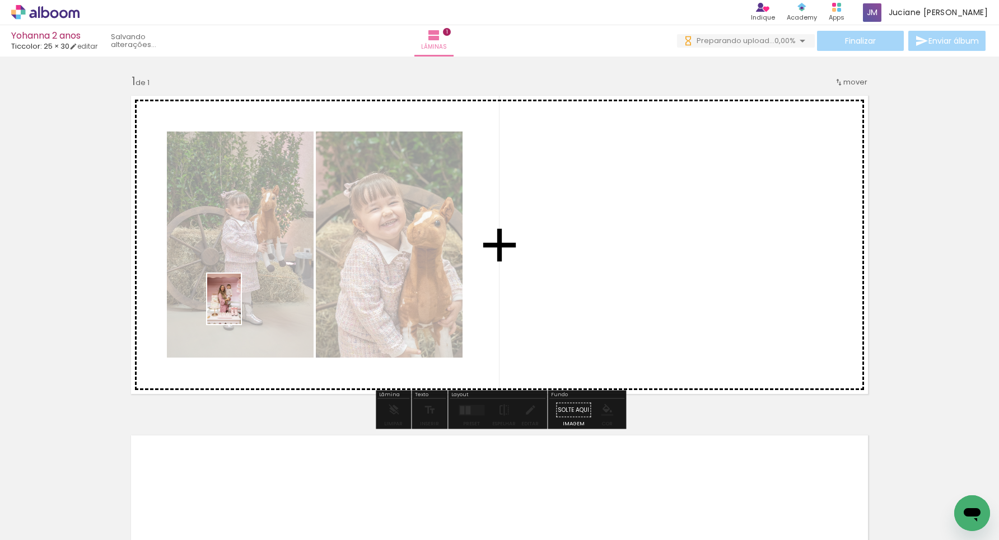
drag, startPoint x: 129, startPoint y: 493, endPoint x: 241, endPoint y: 310, distance: 214.6
click at [241, 310] on quentale-workspace at bounding box center [499, 270] width 999 height 540
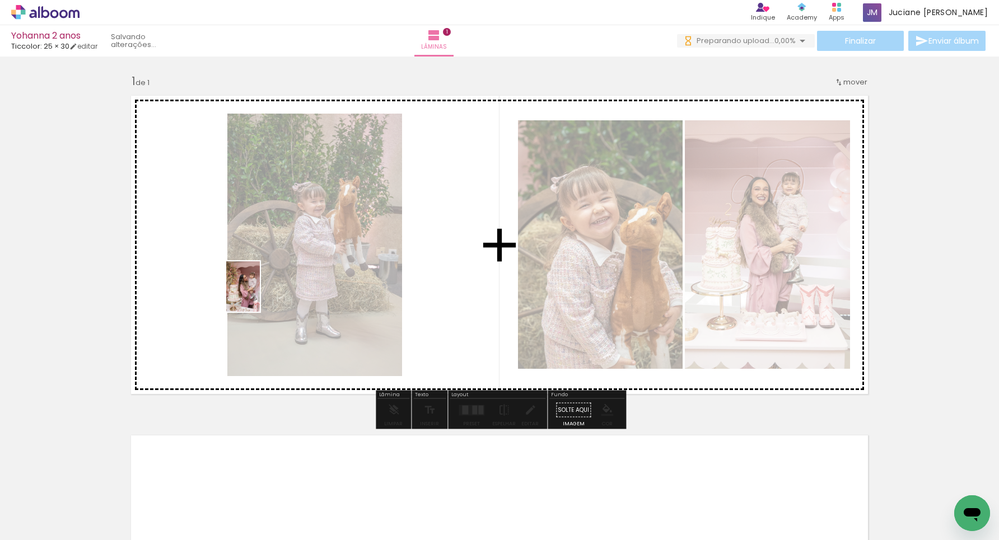
drag, startPoint x: 189, startPoint y: 488, endPoint x: 262, endPoint y: 298, distance: 204.0
click at [262, 298] on quentale-workspace at bounding box center [499, 270] width 999 height 540
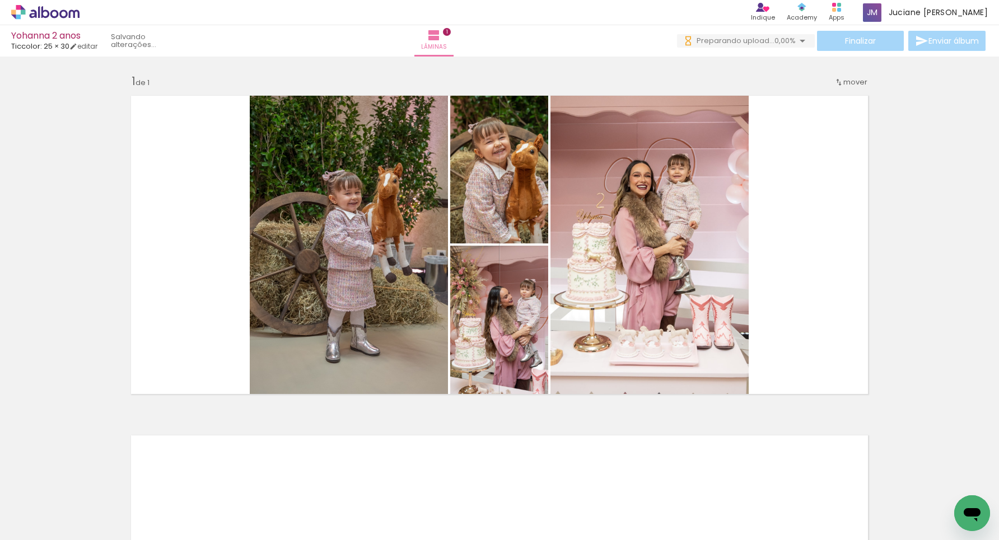
scroll to position [0, 727]
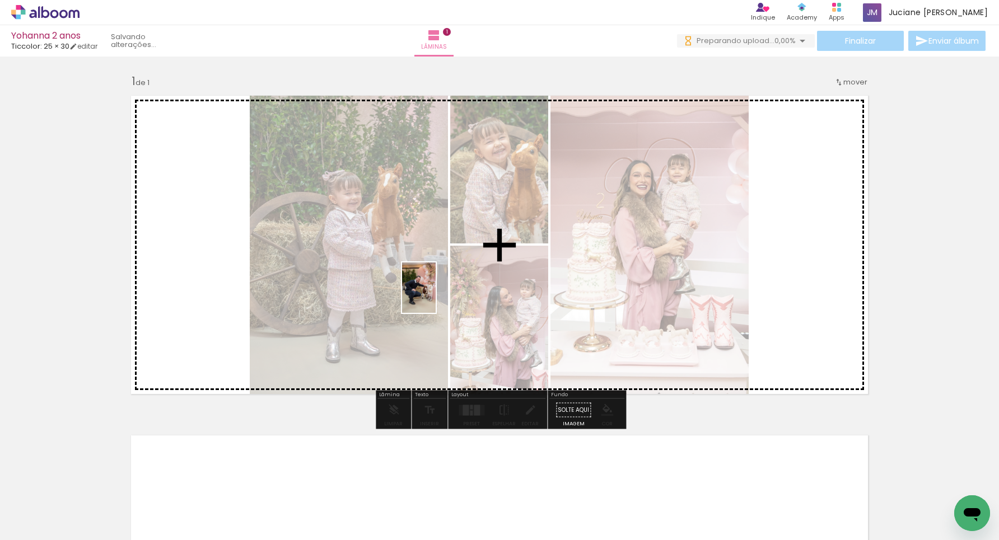
drag, startPoint x: 398, startPoint y: 512, endPoint x: 436, endPoint y: 296, distance: 219.5
click at [436, 296] on quentale-workspace at bounding box center [499, 270] width 999 height 540
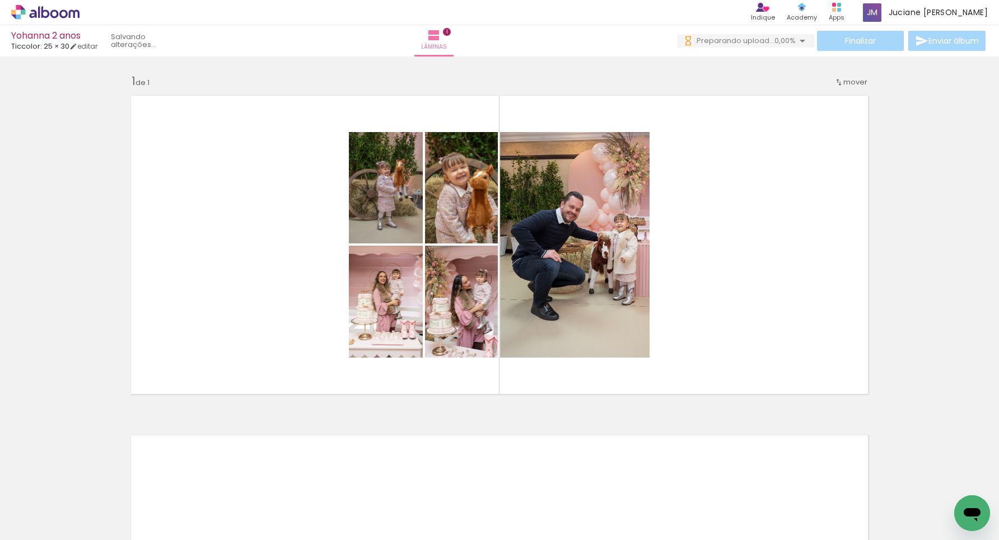
scroll to position [0, 1248]
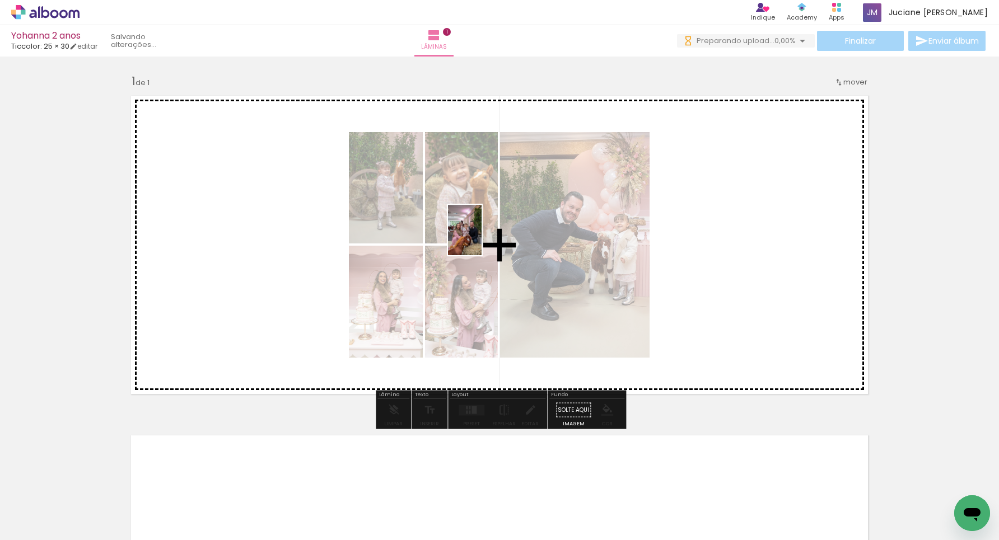
drag, startPoint x: 385, startPoint y: 491, endPoint x: 482, endPoint y: 240, distance: 268.9
click at [482, 240] on quentale-workspace at bounding box center [499, 270] width 999 height 540
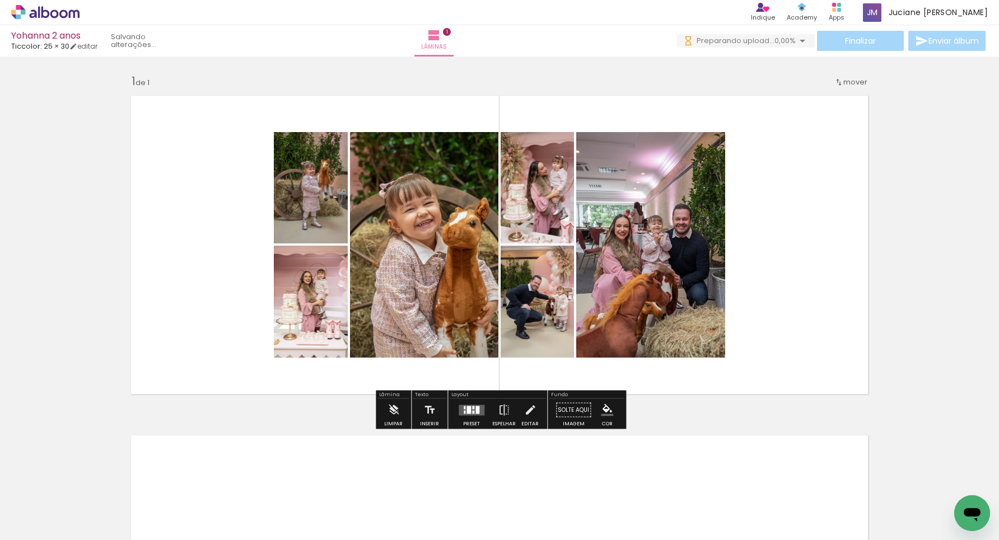
click at [473, 414] on quentale-layouter at bounding box center [472, 410] width 26 height 11
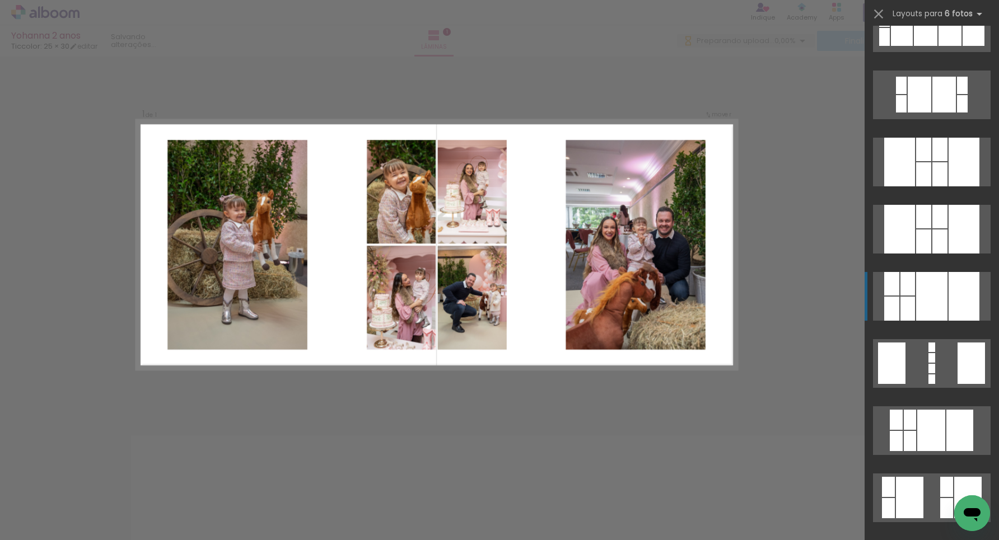
scroll to position [1044, 0]
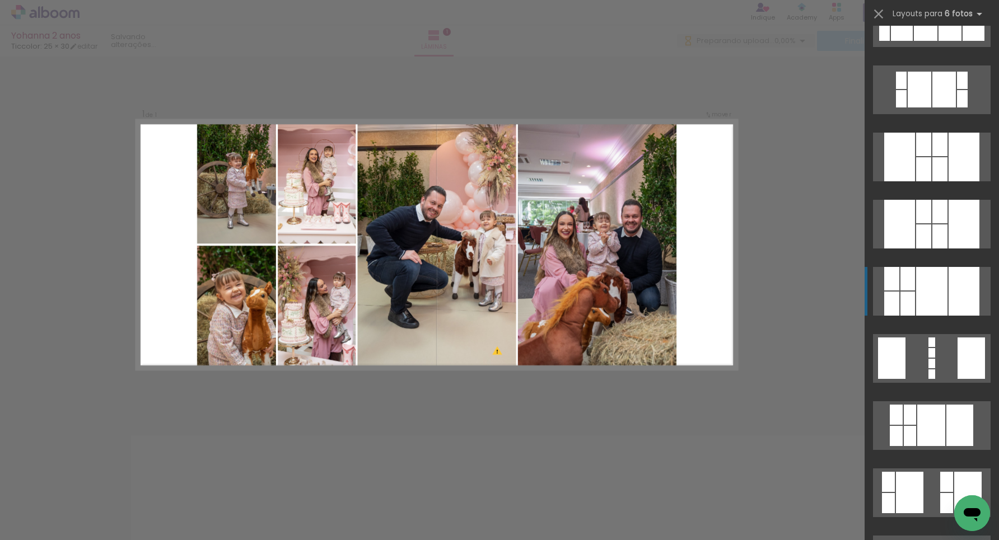
click at [936, 291] on div at bounding box center [931, 291] width 31 height 49
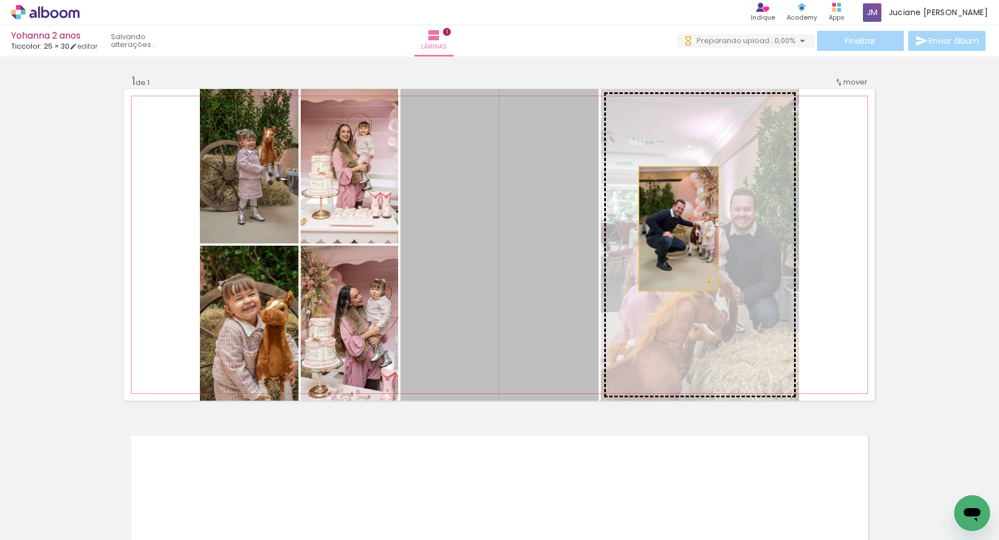
drag, startPoint x: 518, startPoint y: 227, endPoint x: 678, endPoint y: 229, distance: 159.6
click at [0, 0] on slot at bounding box center [0, 0] width 0 height 0
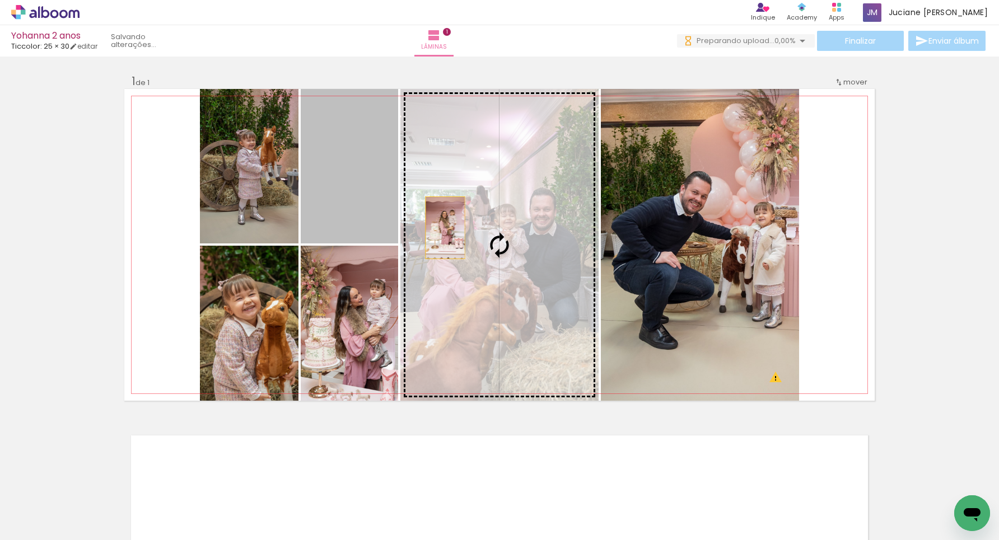
drag, startPoint x: 354, startPoint y: 197, endPoint x: 445, endPoint y: 228, distance: 96.5
click at [0, 0] on slot at bounding box center [0, 0] width 0 height 0
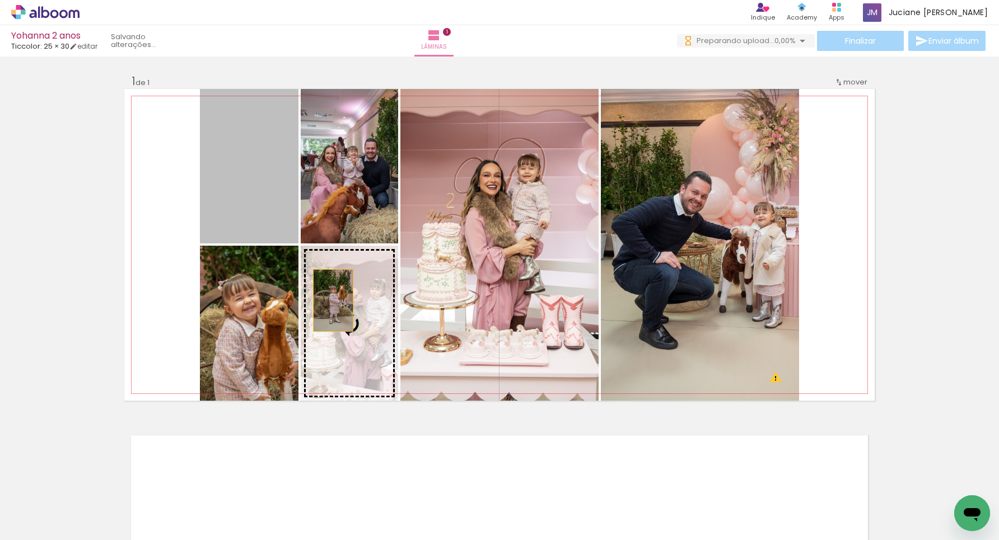
drag, startPoint x: 262, startPoint y: 206, endPoint x: 339, endPoint y: 306, distance: 126.1
click at [0, 0] on slot at bounding box center [0, 0] width 0 height 0
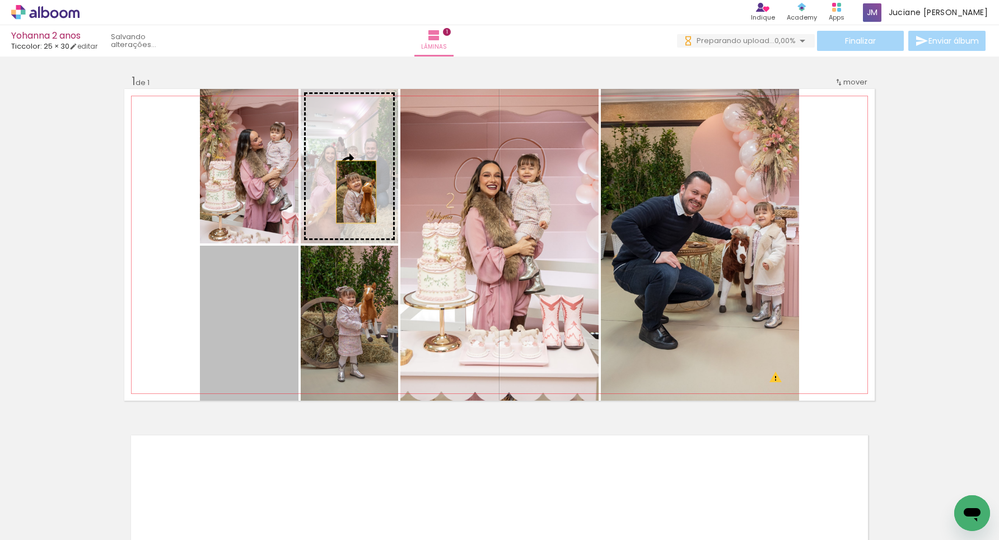
drag, startPoint x: 265, startPoint y: 296, endPoint x: 366, endPoint y: 176, distance: 156.5
click at [0, 0] on slot at bounding box center [0, 0] width 0 height 0
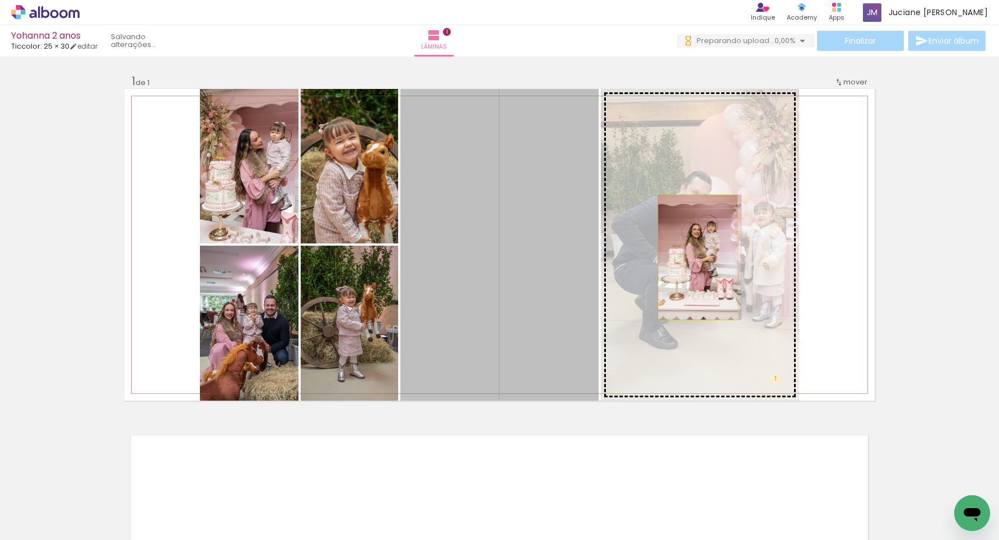
drag, startPoint x: 557, startPoint y: 255, endPoint x: 698, endPoint y: 258, distance: 140.6
click at [0, 0] on slot at bounding box center [0, 0] width 0 height 0
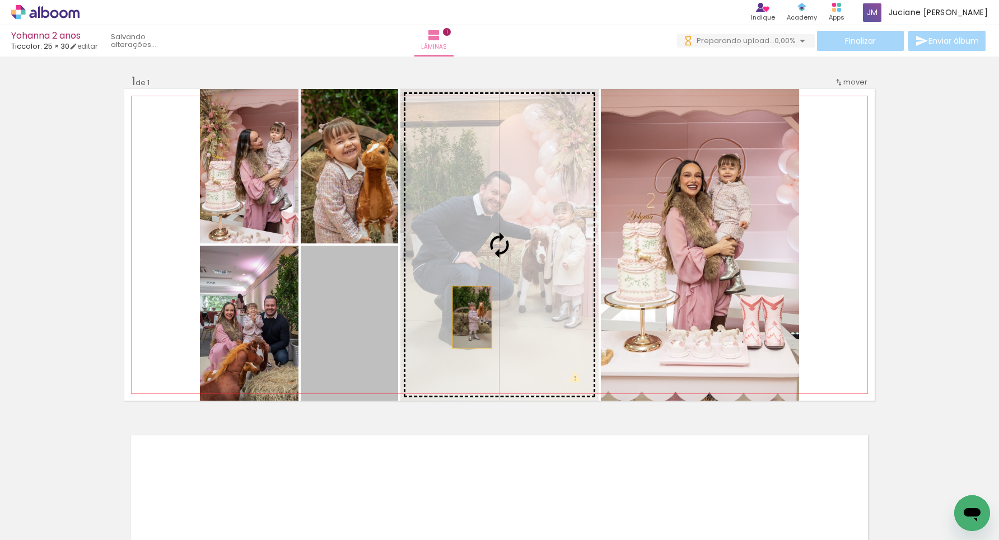
drag, startPoint x: 353, startPoint y: 335, endPoint x: 472, endPoint y: 317, distance: 120.6
click at [0, 0] on slot at bounding box center [0, 0] width 0 height 0
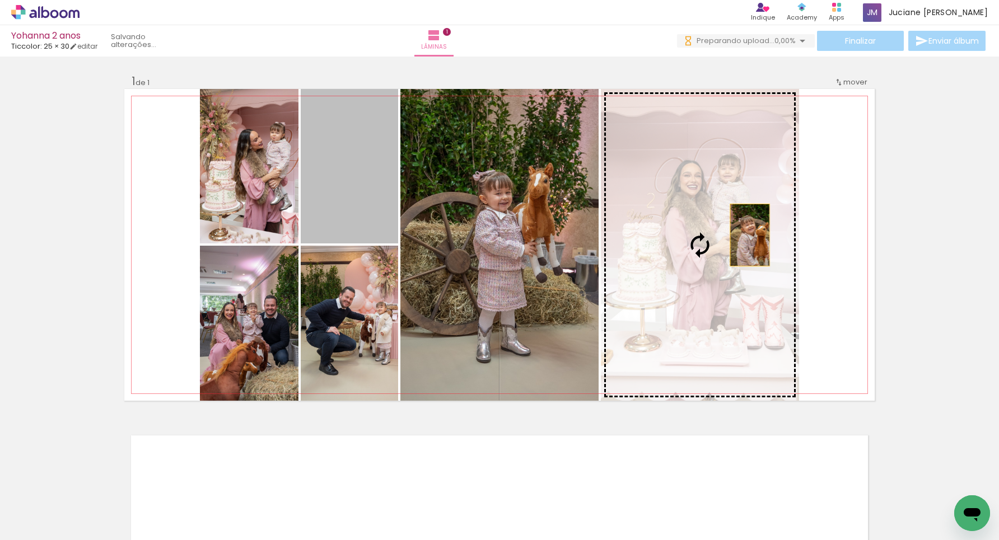
drag, startPoint x: 364, startPoint y: 203, endPoint x: 750, endPoint y: 235, distance: 387.7
click at [0, 0] on slot at bounding box center [0, 0] width 0 height 0
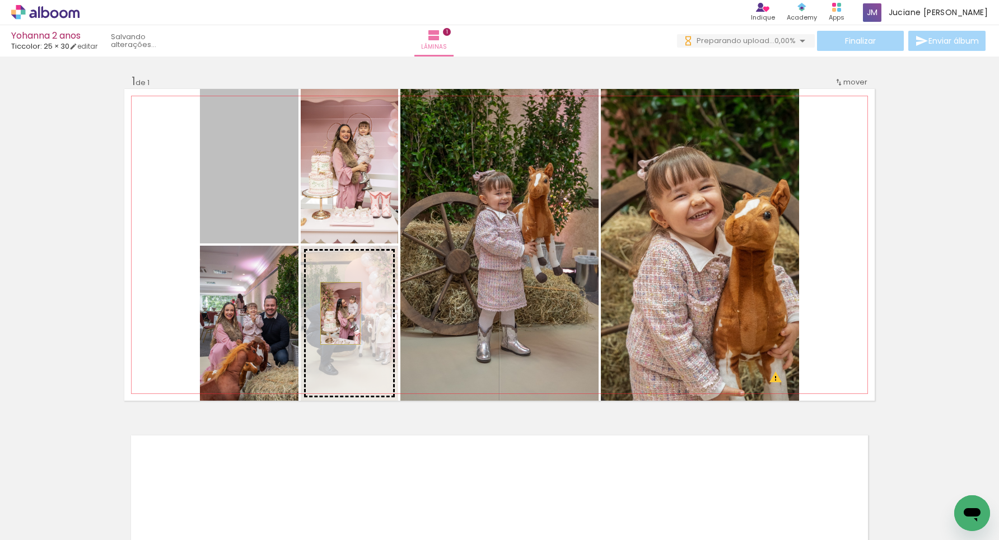
drag, startPoint x: 267, startPoint y: 185, endPoint x: 340, endPoint y: 314, distance: 148.0
click at [0, 0] on slot at bounding box center [0, 0] width 0 height 0
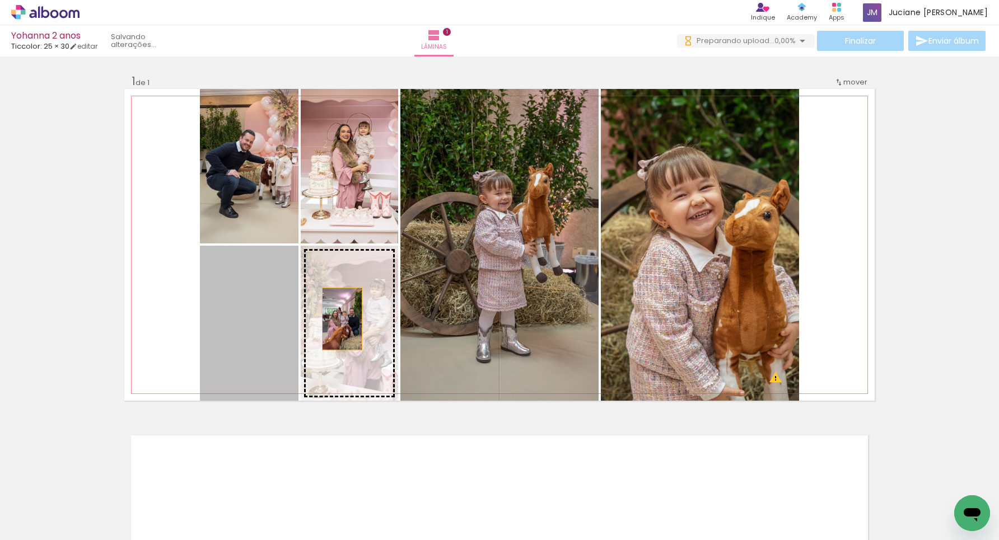
drag, startPoint x: 265, startPoint y: 316, endPoint x: 342, endPoint y: 319, distance: 77.3
click at [0, 0] on slot at bounding box center [0, 0] width 0 height 0
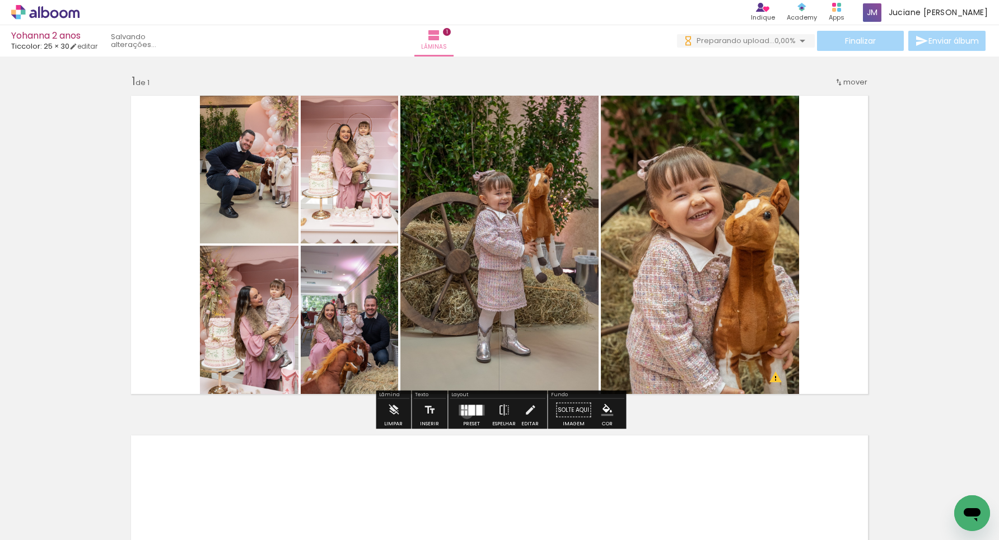
click at [465, 413] on div at bounding box center [466, 412] width 2 height 5
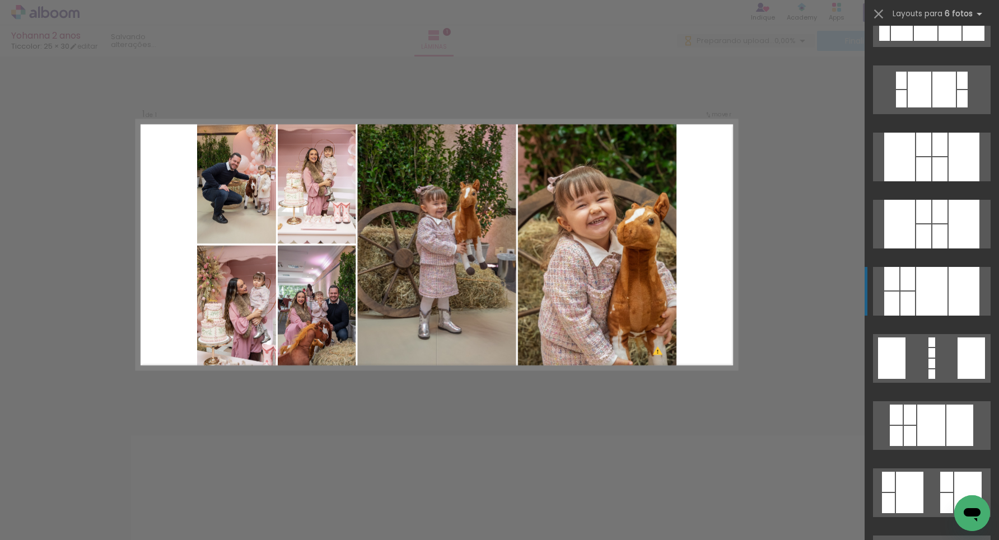
scroll to position [1277, 0]
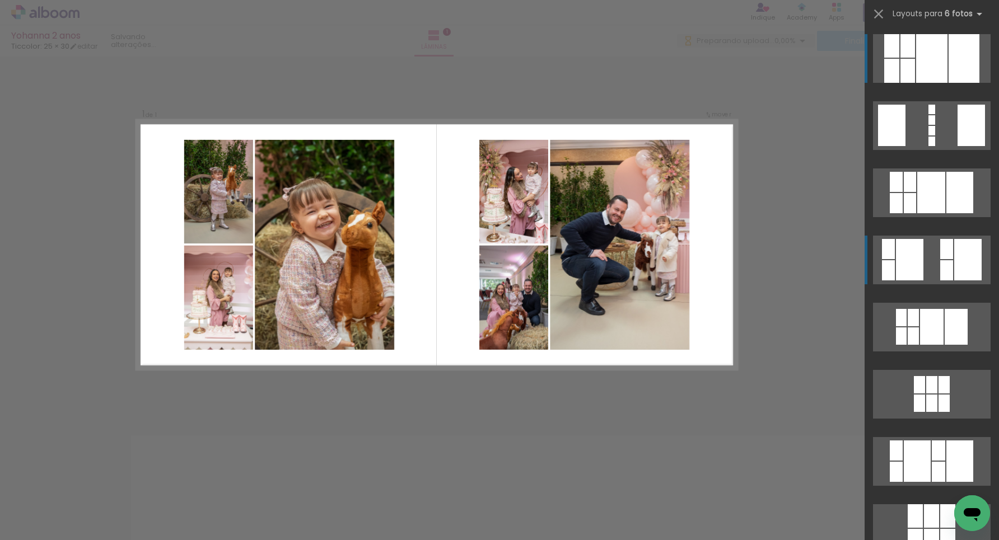
click at [949, 83] on div at bounding box center [964, 58] width 31 height 49
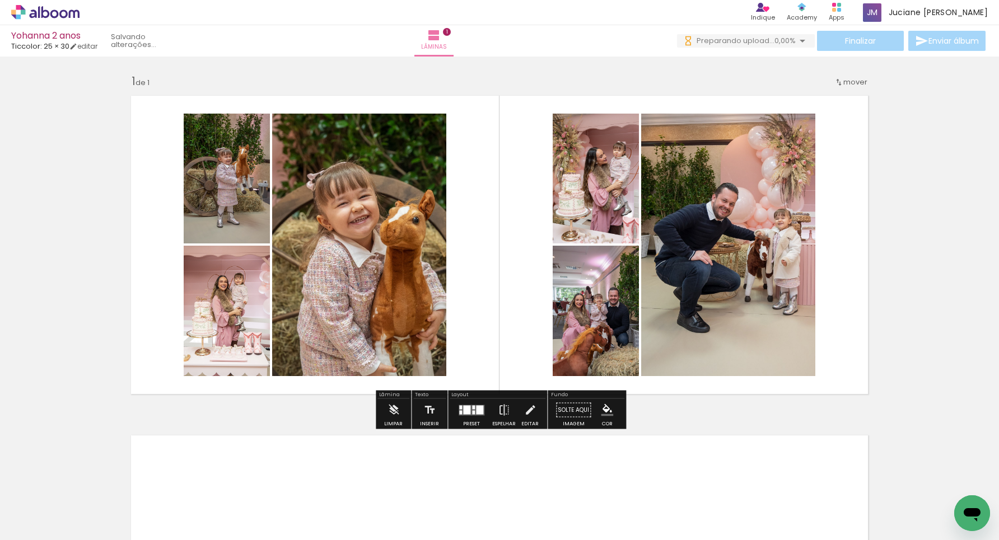
scroll to position [1284, 0]
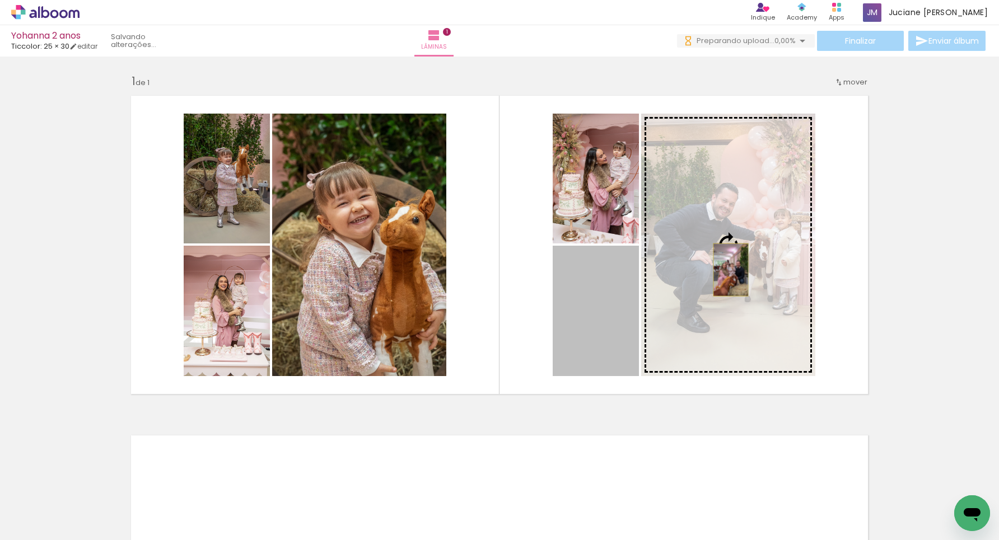
drag, startPoint x: 605, startPoint y: 323, endPoint x: 731, endPoint y: 269, distance: 136.2
click at [0, 0] on slot at bounding box center [0, 0] width 0 height 0
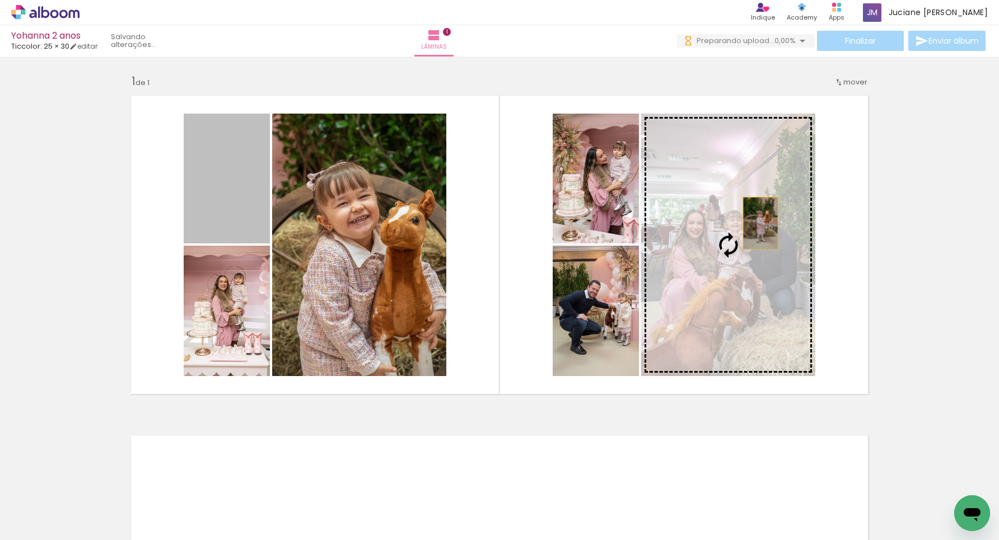
drag, startPoint x: 244, startPoint y: 194, endPoint x: 754, endPoint y: 224, distance: 511.0
click at [0, 0] on slot at bounding box center [0, 0] width 0 height 0
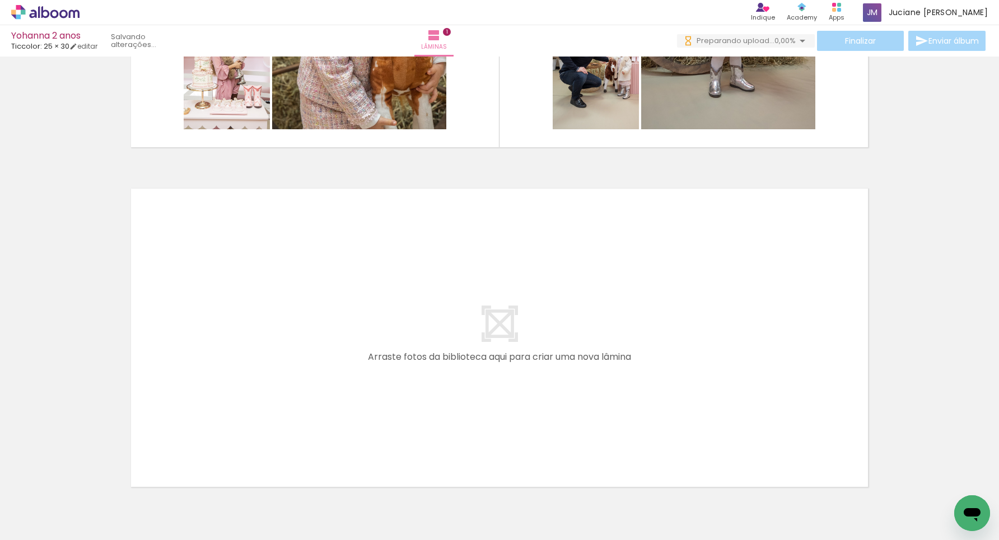
scroll to position [0, 0]
click at [25, 506] on input "Todas as fotos" at bounding box center [31, 507] width 43 height 10
click at [0, 0] on slot "Não utilizadas" at bounding box center [0, 0] width 0 height 0
type input "Não utilizadas"
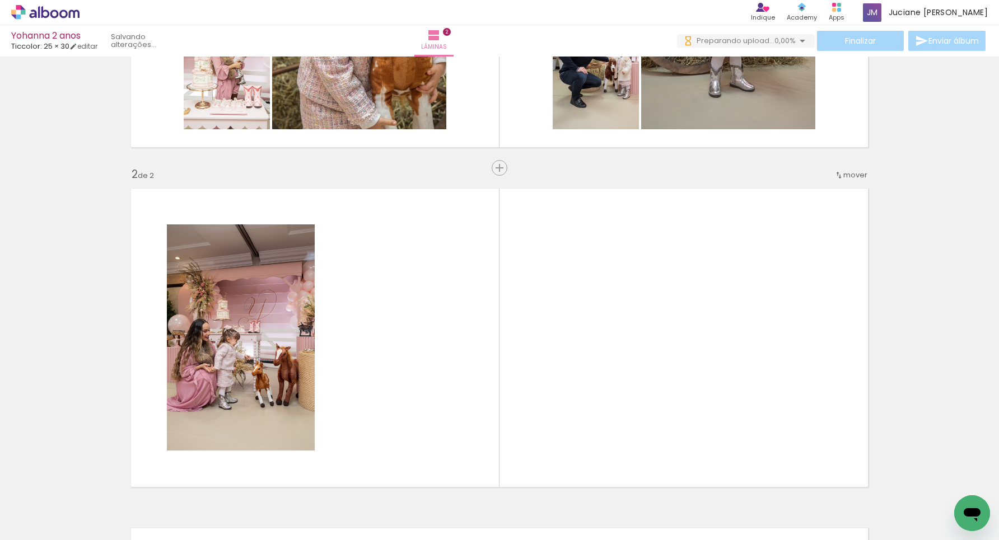
drag, startPoint x: 179, startPoint y: 501, endPoint x: 217, endPoint y: 362, distance: 143.8
click at [217, 362] on quentale-workspace at bounding box center [499, 270] width 999 height 540
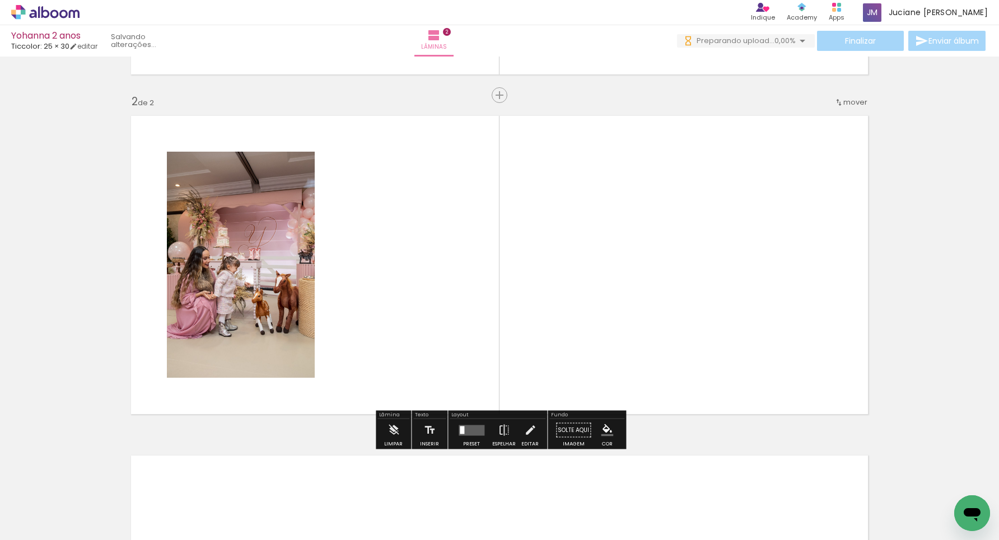
scroll to position [321, 0]
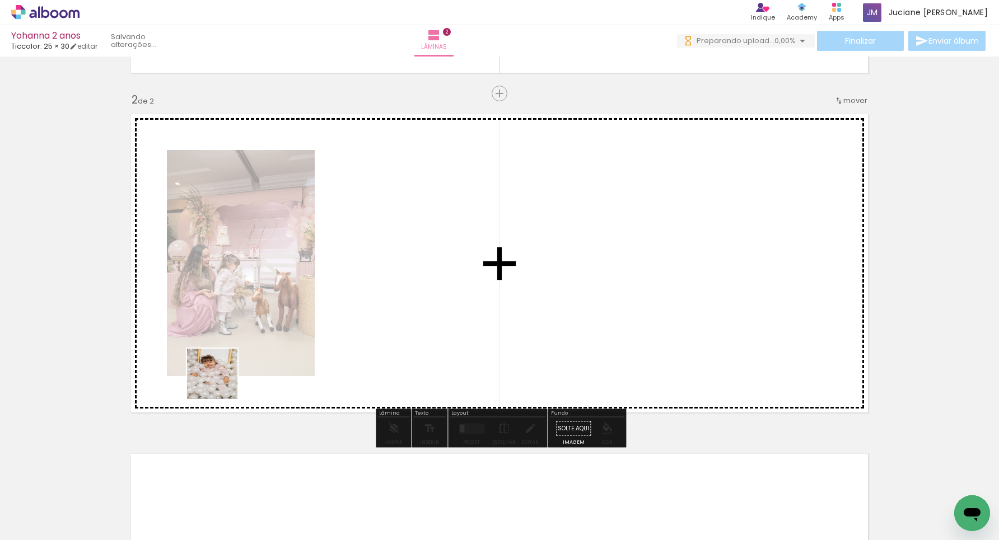
drag, startPoint x: 118, startPoint y: 499, endPoint x: 311, endPoint y: 298, distance: 278.4
click at [311, 298] on quentale-workspace at bounding box center [499, 270] width 999 height 540
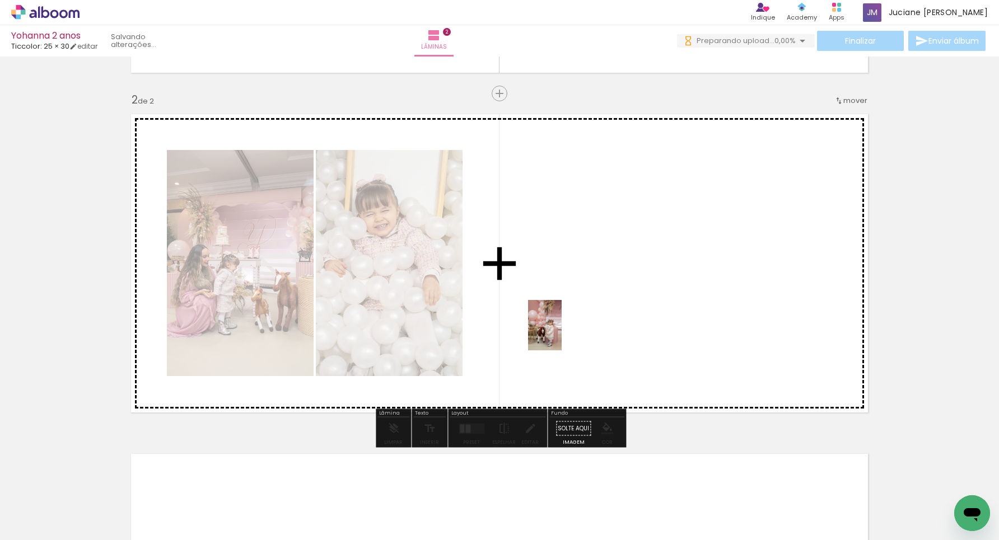
drag, startPoint x: 680, startPoint y: 513, endPoint x: 558, endPoint y: 327, distance: 222.9
click at [558, 327] on quentale-workspace at bounding box center [499, 270] width 999 height 540
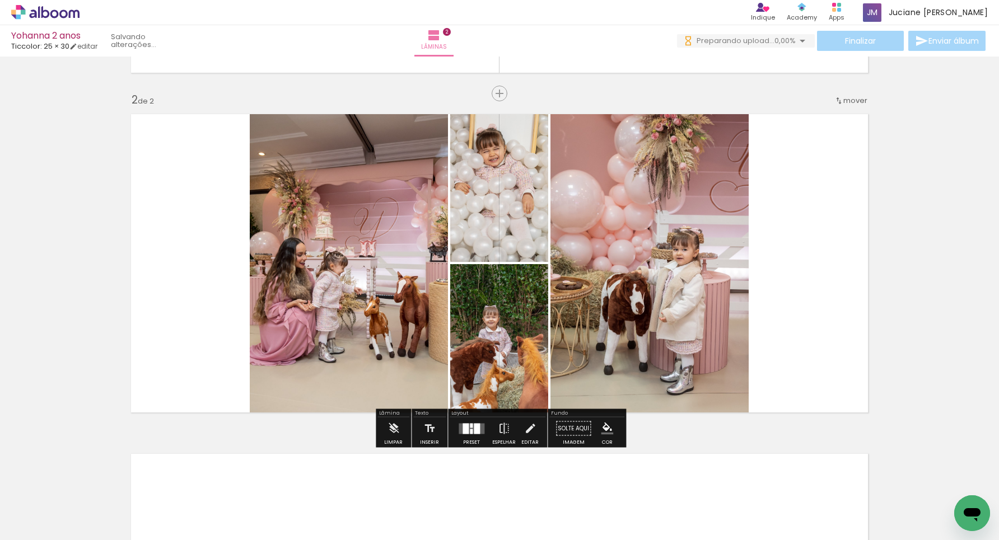
drag, startPoint x: 804, startPoint y: 511, endPoint x: 714, endPoint y: 365, distance: 171.4
click at [714, 365] on quentale-workspace at bounding box center [499, 270] width 999 height 540
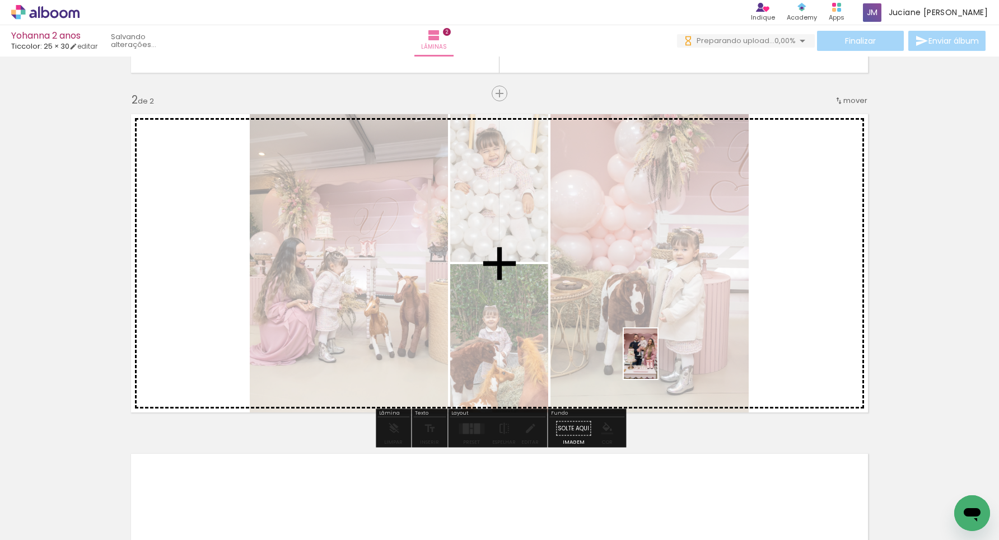
drag, startPoint x: 687, startPoint y: 510, endPoint x: 657, endPoint y: 362, distance: 150.8
click at [657, 362] on quentale-workspace at bounding box center [499, 270] width 999 height 540
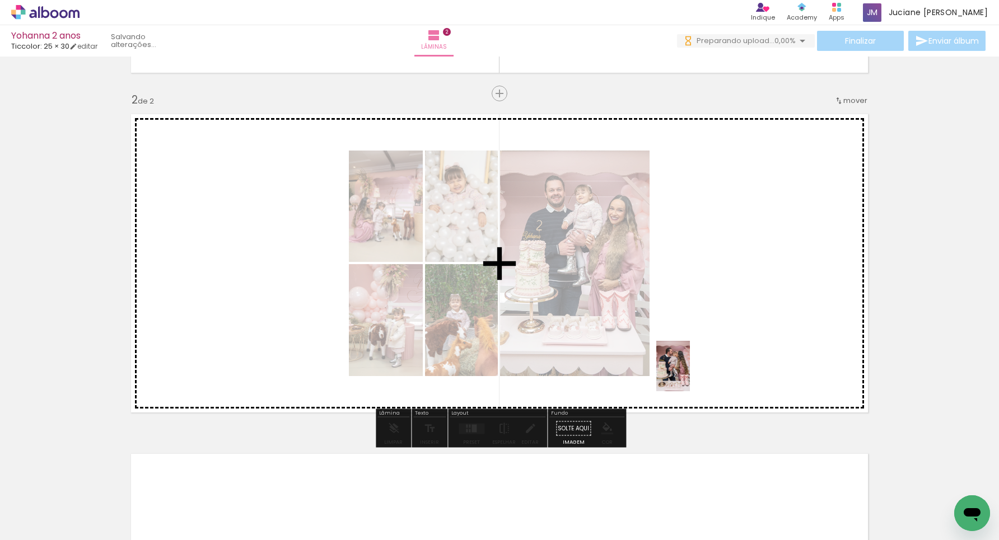
click at [690, 375] on quentale-workspace at bounding box center [499, 270] width 999 height 540
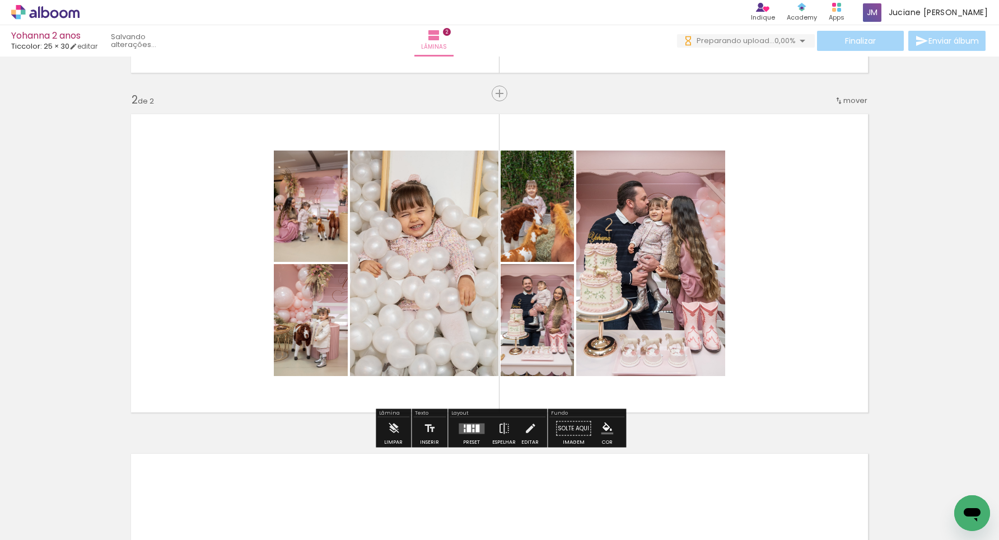
click at [472, 427] on div at bounding box center [473, 425] width 2 height 3
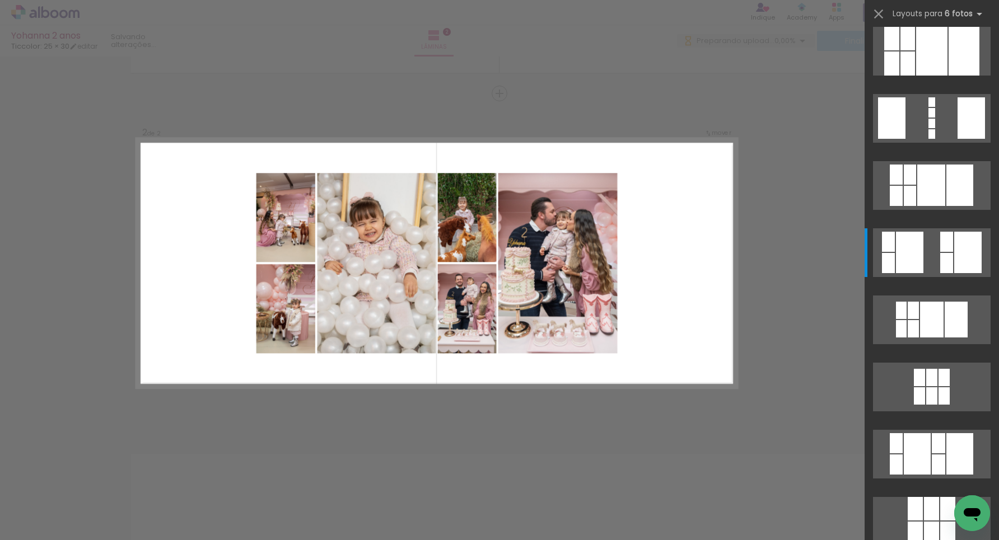
scroll to position [0, 0]
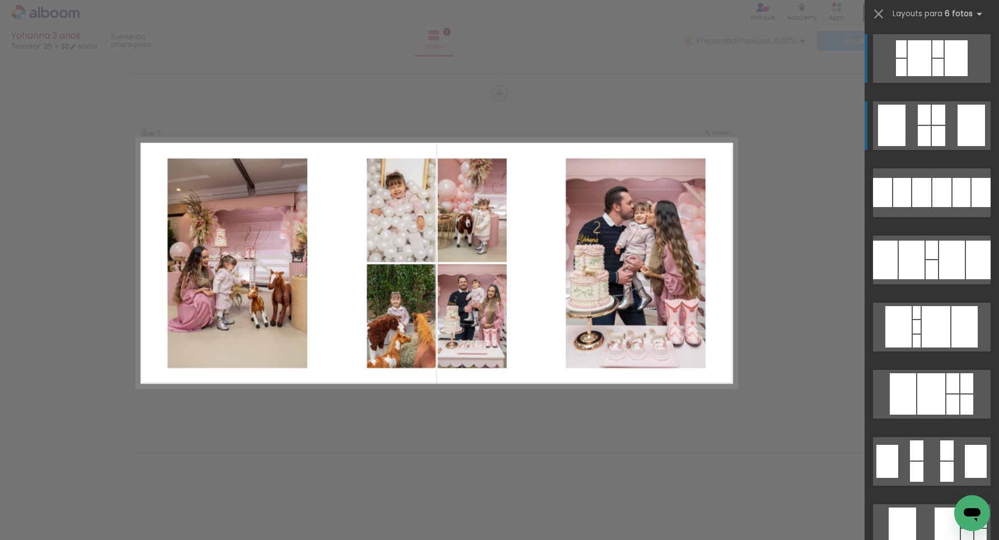
click at [964, 130] on div at bounding box center [971, 125] width 27 height 41
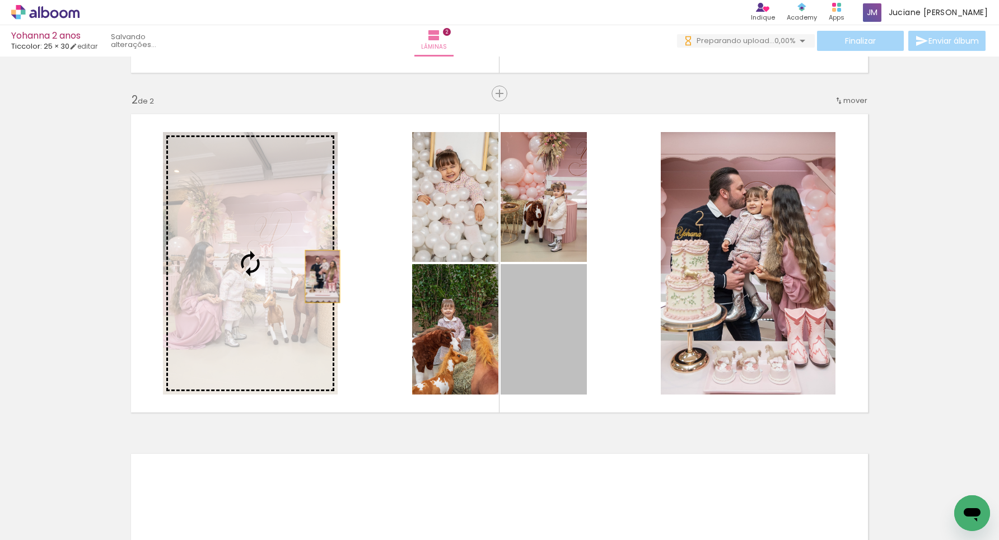
drag, startPoint x: 553, startPoint y: 330, endPoint x: 322, endPoint y: 275, distance: 237.0
click at [0, 0] on slot at bounding box center [0, 0] width 0 height 0
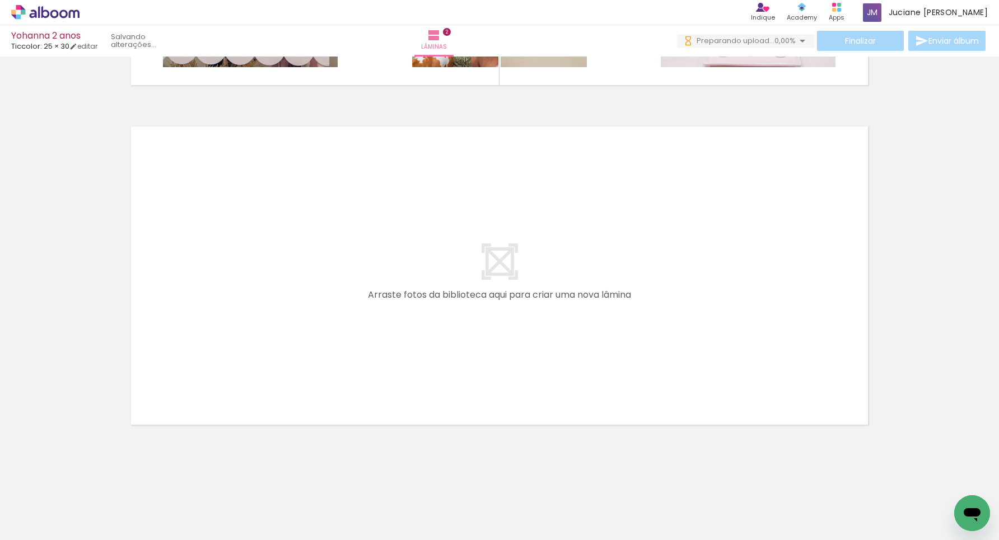
scroll to position [648, 0]
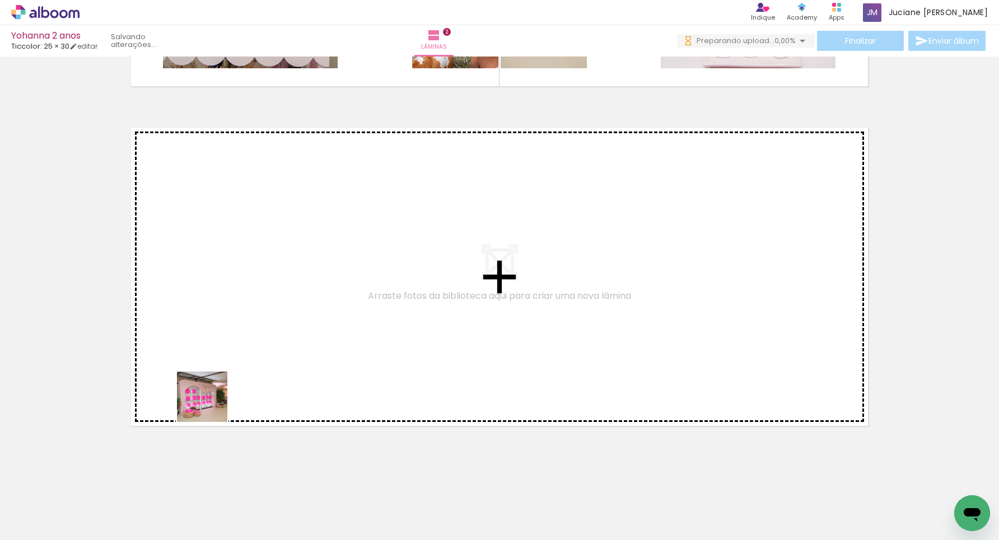
click at [247, 358] on quentale-workspace at bounding box center [499, 270] width 999 height 540
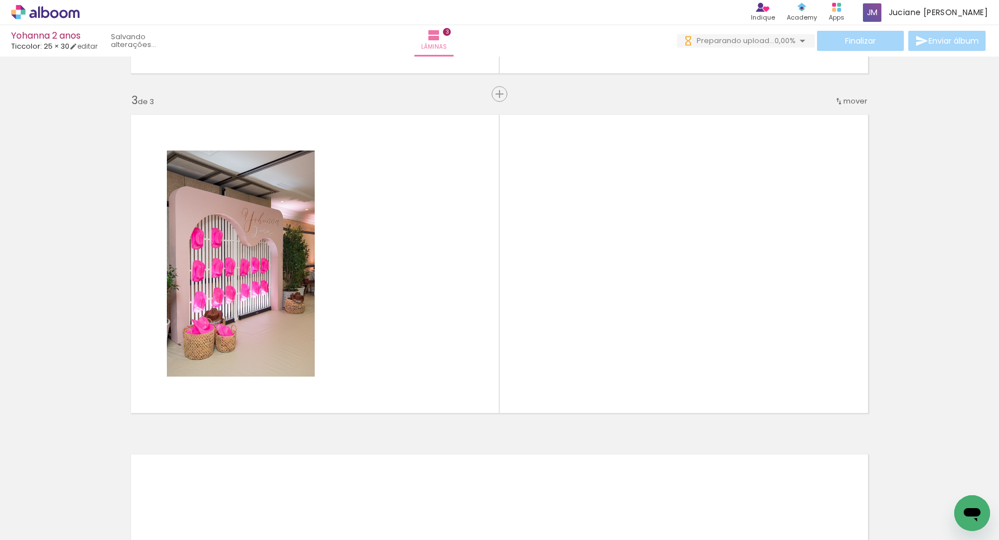
scroll to position [661, 0]
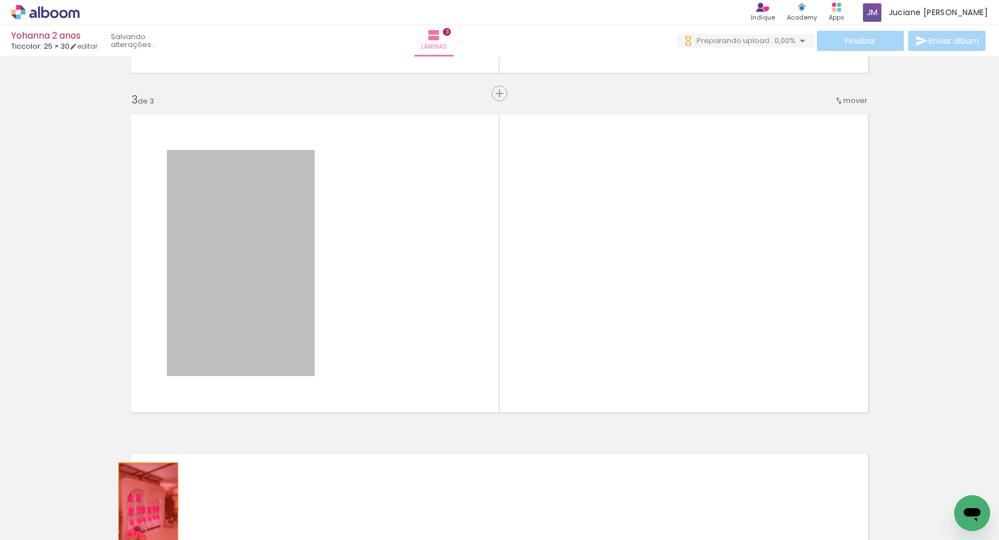
drag, startPoint x: 292, startPoint y: 308, endPoint x: 155, endPoint y: 505, distance: 240.5
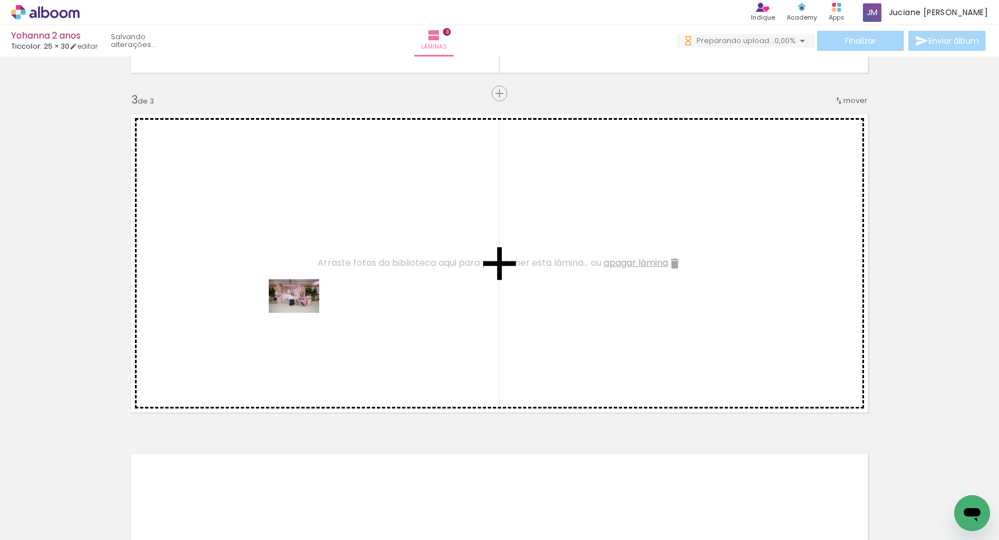
click at [302, 315] on quentale-workspace at bounding box center [499, 270] width 999 height 540
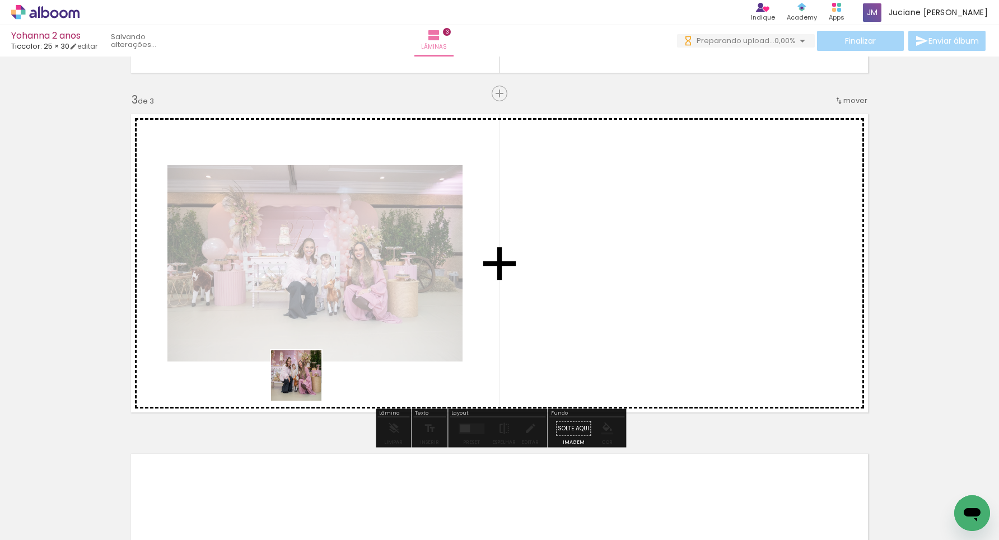
drag, startPoint x: 303, startPoint y: 470, endPoint x: 303, endPoint y: 316, distance: 154.0
click at [303, 316] on quentale-workspace at bounding box center [499, 270] width 999 height 540
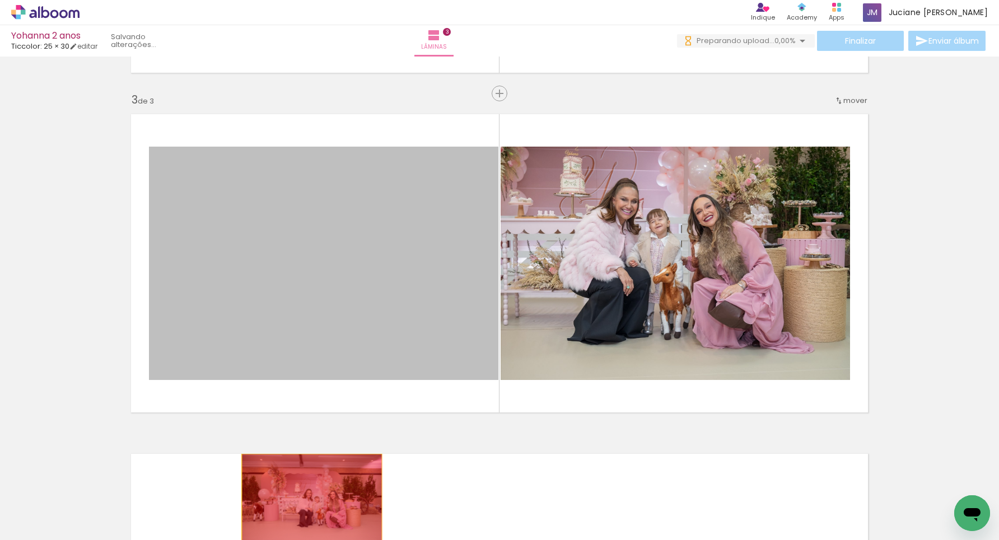
drag, startPoint x: 387, startPoint y: 281, endPoint x: 311, endPoint y: 499, distance: 231.3
click at [311, 502] on quentale-workspace at bounding box center [499, 270] width 999 height 540
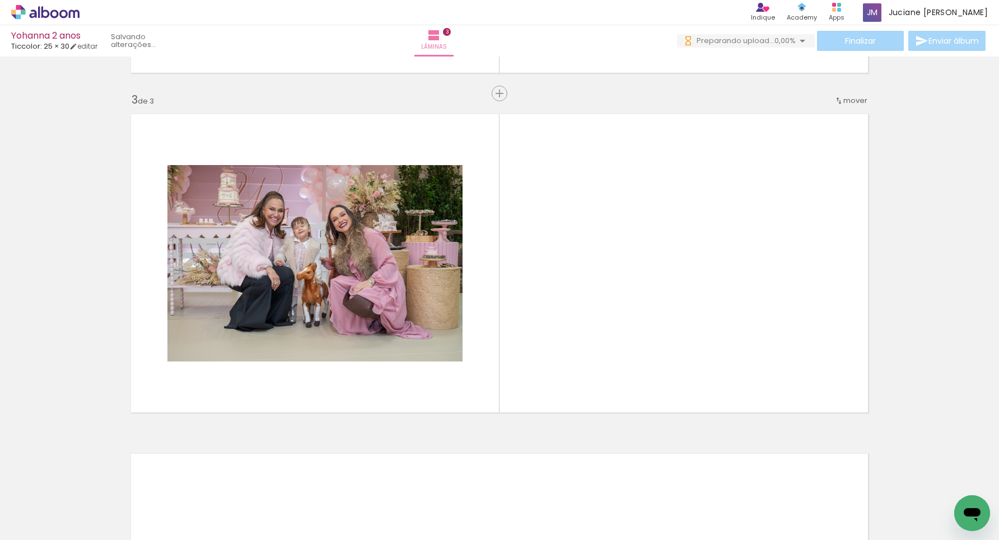
click at [156, 480] on iron-icon at bounding box center [150, 480] width 12 height 12
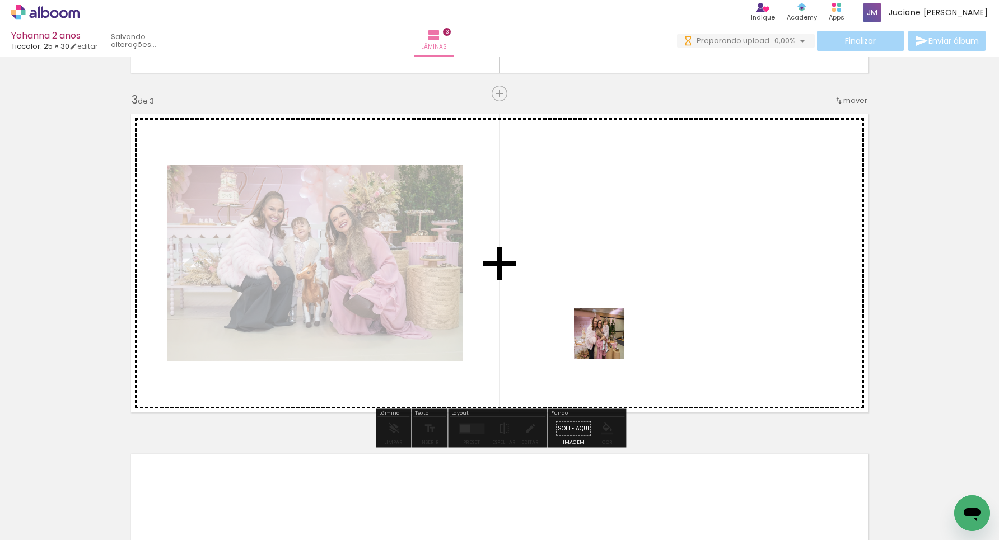
drag, startPoint x: 681, startPoint y: 511, endPoint x: 596, endPoint y: 482, distance: 90.0
click at [594, 321] on quentale-workspace at bounding box center [499, 270] width 999 height 540
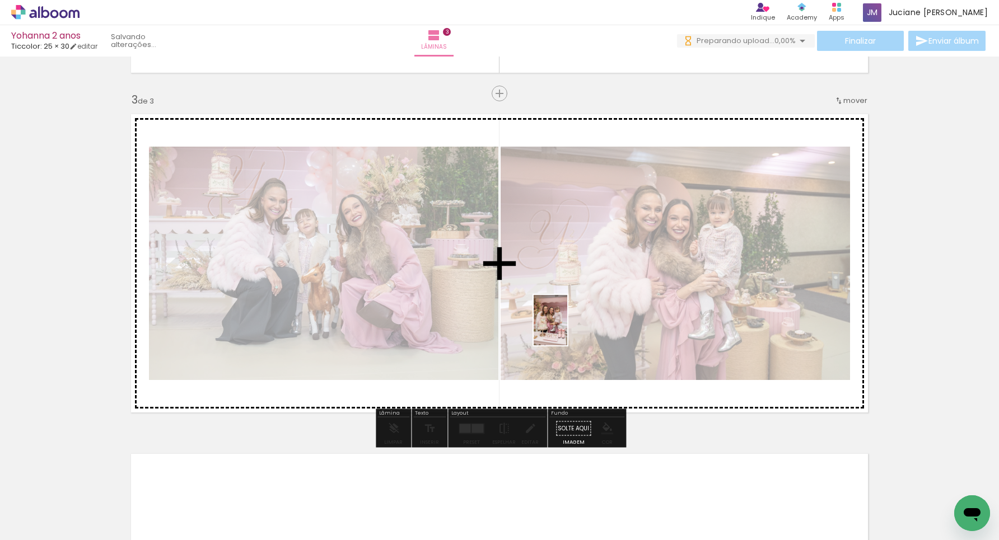
drag, startPoint x: 681, startPoint y: 508, endPoint x: 549, endPoint y: 351, distance: 205.5
click at [567, 329] on quentale-workspace at bounding box center [499, 270] width 999 height 540
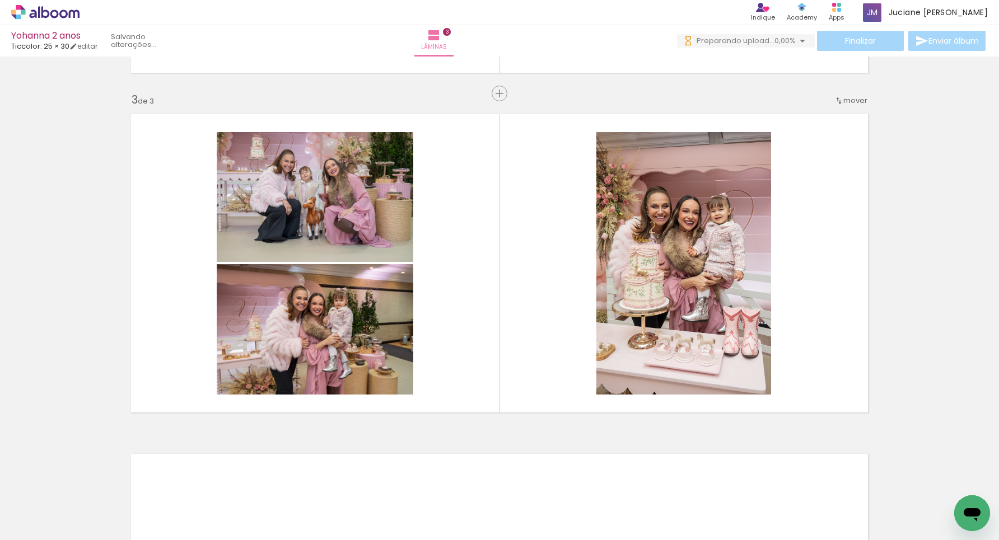
scroll to position [0, 2472]
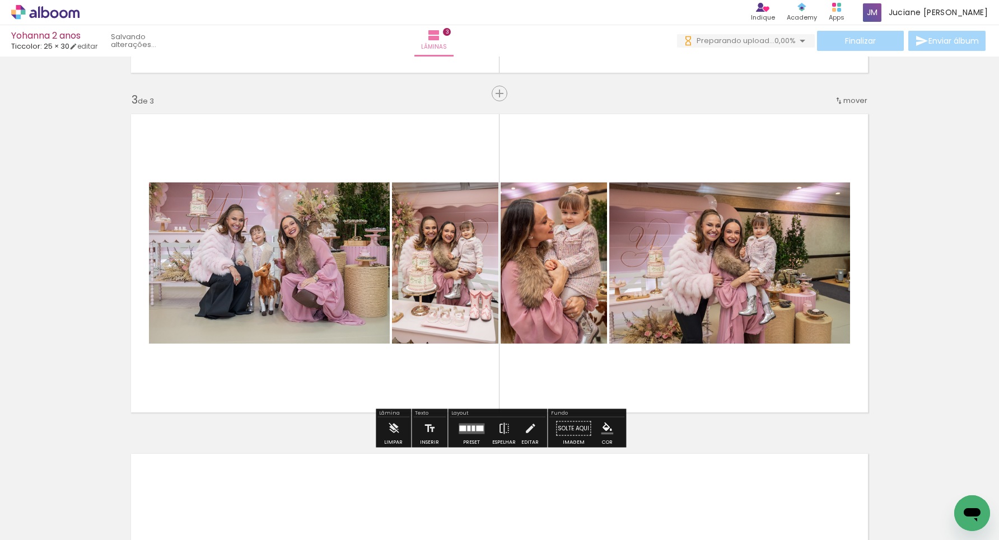
drag, startPoint x: 593, startPoint y: 513, endPoint x: 581, endPoint y: 374, distance: 139.4
click at [581, 374] on quentale-workspace at bounding box center [499, 270] width 999 height 540
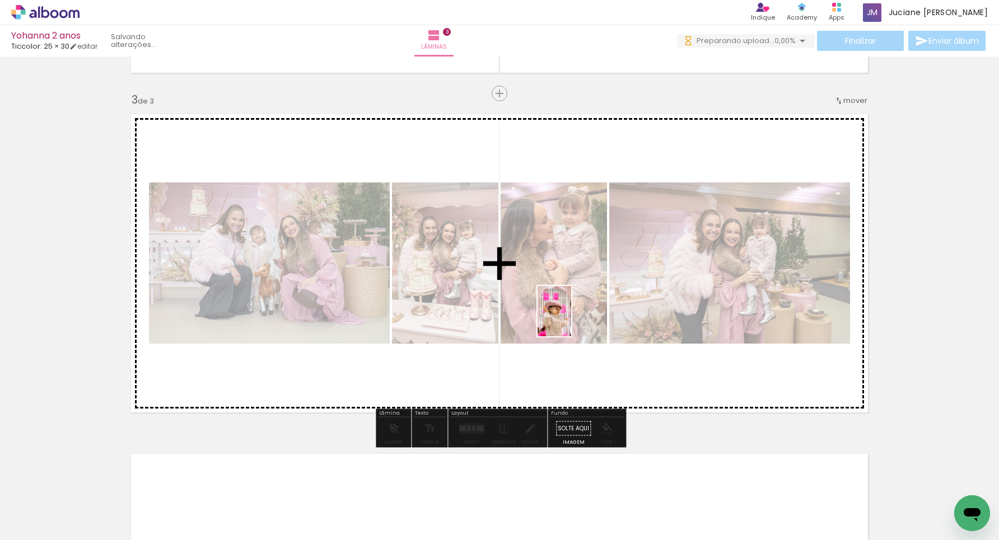
drag, startPoint x: 587, startPoint y: 512, endPoint x: 571, endPoint y: 320, distance: 192.7
click at [571, 319] on quentale-workspace at bounding box center [499, 270] width 999 height 540
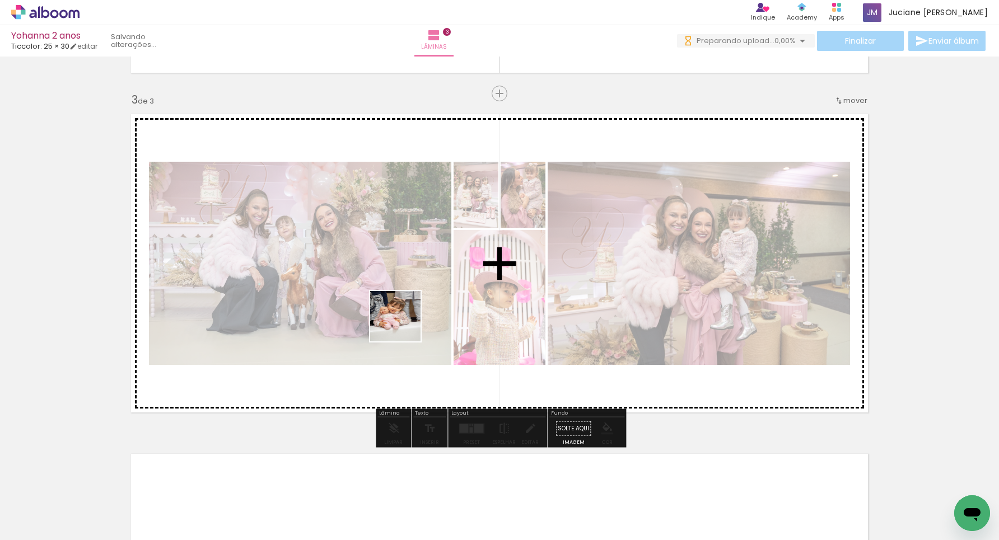
drag, startPoint x: 344, startPoint y: 504, endPoint x: 515, endPoint y: 405, distance: 197.0
click at [404, 311] on quentale-workspace at bounding box center [499, 270] width 999 height 540
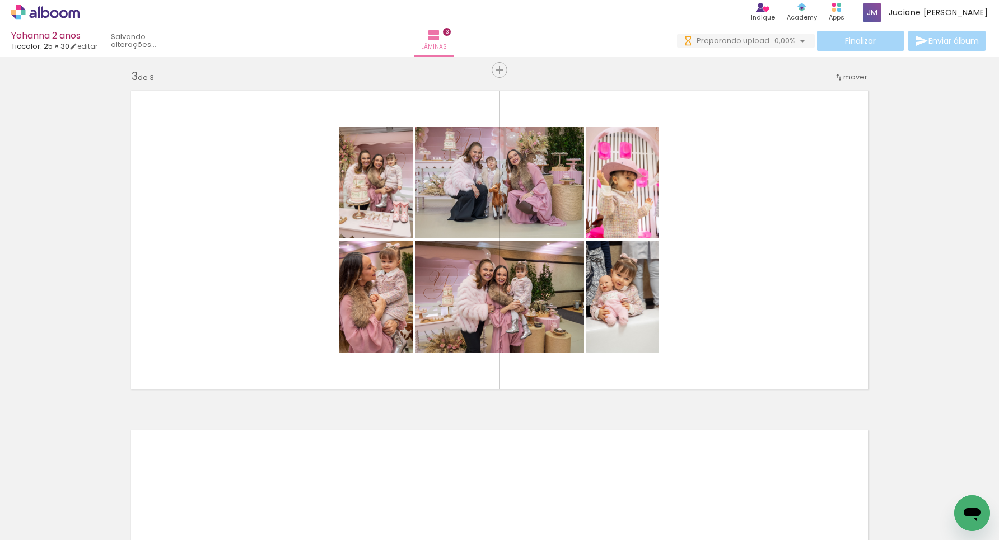
scroll to position [687, 0]
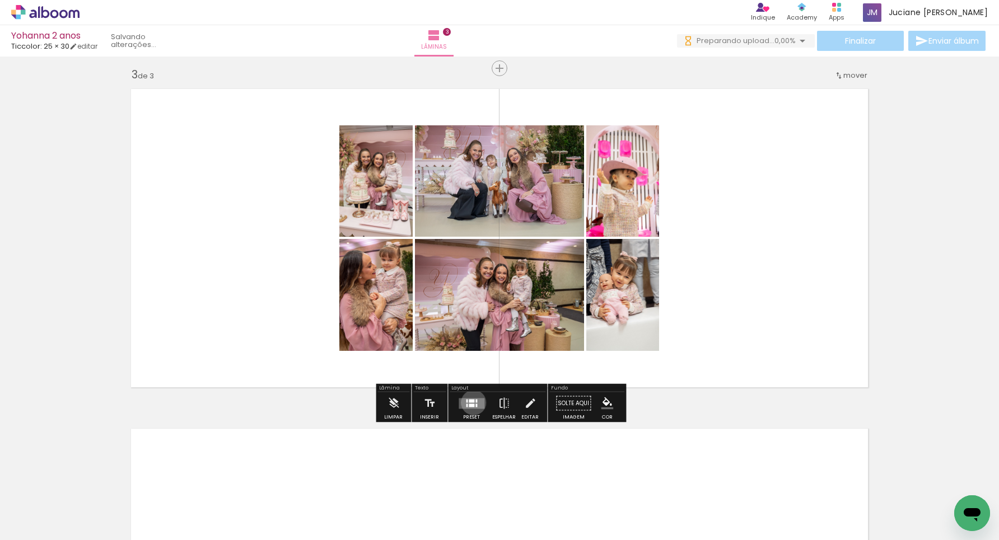
click at [471, 403] on div at bounding box center [472, 400] width 6 height 3
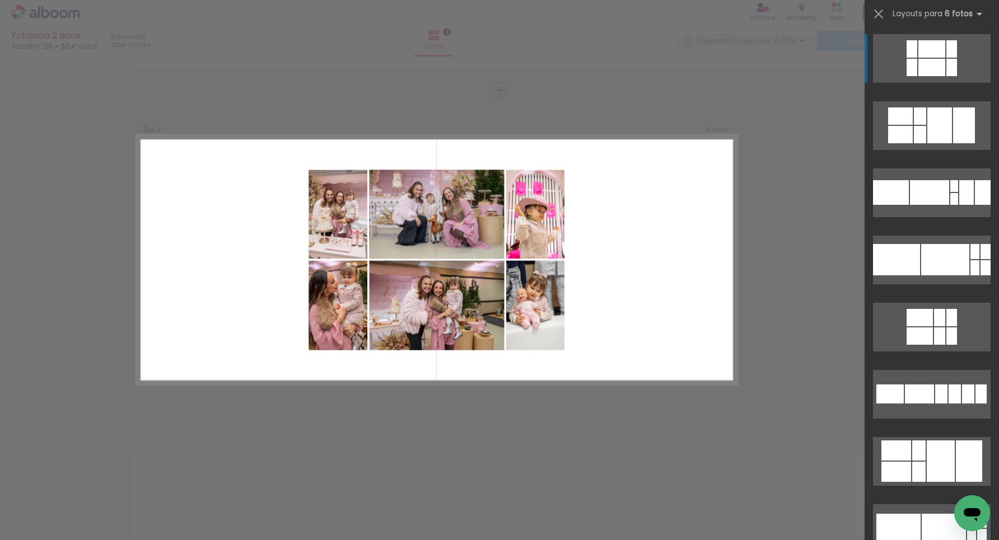
scroll to position [661, 0]
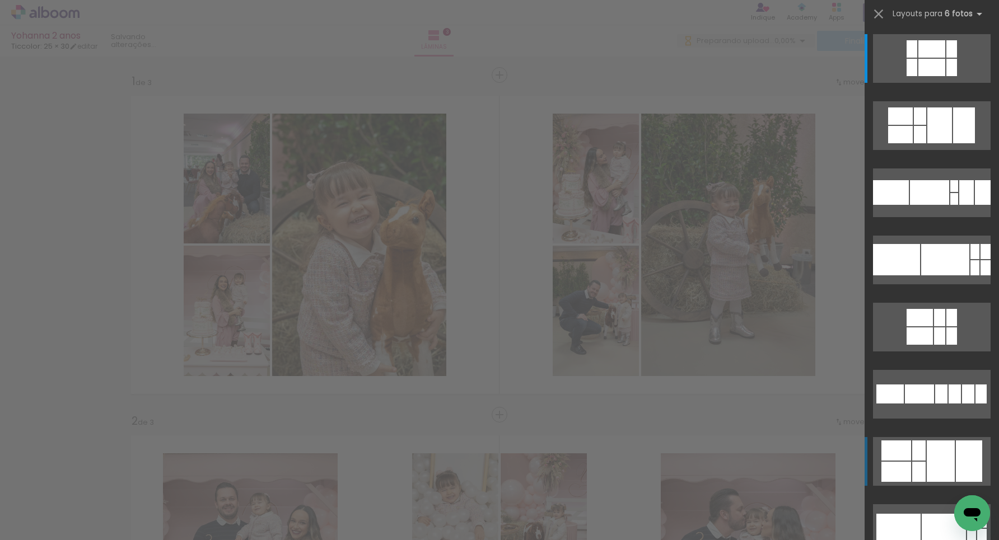
scroll to position [661, 0]
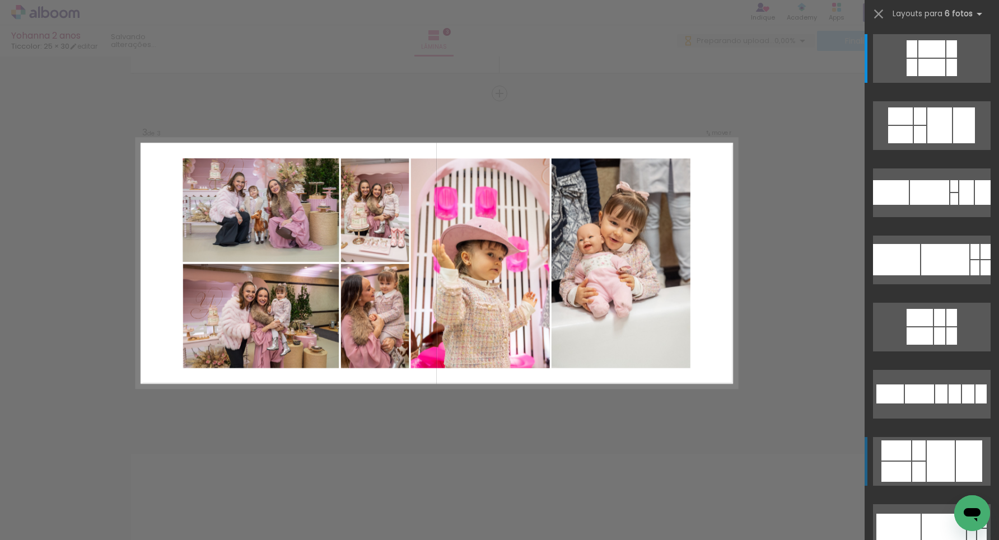
click at [900, 143] on div at bounding box center [900, 134] width 25 height 17
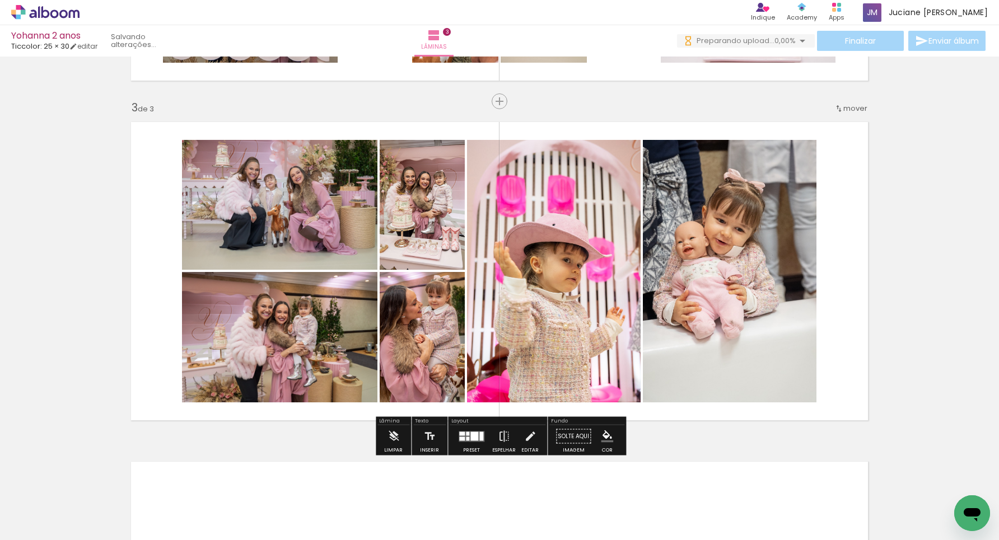
scroll to position [653, 0]
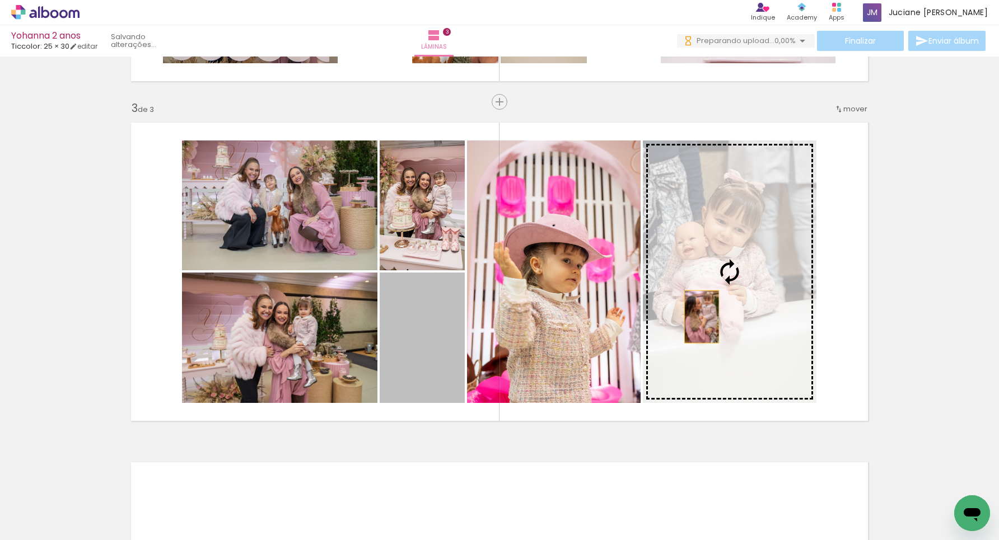
drag, startPoint x: 429, startPoint y: 336, endPoint x: 709, endPoint y: 316, distance: 280.1
click at [0, 0] on slot at bounding box center [0, 0] width 0 height 0
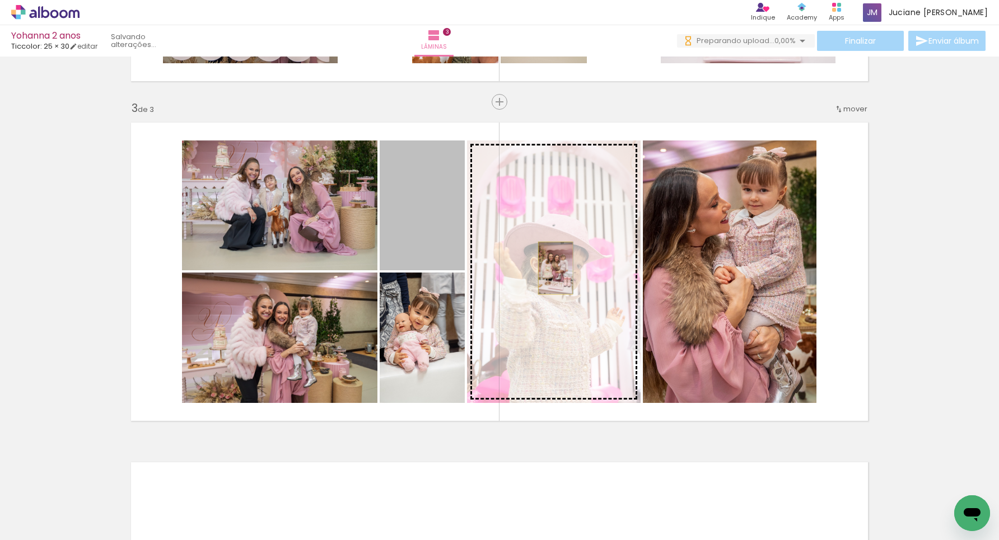
drag, startPoint x: 427, startPoint y: 235, endPoint x: 555, endPoint y: 268, distance: 133.1
click at [0, 0] on slot at bounding box center [0, 0] width 0 height 0
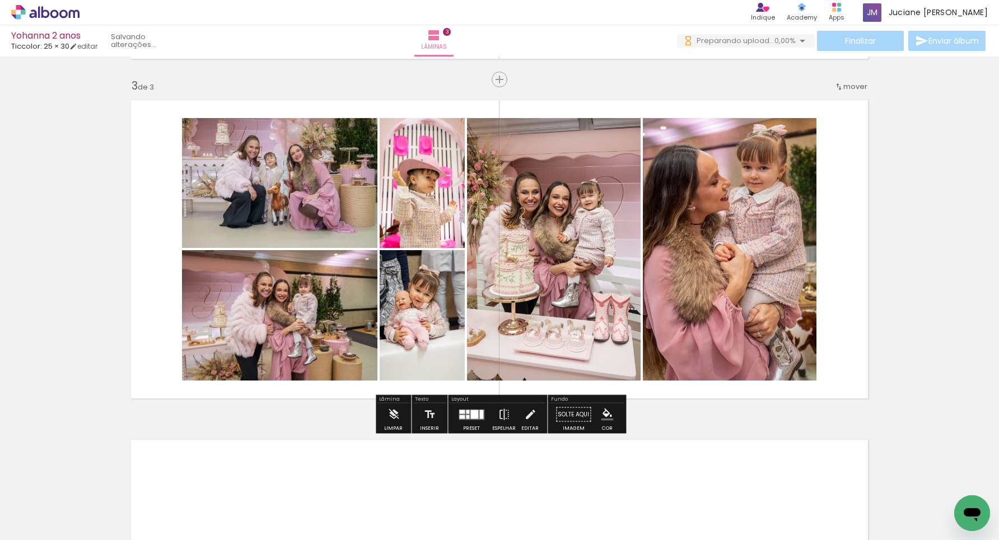
scroll to position [725, 0]
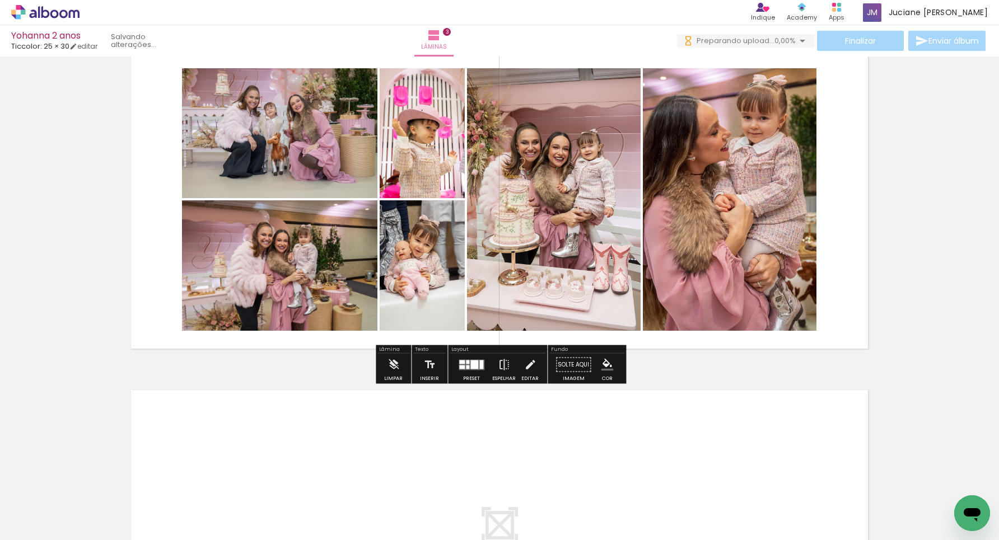
click at [849, 276] on quentale-layouter at bounding box center [499, 200] width 750 height 312
click at [459, 367] on div at bounding box center [462, 367] width 6 height 4
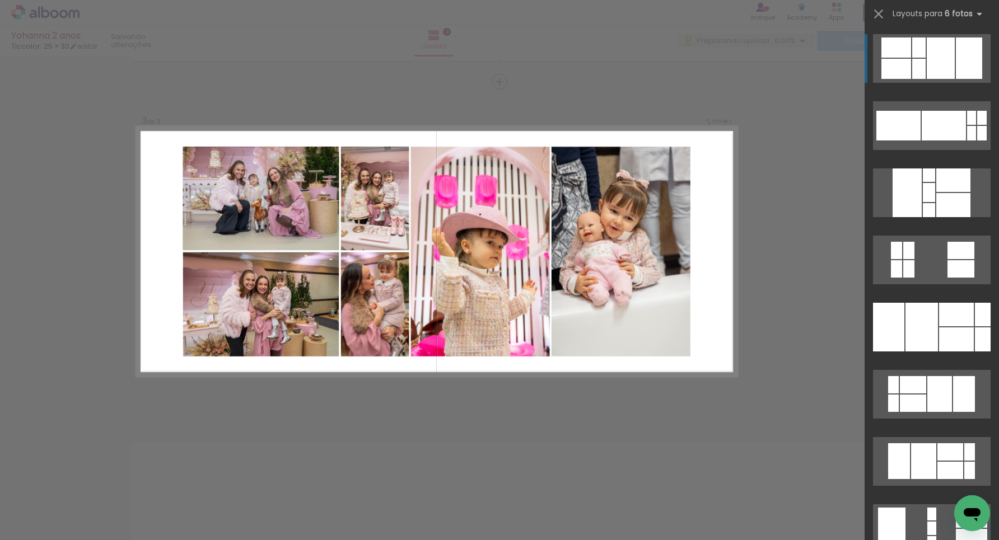
scroll to position [661, 0]
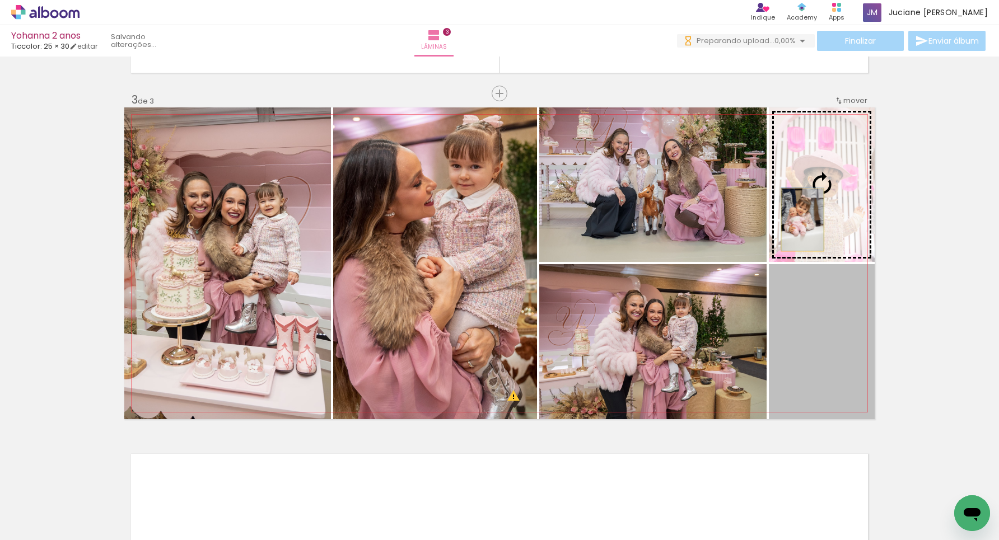
drag, startPoint x: 810, startPoint y: 353, endPoint x: 814, endPoint y: 251, distance: 102.0
click at [0, 0] on slot at bounding box center [0, 0] width 0 height 0
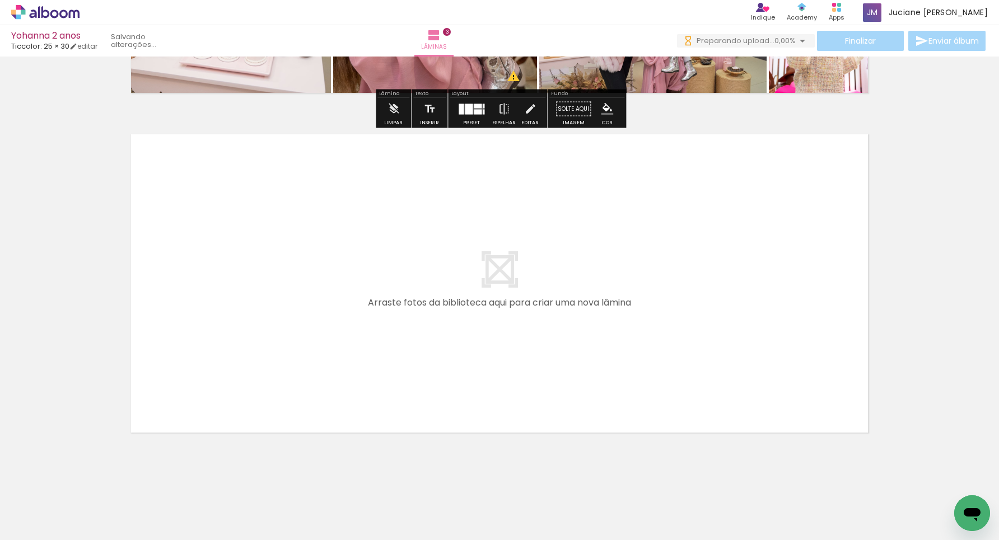
scroll to position [983, 0]
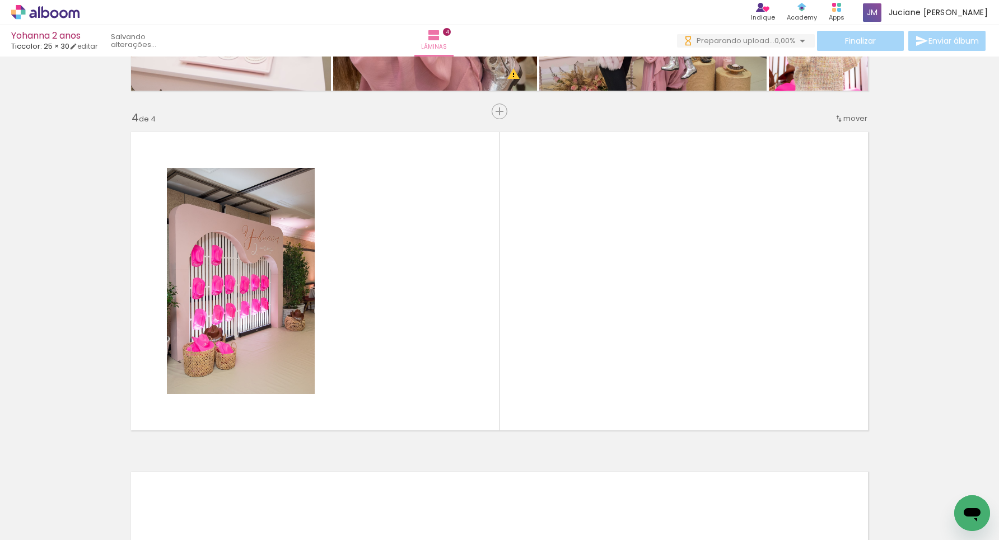
drag, startPoint x: 116, startPoint y: 510, endPoint x: 224, endPoint y: 384, distance: 166.4
click at [224, 384] on quentale-workspace at bounding box center [499, 270] width 999 height 540
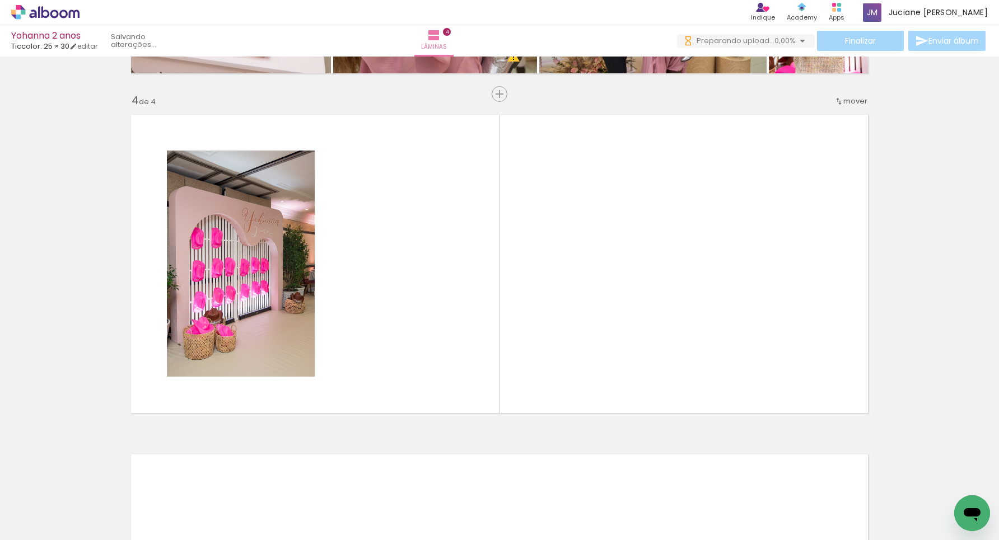
scroll to position [1001, 0]
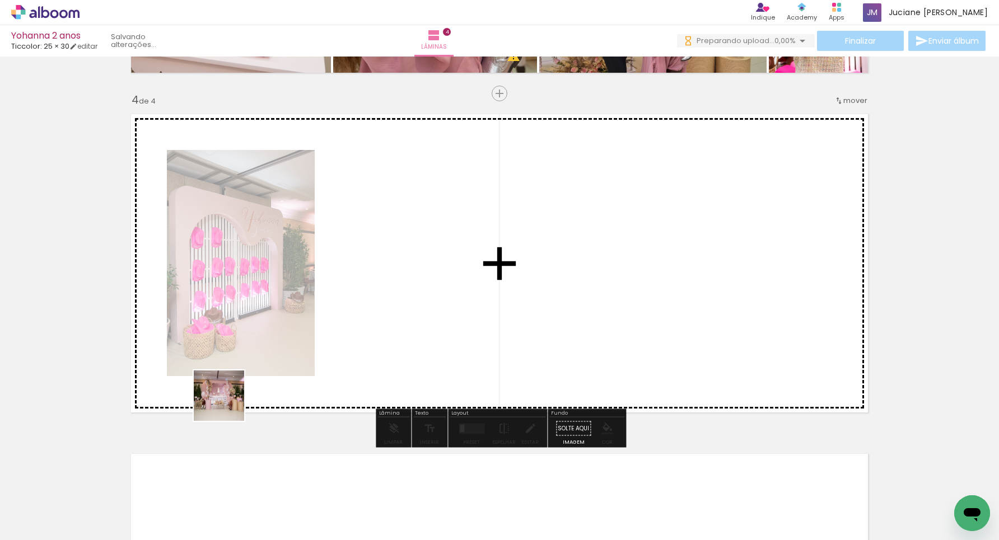
drag, startPoint x: 181, startPoint y: 448, endPoint x: 285, endPoint y: 339, distance: 150.5
click at [285, 339] on quentale-workspace at bounding box center [499, 270] width 999 height 540
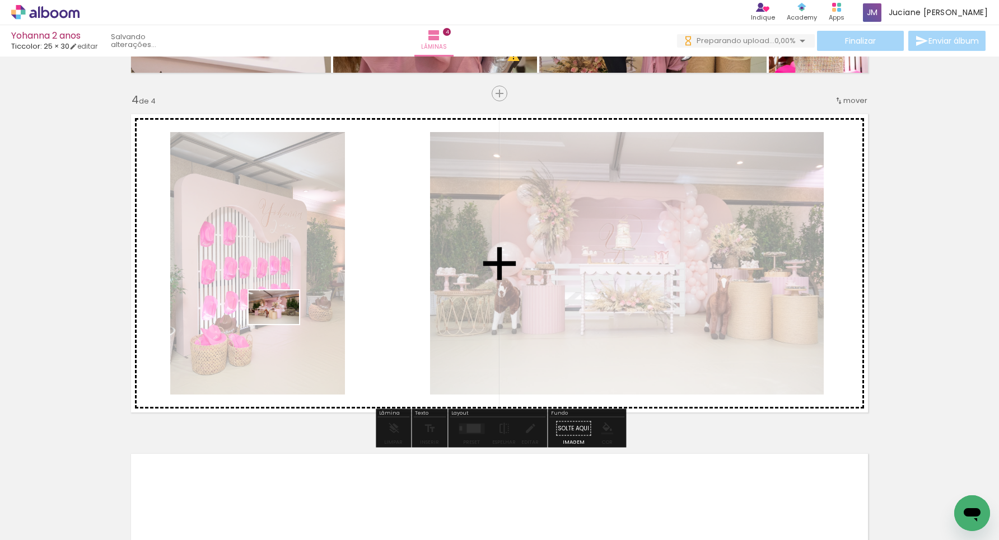
click at [283, 324] on quentale-workspace at bounding box center [499, 270] width 999 height 540
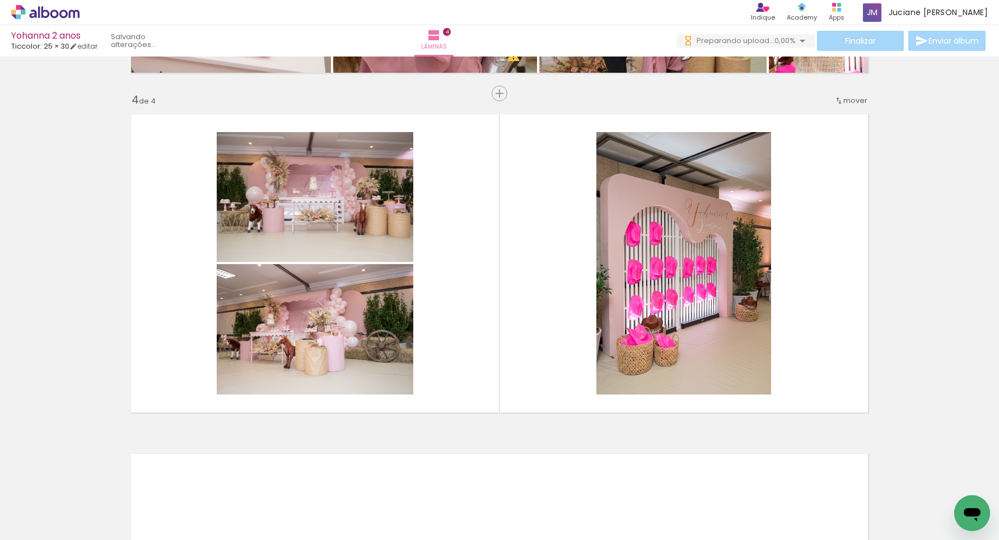
scroll to position [0, 192]
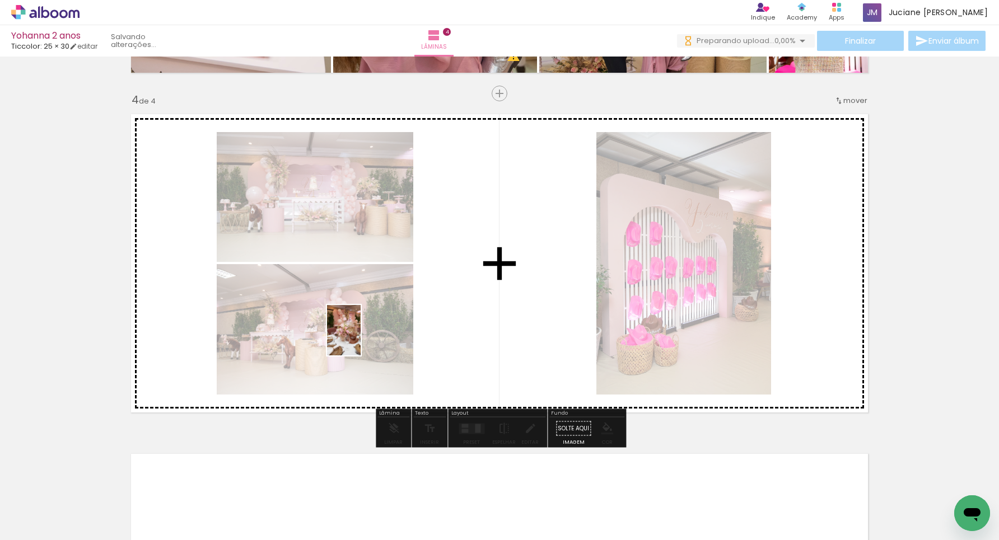
drag, startPoint x: 298, startPoint y: 508, endPoint x: 361, endPoint y: 339, distance: 180.9
click at [361, 339] on quentale-workspace at bounding box center [499, 270] width 999 height 540
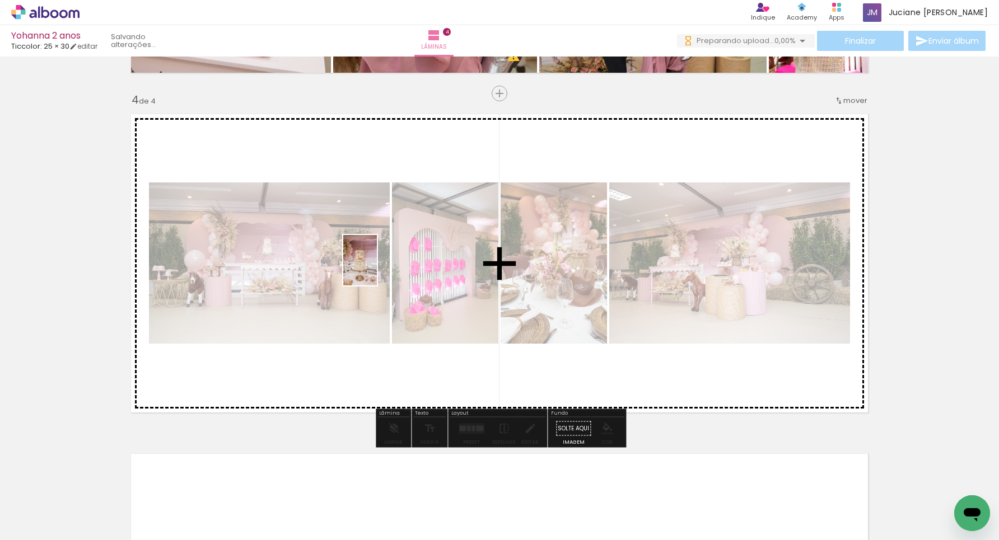
drag, startPoint x: 292, startPoint y: 499, endPoint x: 405, endPoint y: 407, distance: 145.6
click at [377, 265] on quentale-workspace at bounding box center [499, 270] width 999 height 540
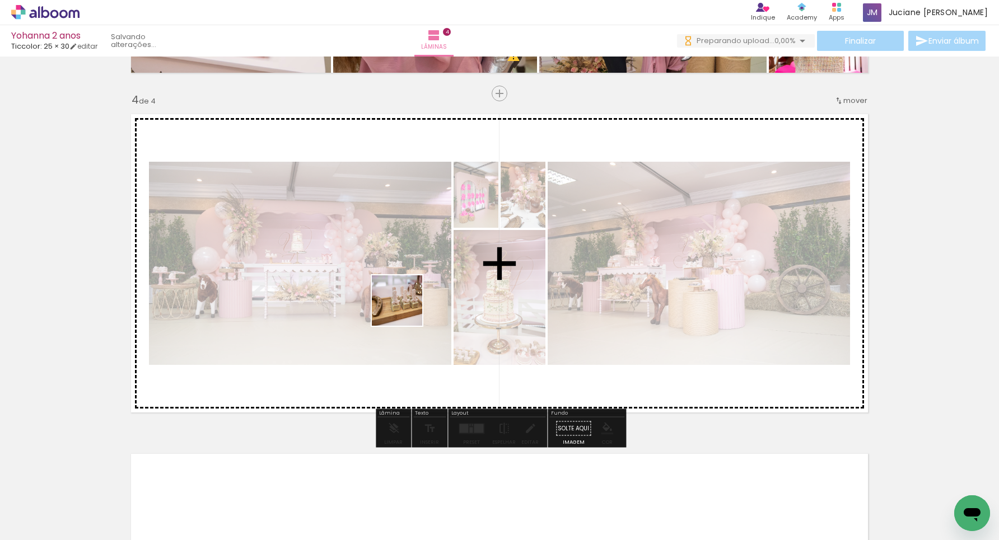
drag, startPoint x: 349, startPoint y: 508, endPoint x: 405, endPoint y: 305, distance: 210.3
click at [405, 305] on quentale-workspace at bounding box center [499, 270] width 999 height 540
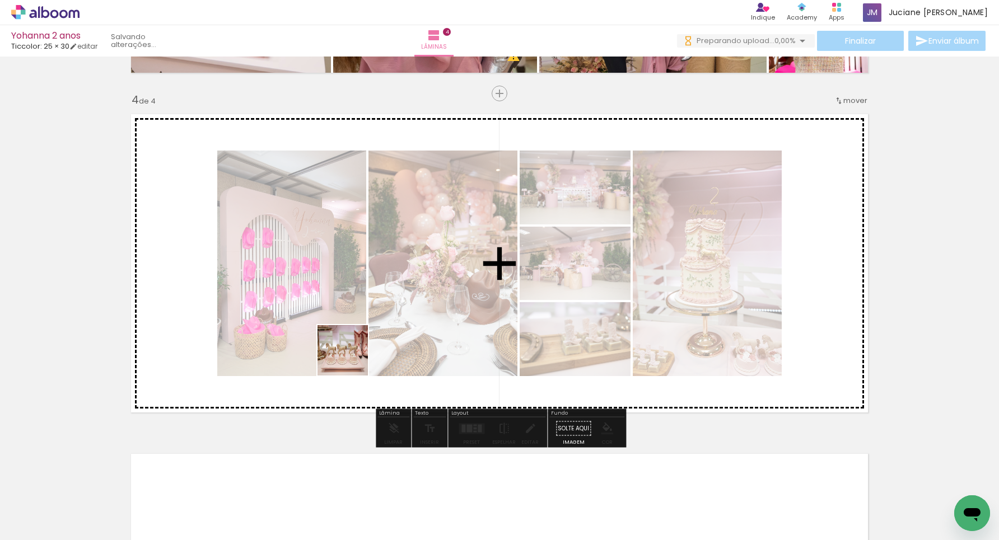
drag, startPoint x: 302, startPoint y: 495, endPoint x: 362, endPoint y: 302, distance: 202.4
click at [362, 302] on quentale-workspace at bounding box center [499, 270] width 999 height 540
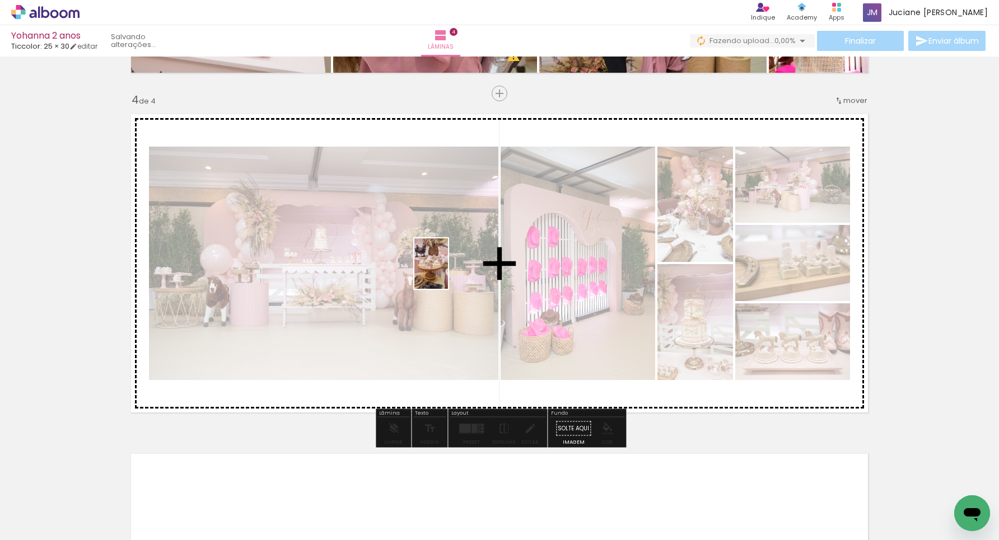
drag, startPoint x: 426, startPoint y: 498, endPoint x: 336, endPoint y: 427, distance: 115.2
click at [448, 274] on quentale-workspace at bounding box center [499, 270] width 999 height 540
